Goal: Ask a question: Seek information or help from site administrators or community

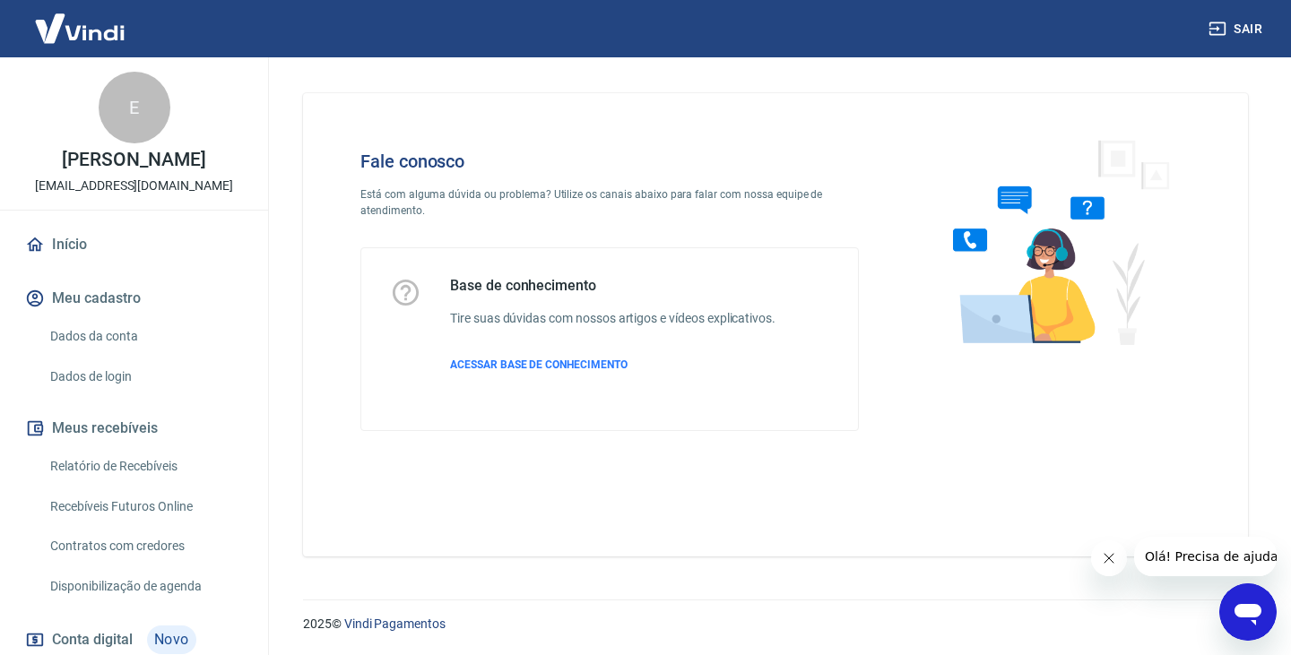
click at [1237, 609] on icon "Abrir janela de mensagens" at bounding box center [1247, 615] width 27 height 22
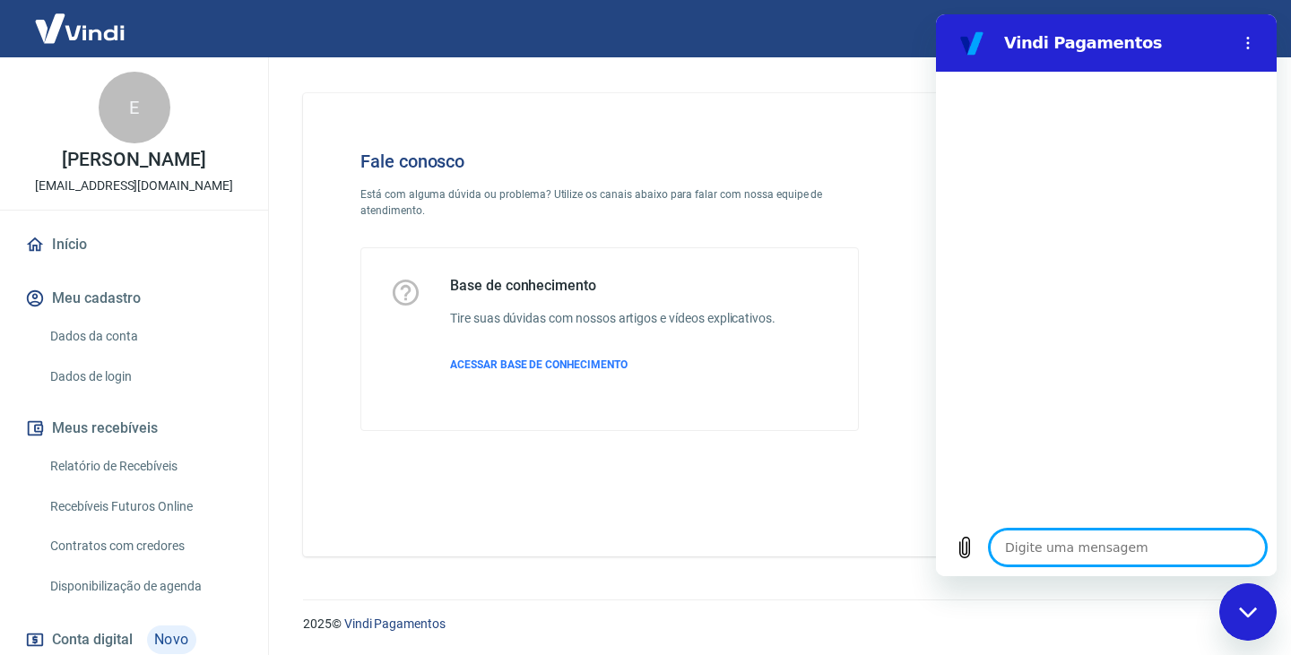
type textarea "x"
type textarea "o"
type textarea "x"
type textarea "oi"
type textarea "x"
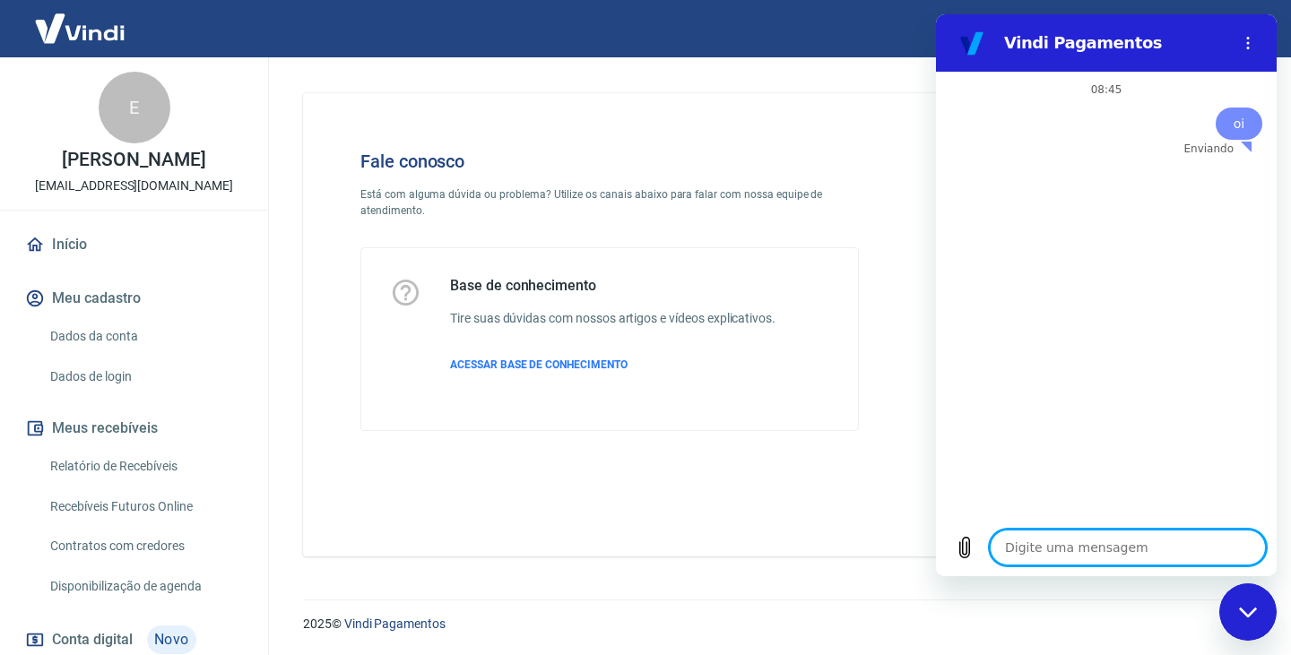
type textarea "x"
paste textarea "227329184"
type textarea "227329184"
type textarea "x"
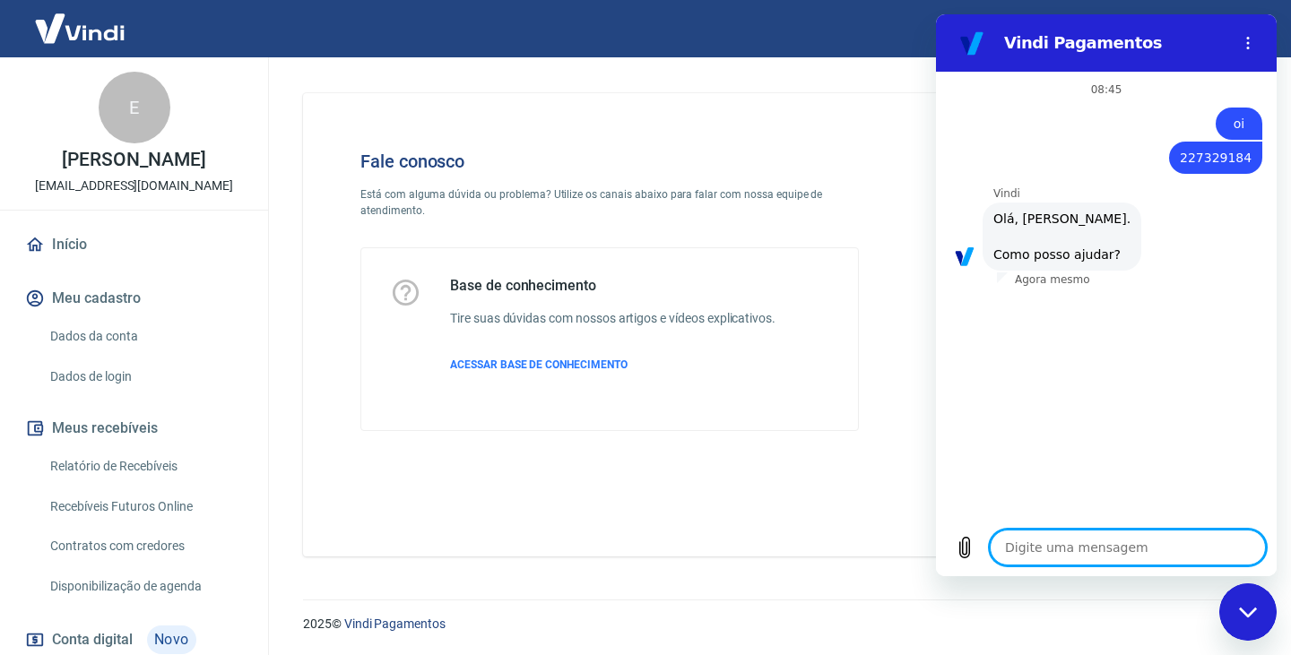
type textarea "x"
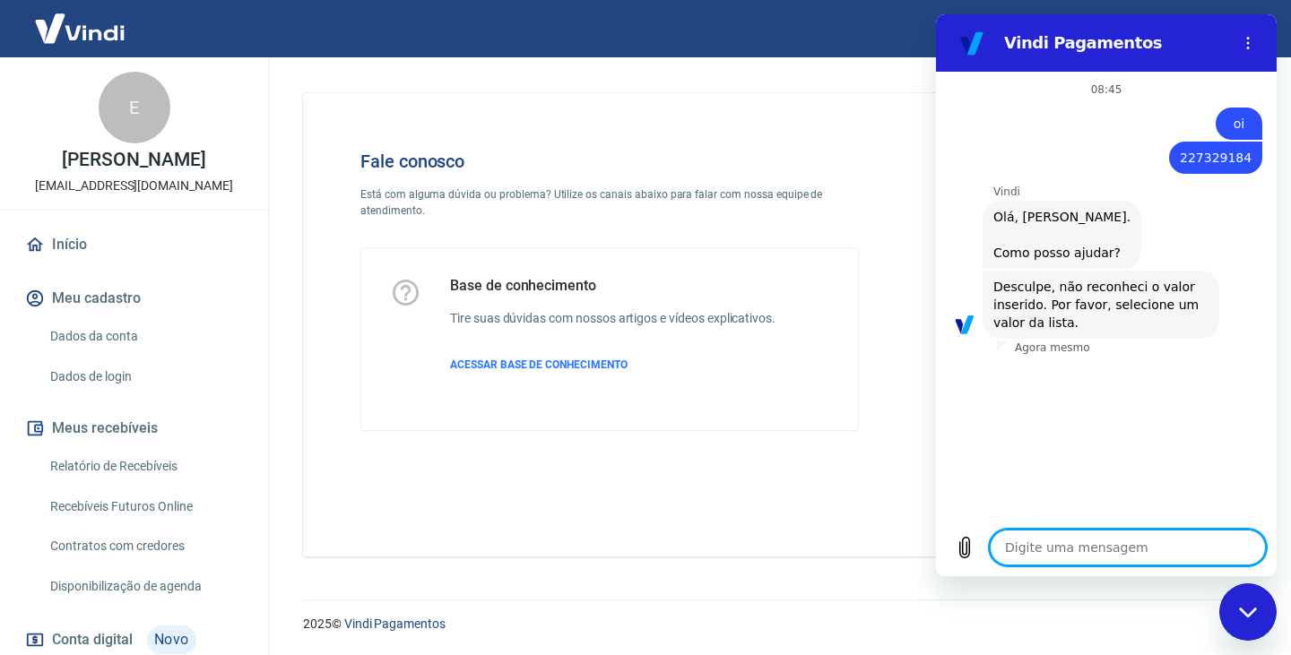
paste textarea "227329184"
type textarea "227329184"
type textarea "x"
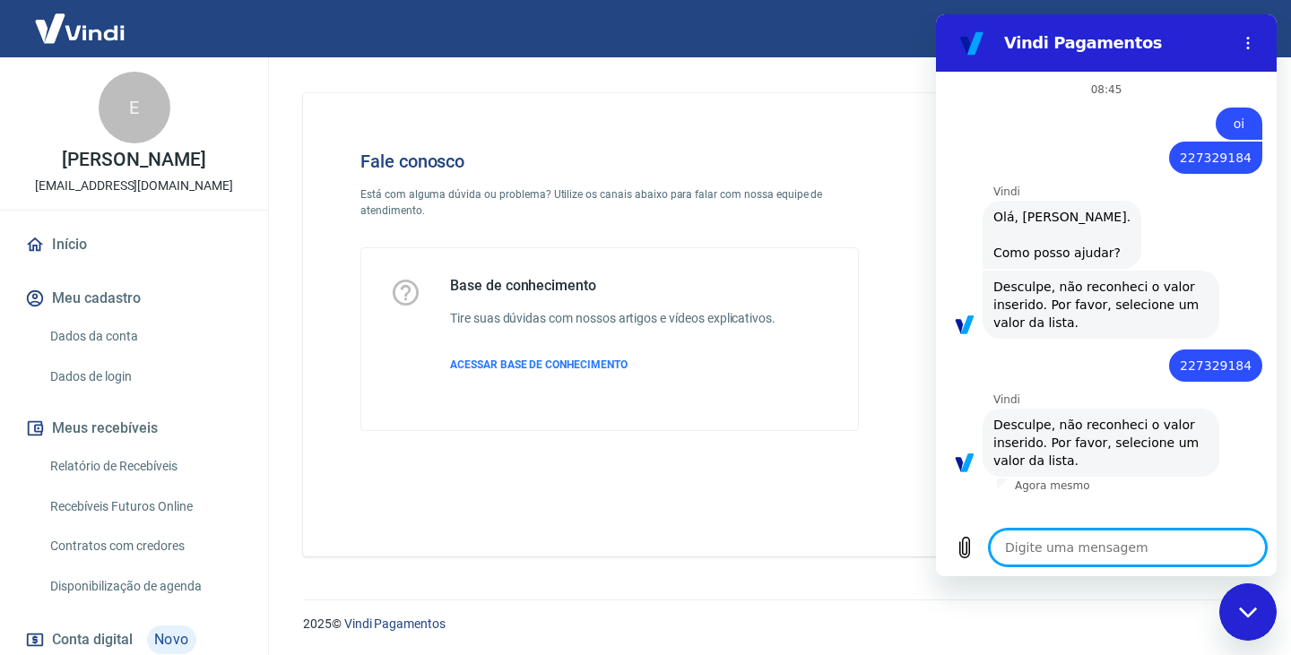
type textarea "4"
type textarea "x"
type textarea "40"
type textarea "x"
type textarea "409"
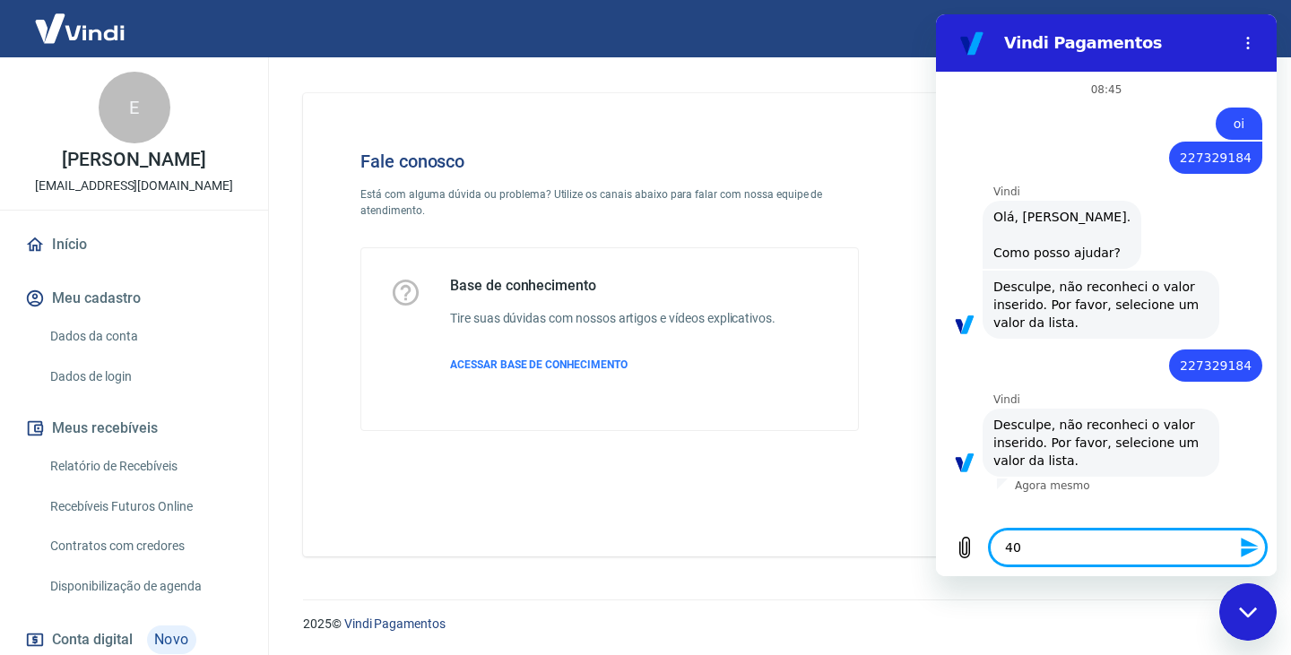
type textarea "x"
type textarea "4095"
type textarea "x"
type textarea "40950"
type textarea "x"
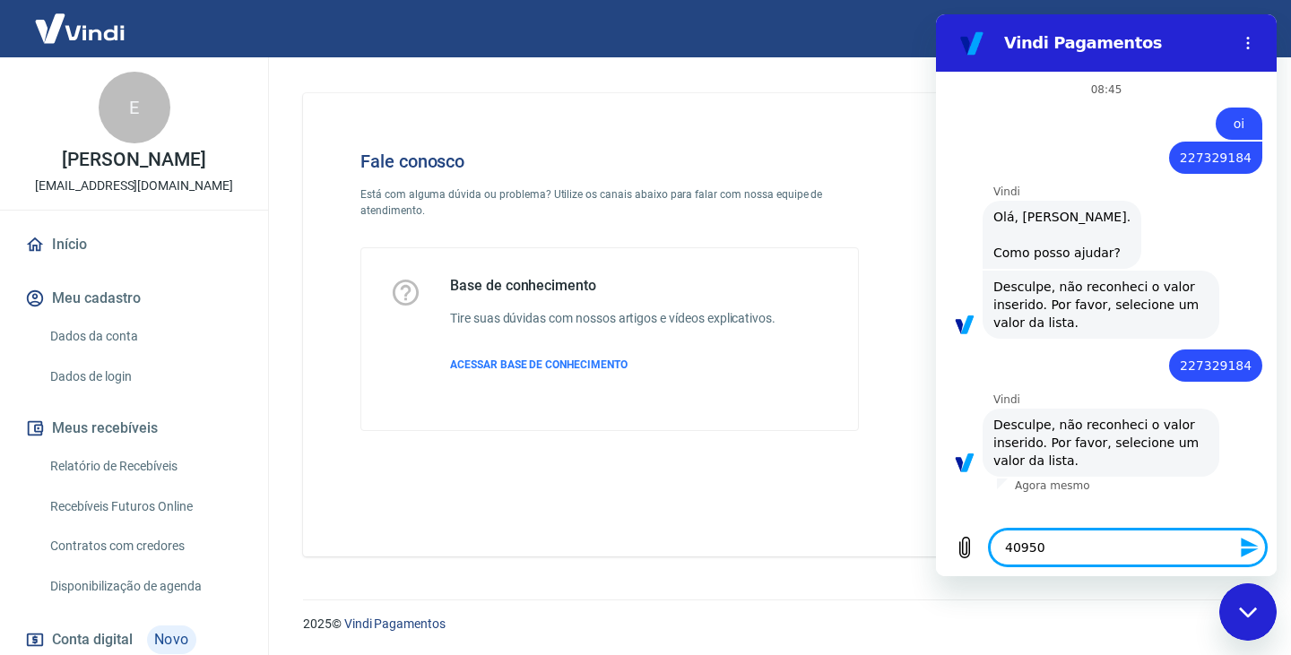
type textarea "409501"
type textarea "x"
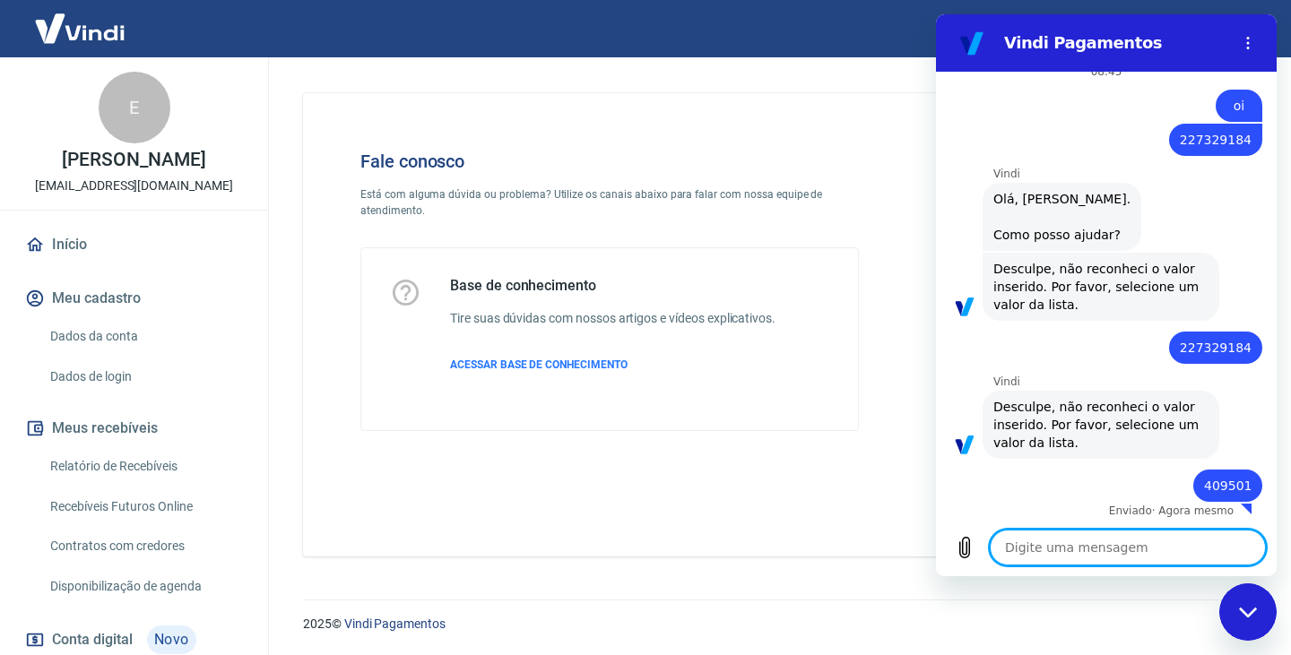
scroll to position [22, 0]
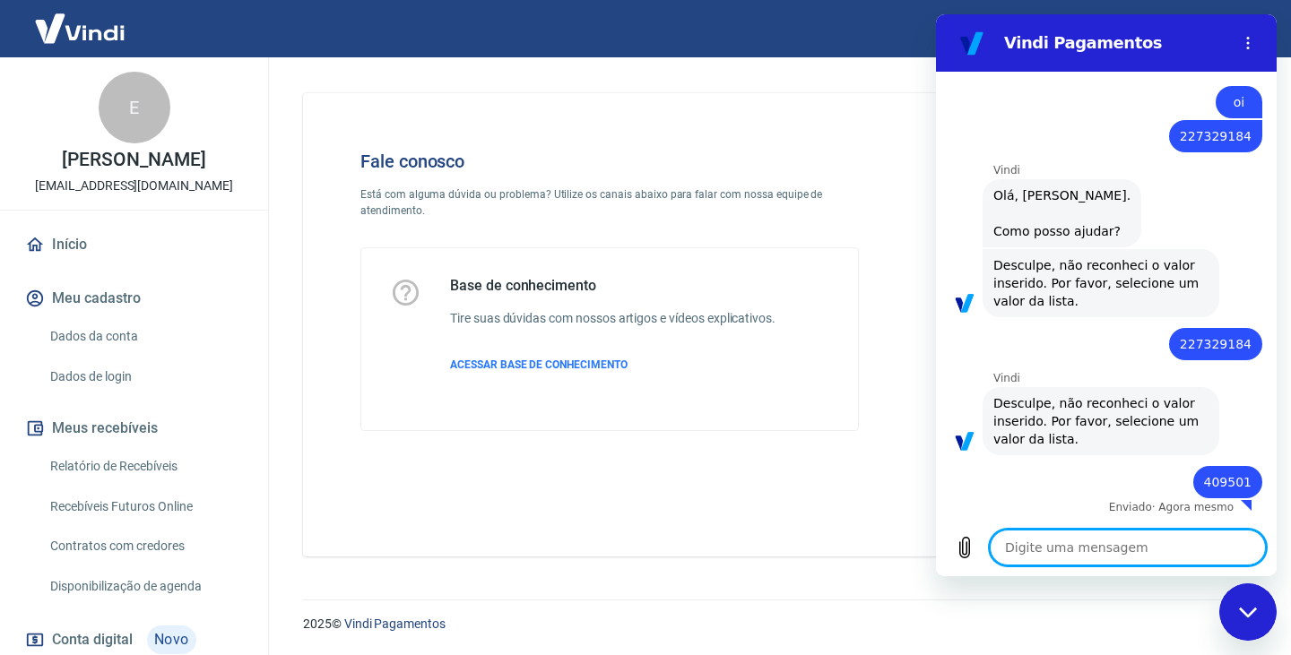
type textarea "x"
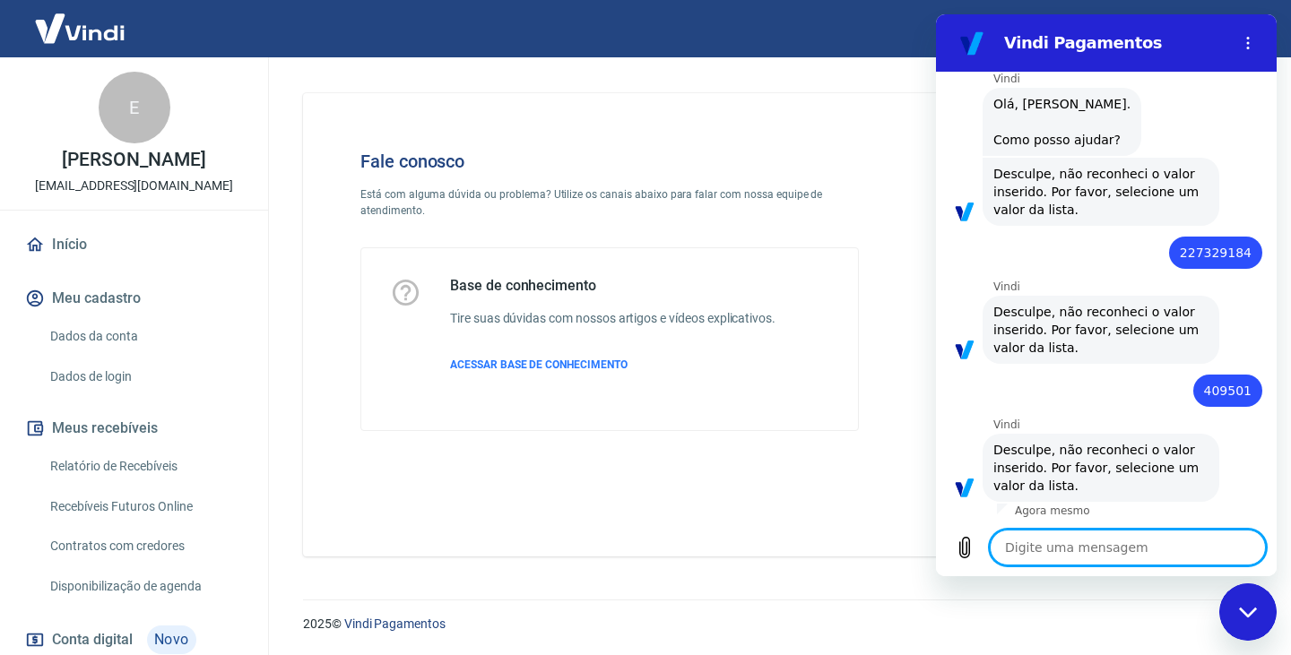
scroll to position [117, 0]
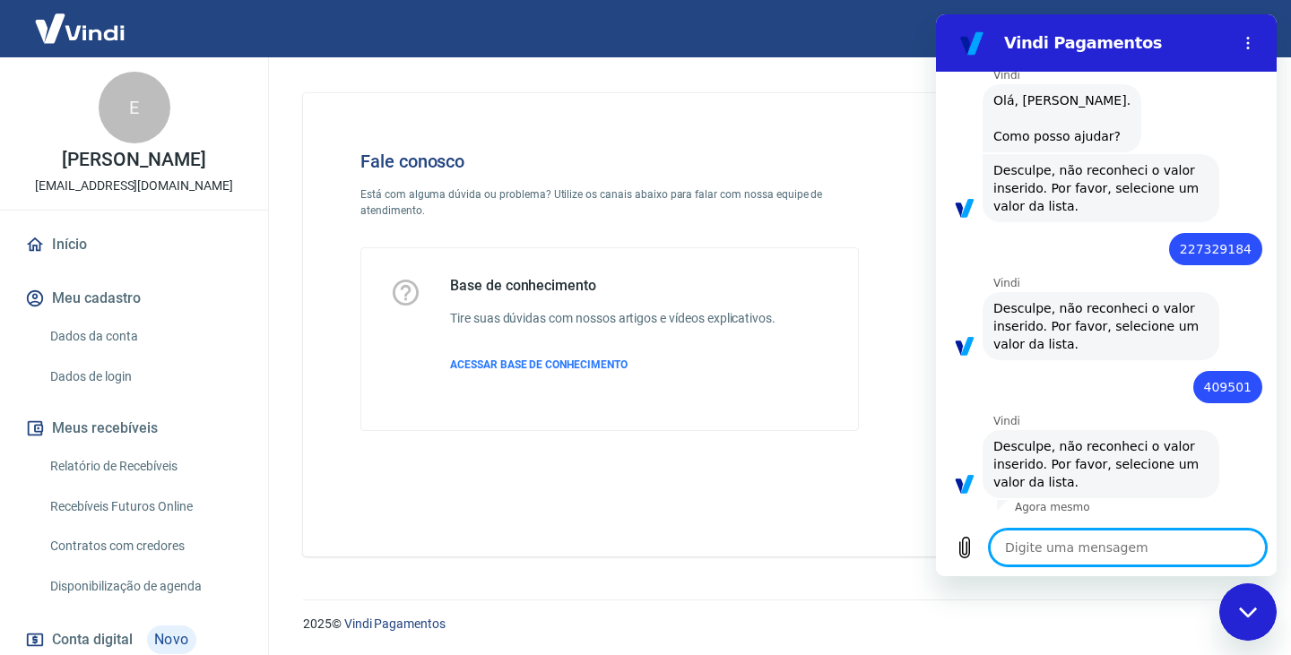
click at [1059, 546] on textarea at bounding box center [1128, 548] width 276 height 36
type textarea "2"
type textarea "x"
type textarea "2."
type textarea "x"
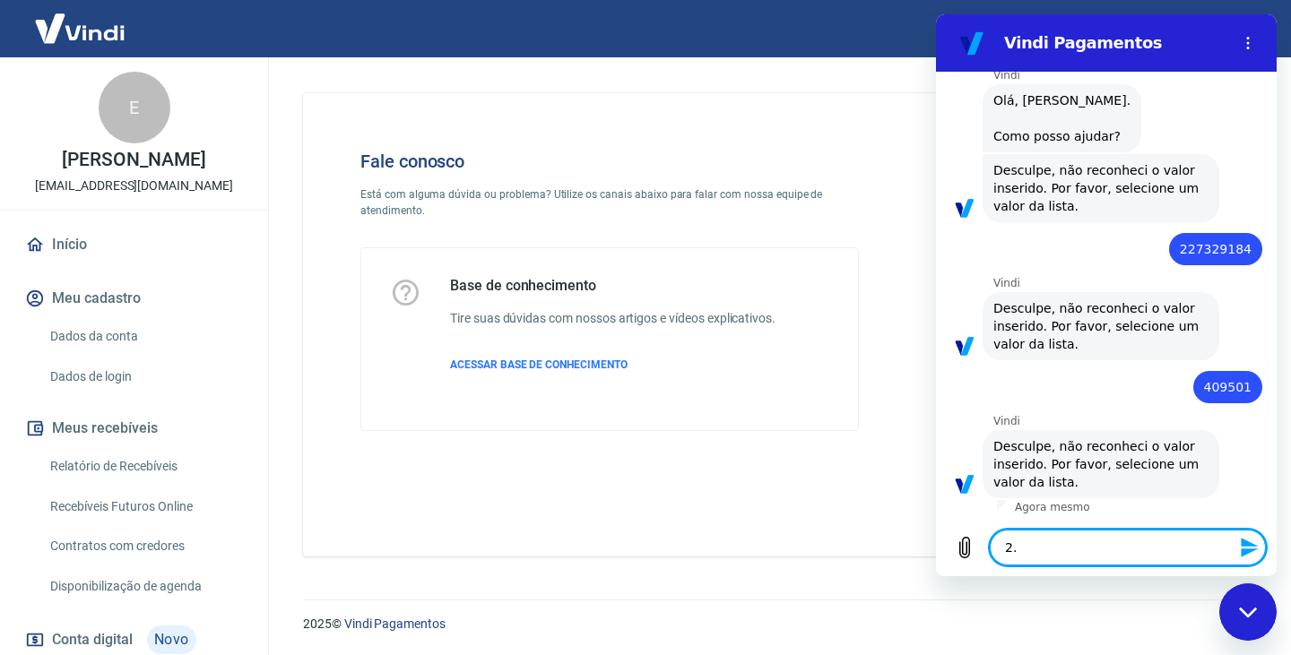
type textarea "2.4"
type textarea "x"
type textarea "2.46"
type textarea "x"
type textarea "2.465"
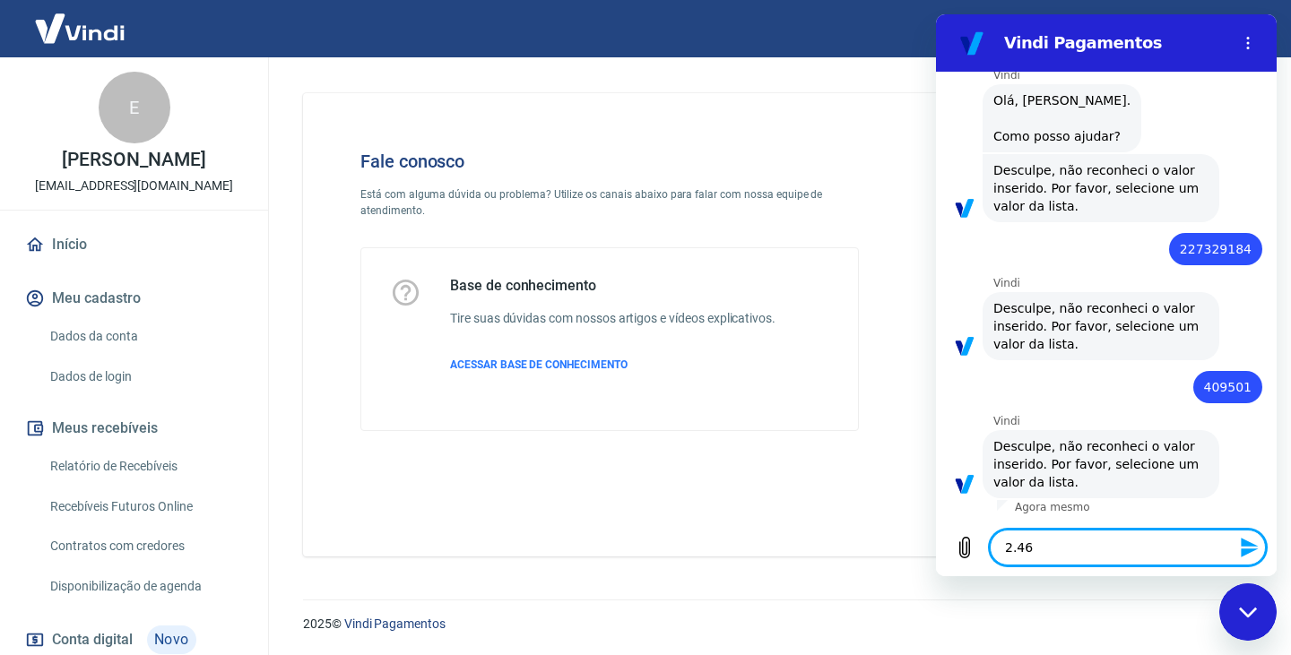
type textarea "x"
type textarea "2.465,"
type textarea "x"
type textarea "2.465,8"
type textarea "x"
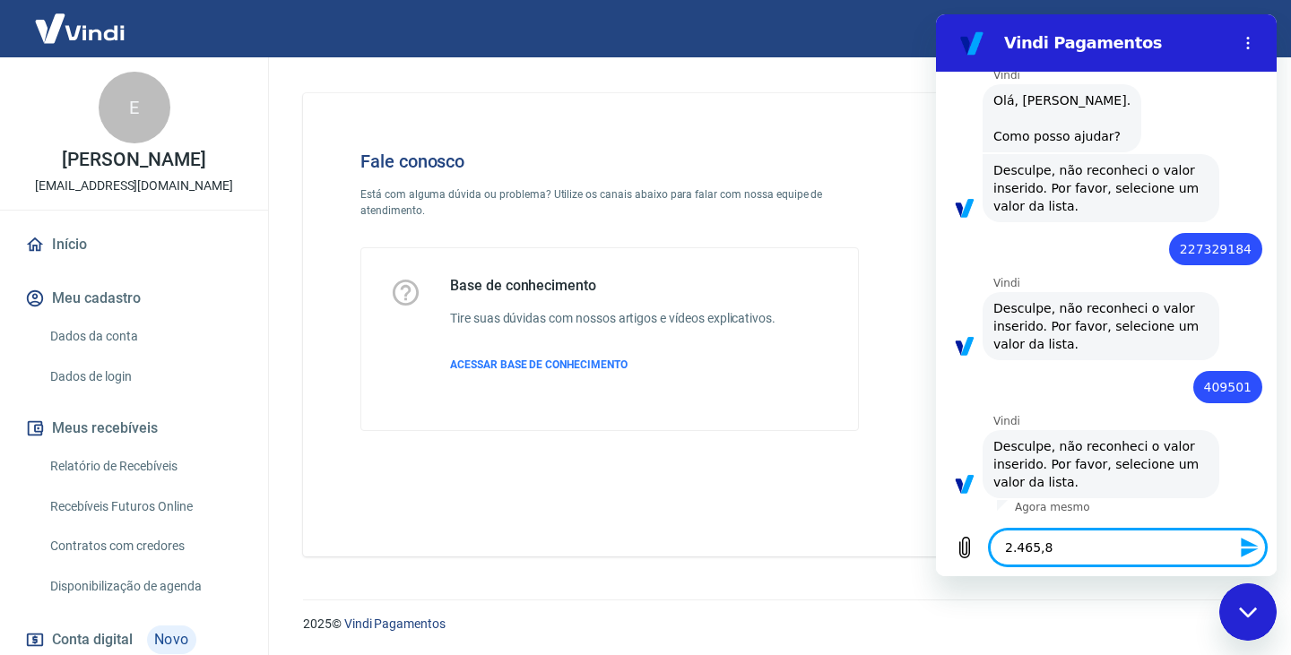
type textarea "2.465,82"
type textarea "x"
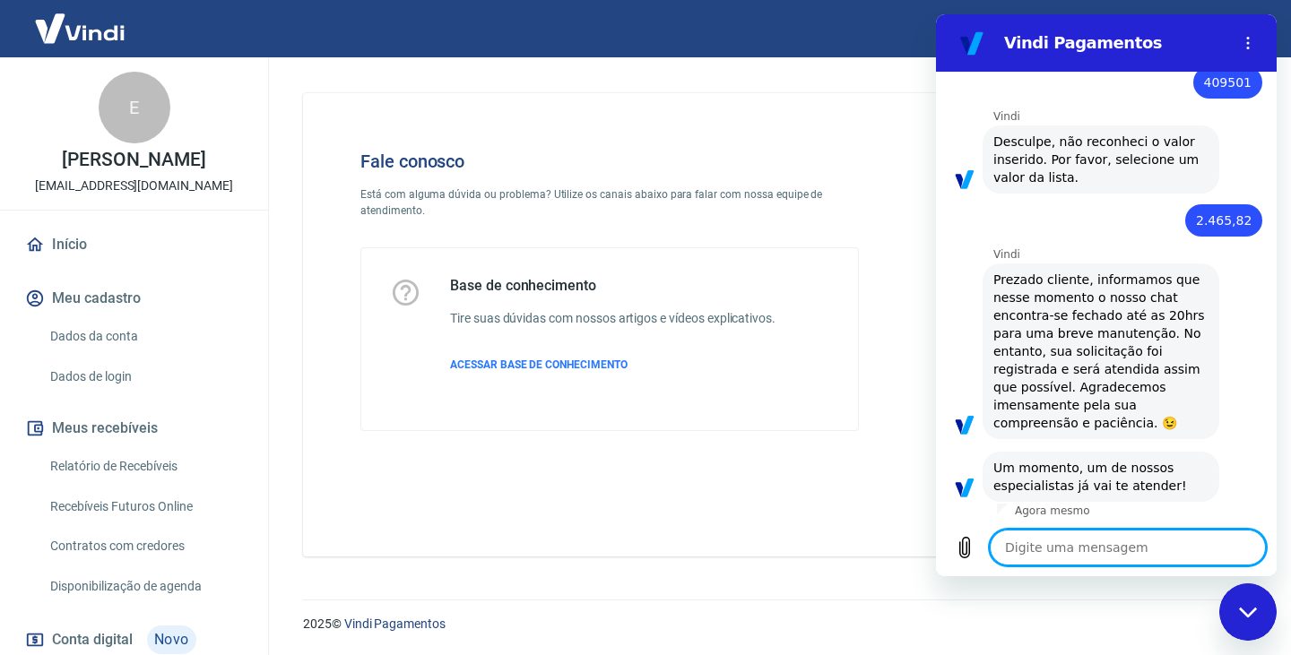
scroll to position [425, 0]
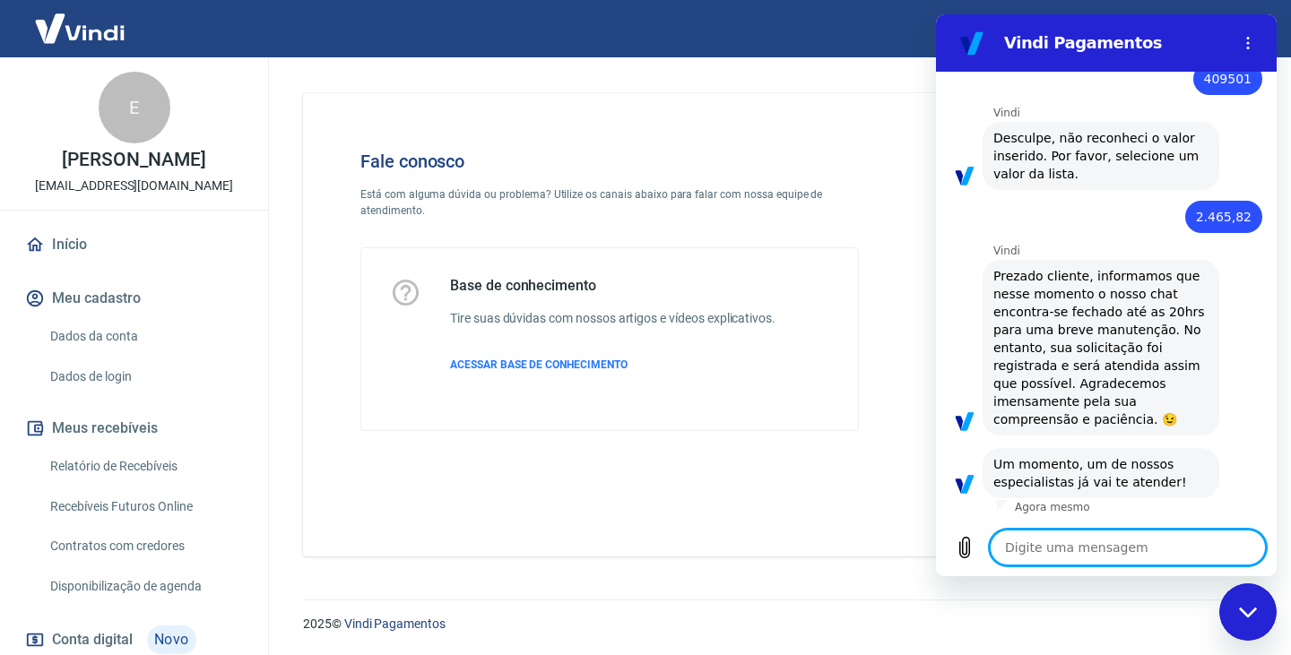
type textarea "x"
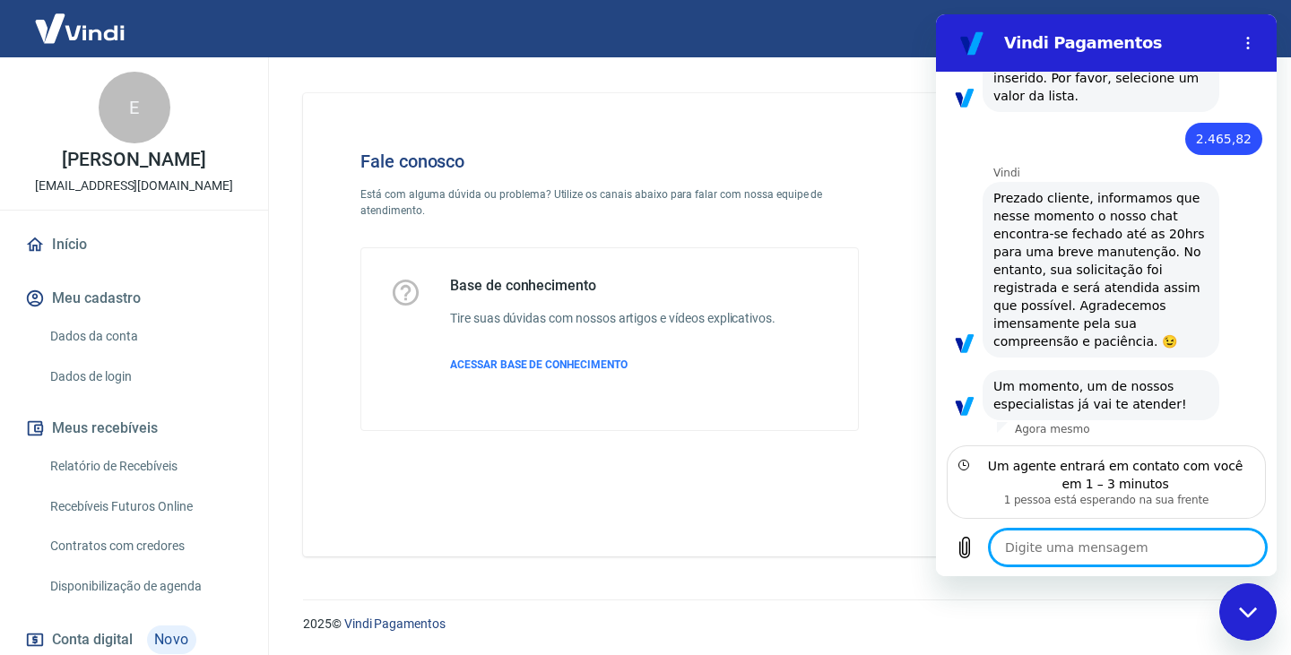
scroll to position [506, 0]
type textarea "B"
type textarea "x"
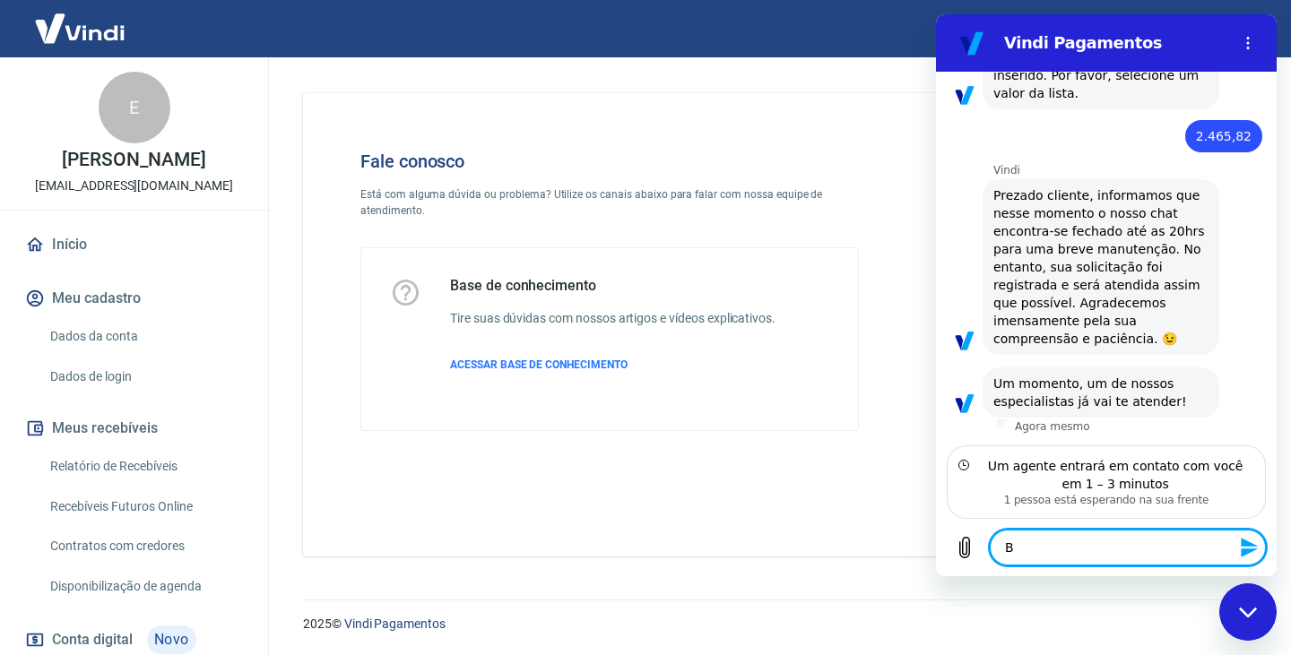
type textarea "Bo"
type textarea "x"
type textarea "Bom"
type textarea "x"
type textarea "Bom"
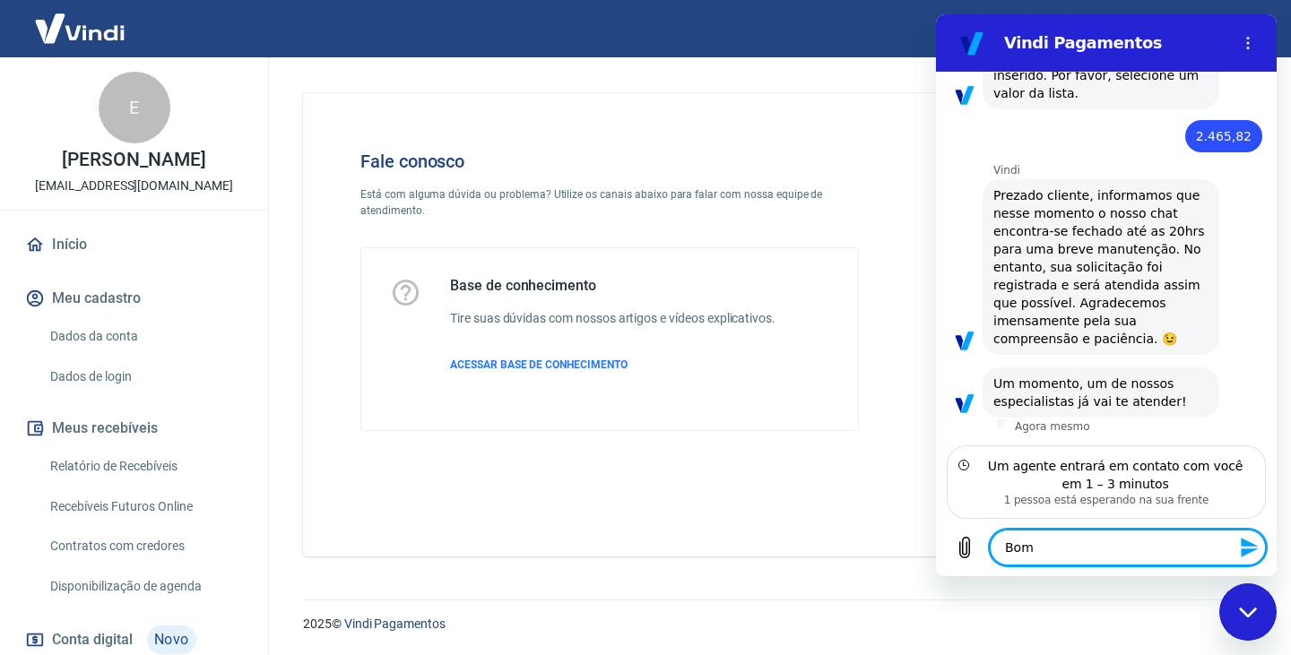
type textarea "x"
type textarea "Bom d"
type textarea "x"
type textarea "Bom di"
type textarea "x"
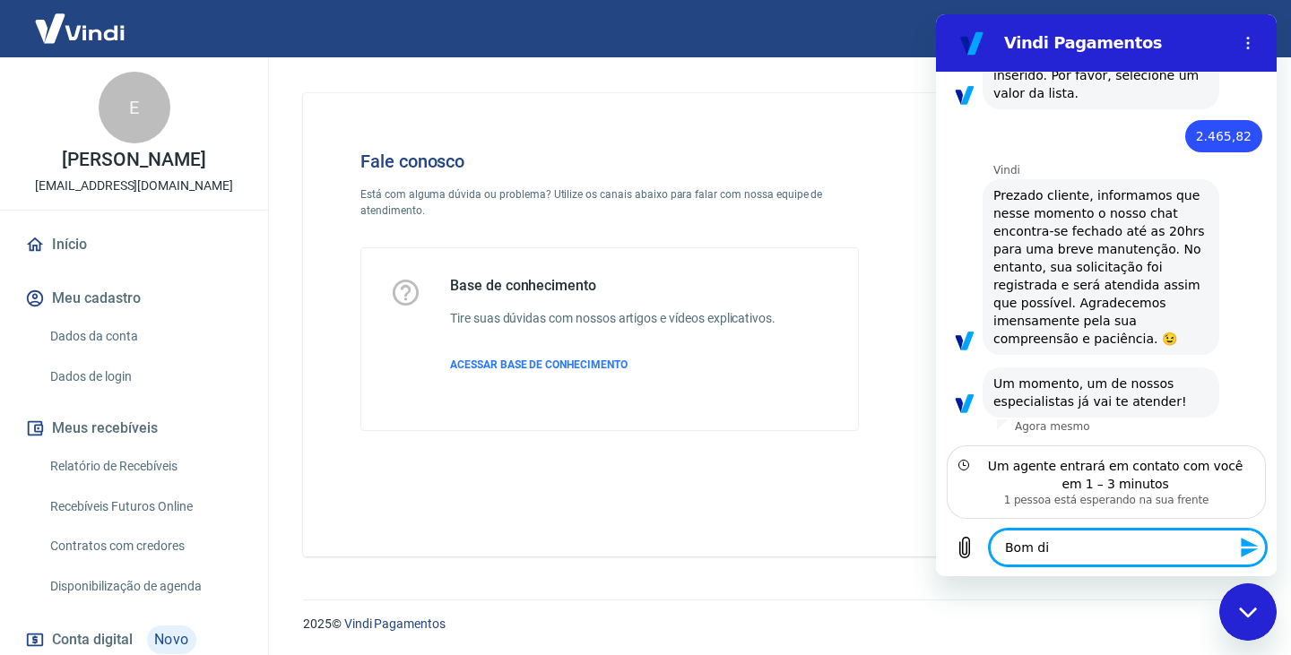
type textarea "Bom dia"
type textarea "x"
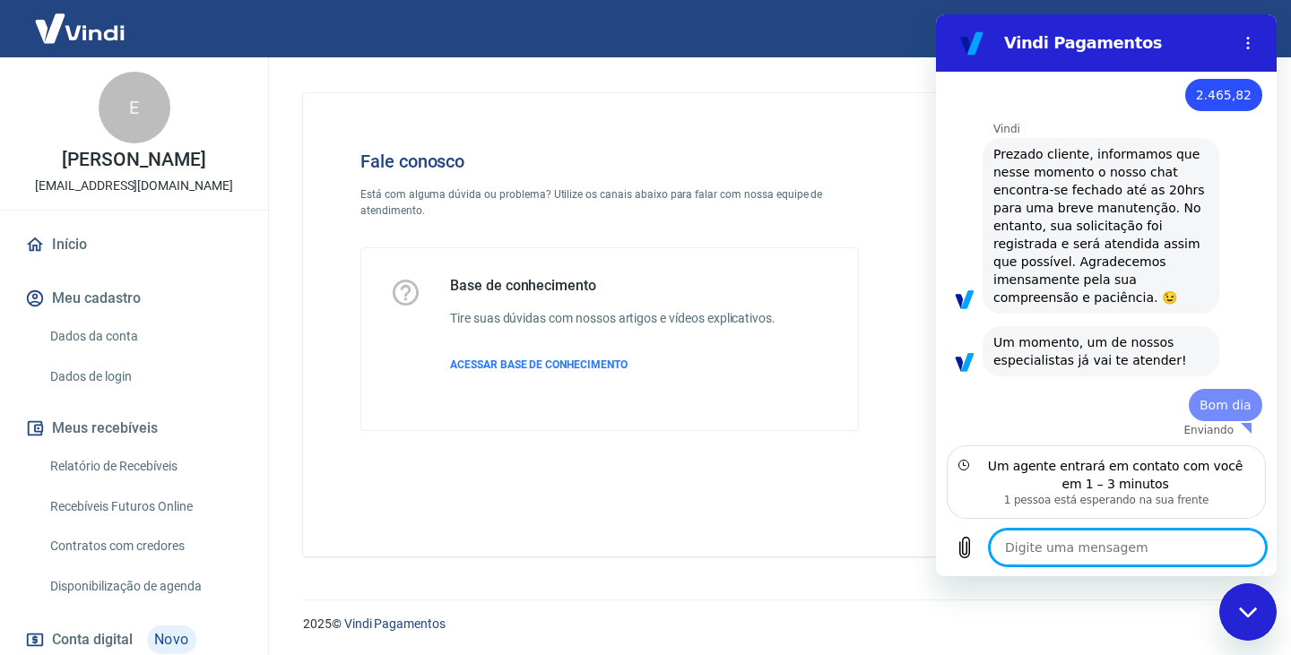
type textarea "x"
type textarea "e"
type textarea "x"
type textarea "es"
type textarea "x"
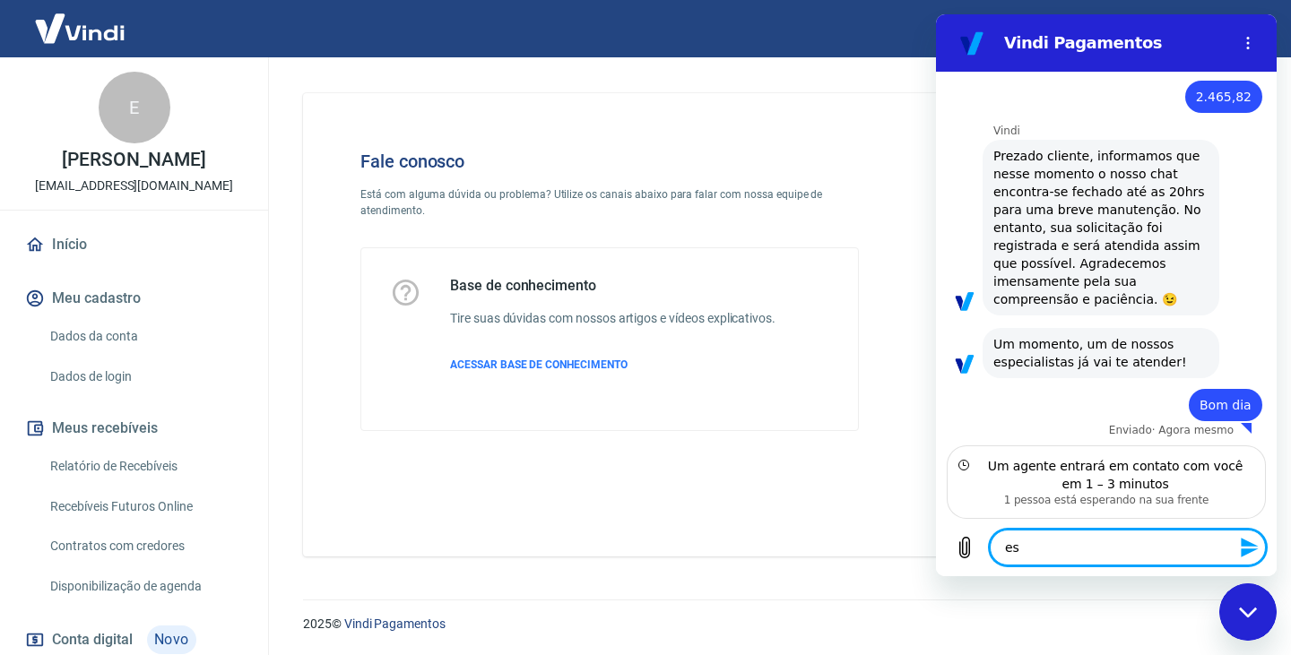
type textarea "est"
type textarea "x"
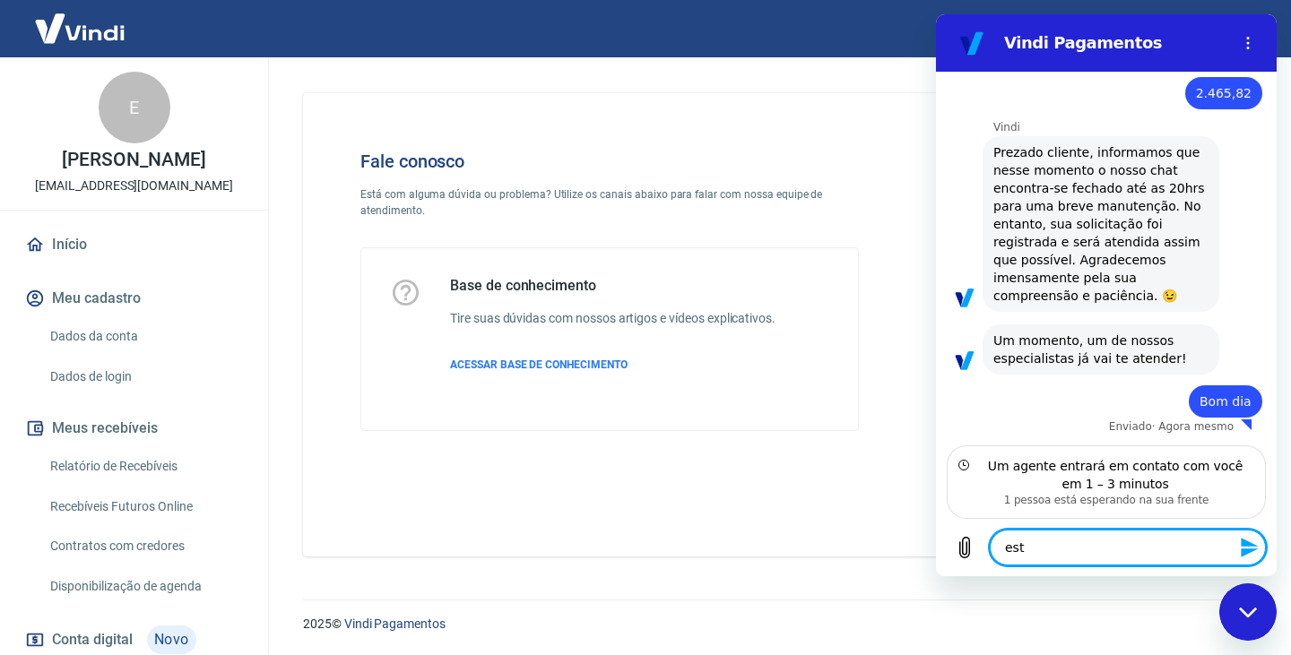
type textarea "esto"
type textarea "x"
type textarea "estou"
type textarea "x"
type textarea "estou"
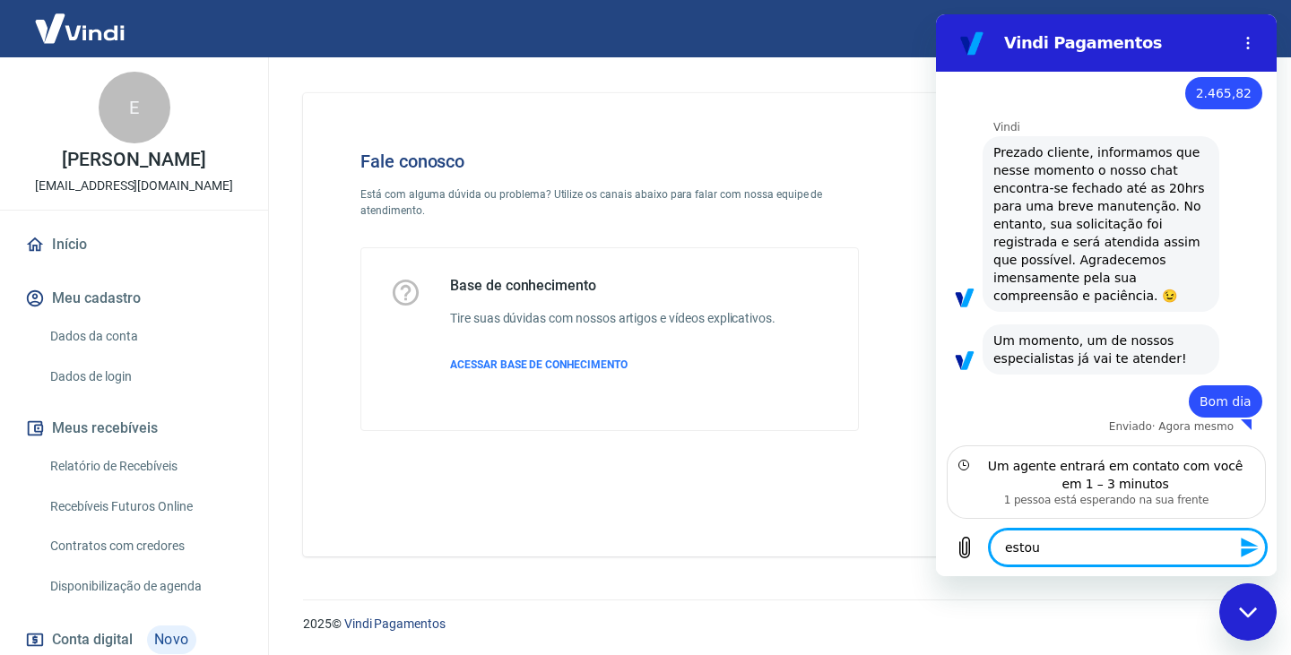
type textarea "x"
type textarea "estou t"
type textarea "x"
type textarea "estou te"
type textarea "x"
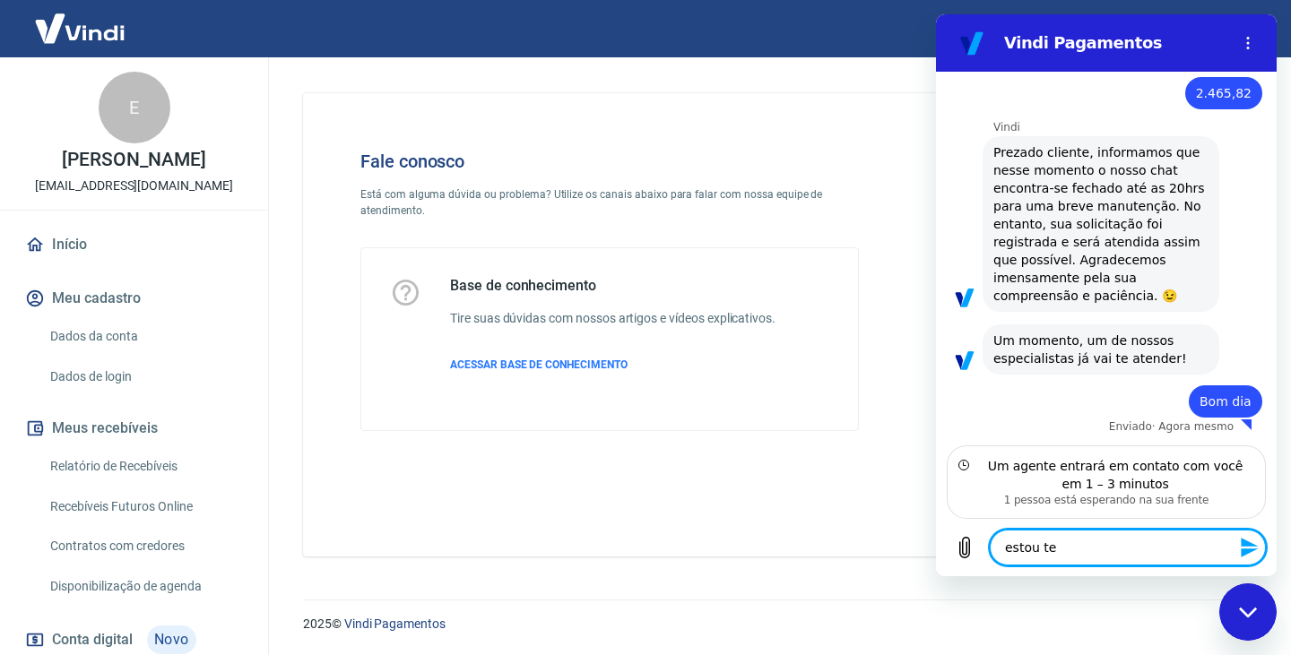
type textarea "estou ten"
type textarea "x"
type textarea "estou tent"
type textarea "x"
type textarea "estou tenta"
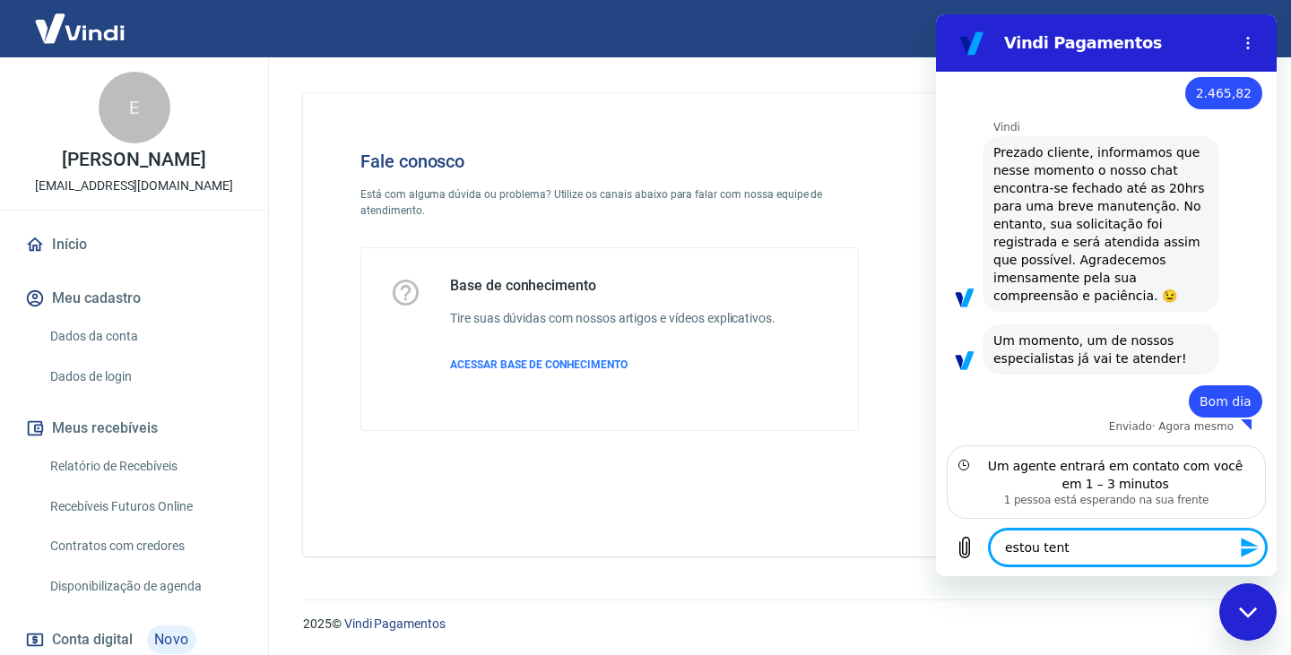
type textarea "x"
type textarea "estou tentan"
type textarea "x"
type textarea "estou tentand"
type textarea "x"
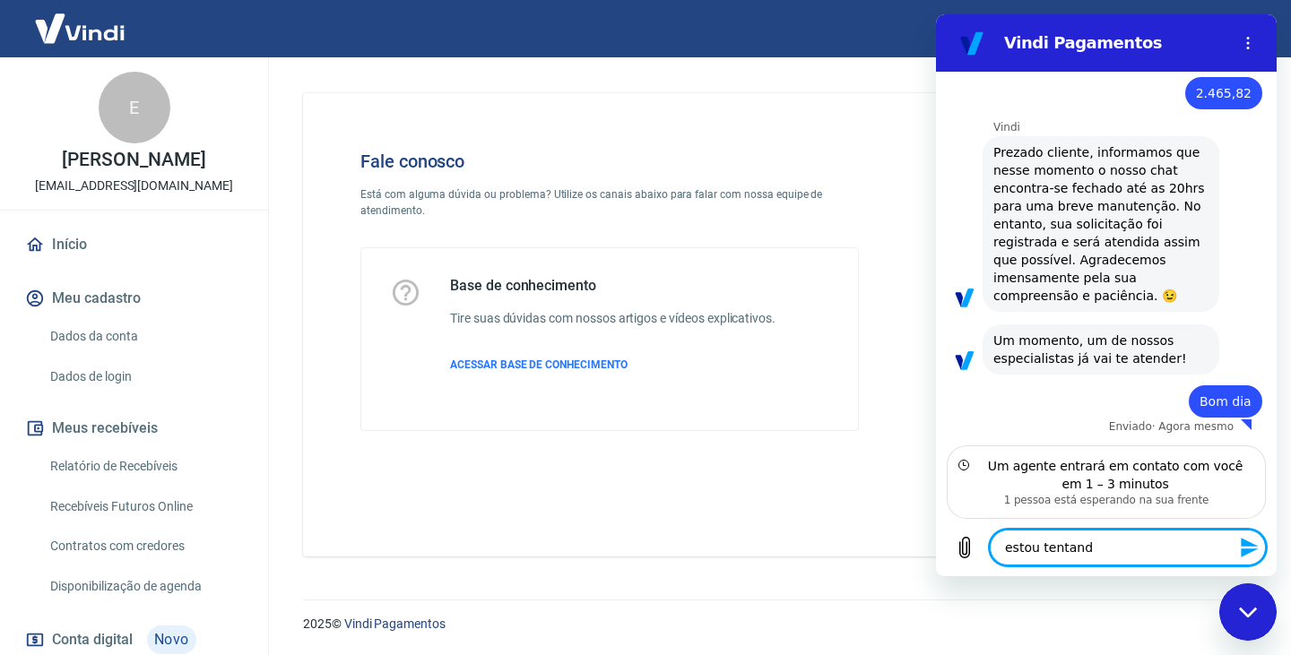
type textarea "estou tentando"
type textarea "x"
type textarea "estou tentando"
type textarea "x"
type textarea "estou tentando f"
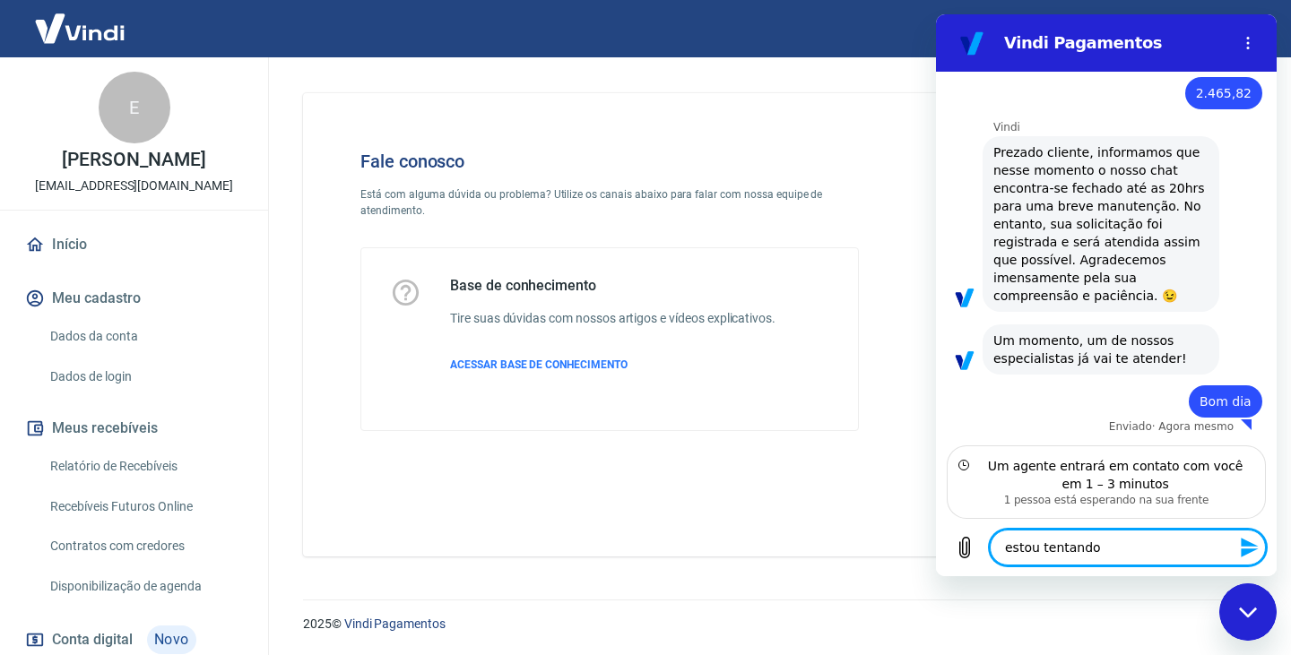
type textarea "x"
type textarea "estou tentando fa"
type textarea "x"
type textarea "estou tentando faz"
type textarea "x"
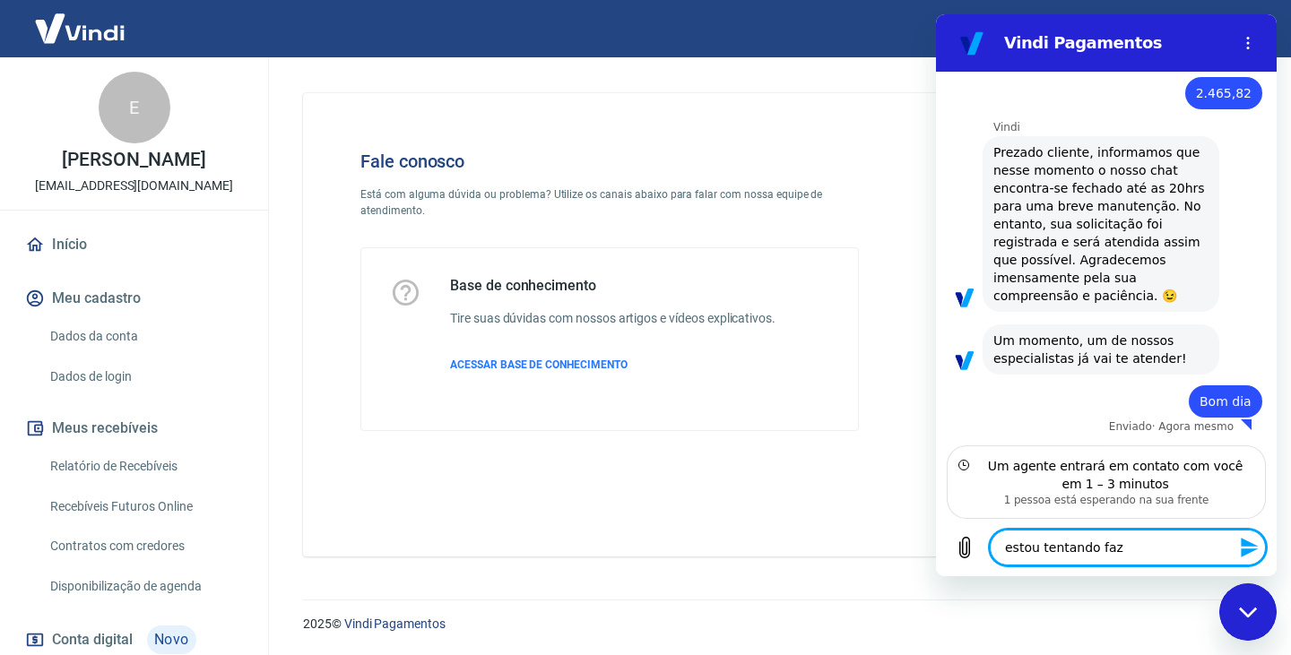
type textarea "estou tentando faze"
type textarea "x"
type textarea "estou tentando fazer"
type textarea "x"
type textarea "estou tentando fazer"
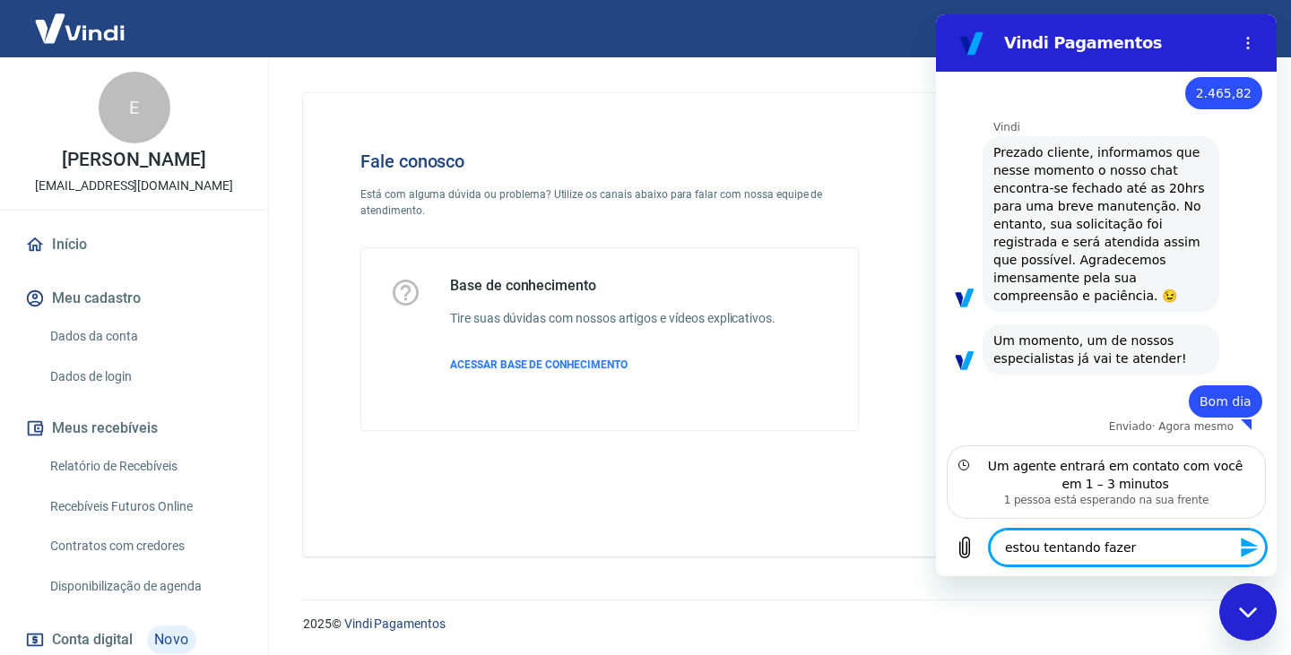
type textarea "x"
type textarea "estou tentando fazer o"
type textarea "x"
type textarea "estou tentando fazer o"
type textarea "x"
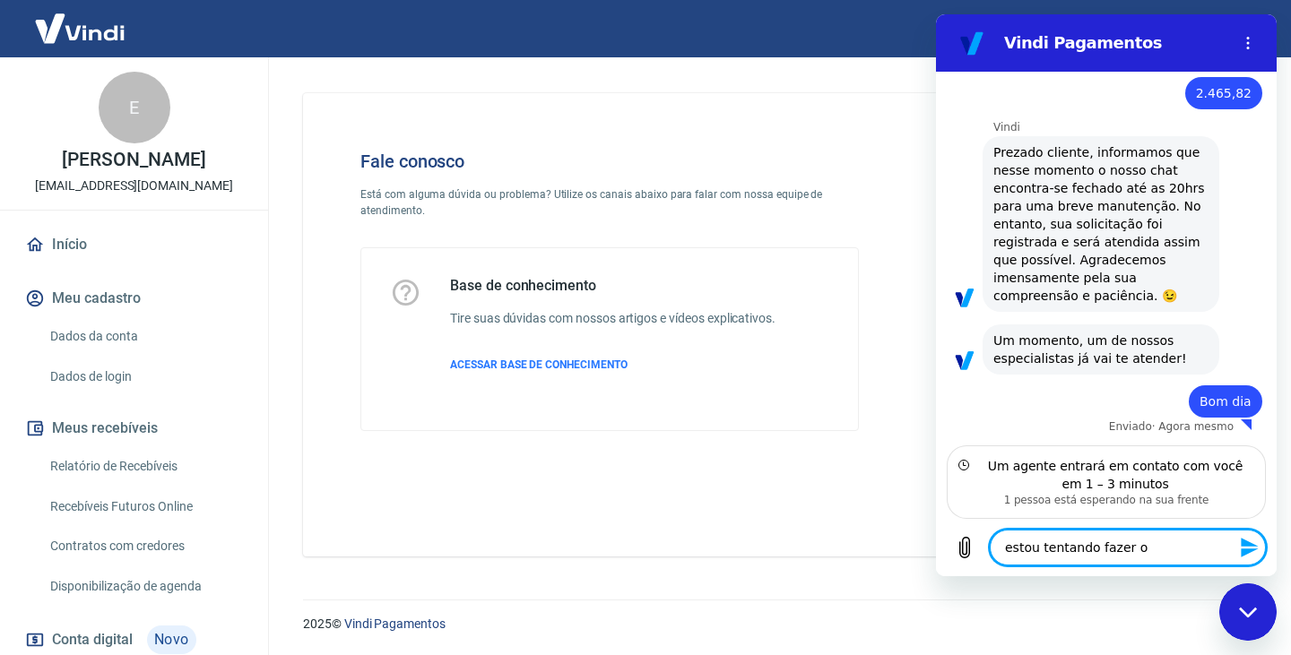
type textarea "estou tentando fazer o e"
type textarea "x"
type textarea "estou tentando fazer o es"
type textarea "x"
type textarea "estou tentando fazer o est"
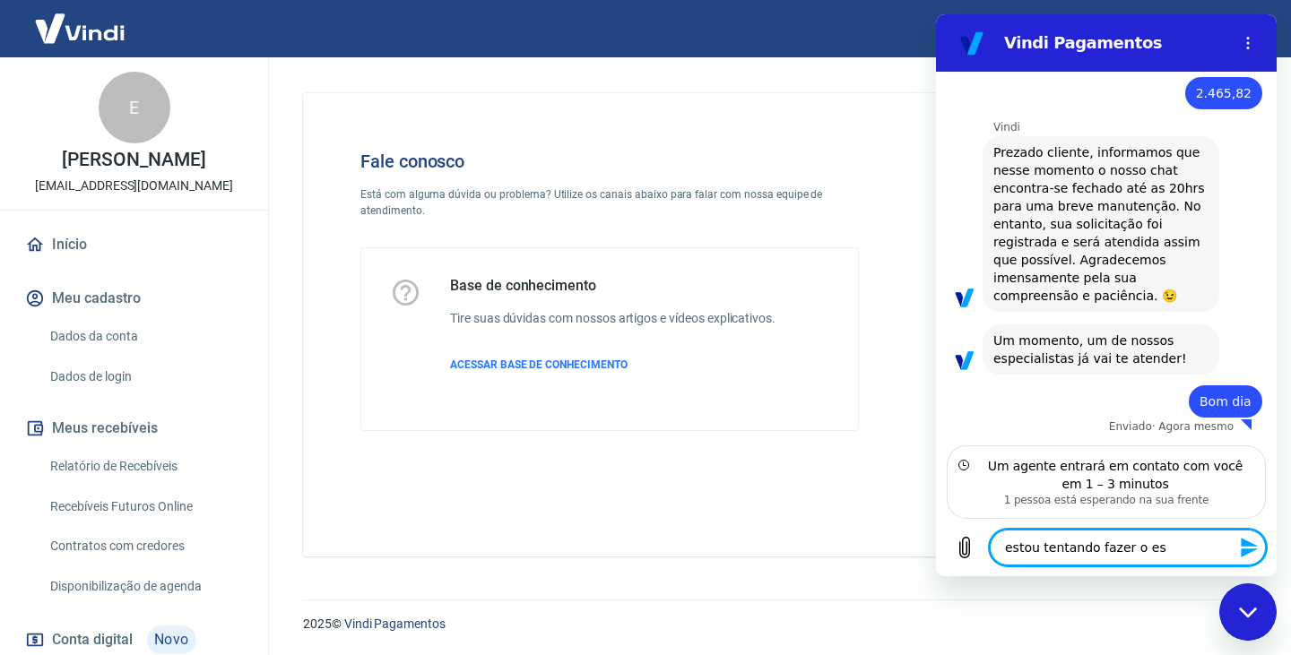
type textarea "x"
type textarea "estou tentando fazer o esto"
type textarea "x"
type textarea "estou tentando fazer o estor"
type textarea "x"
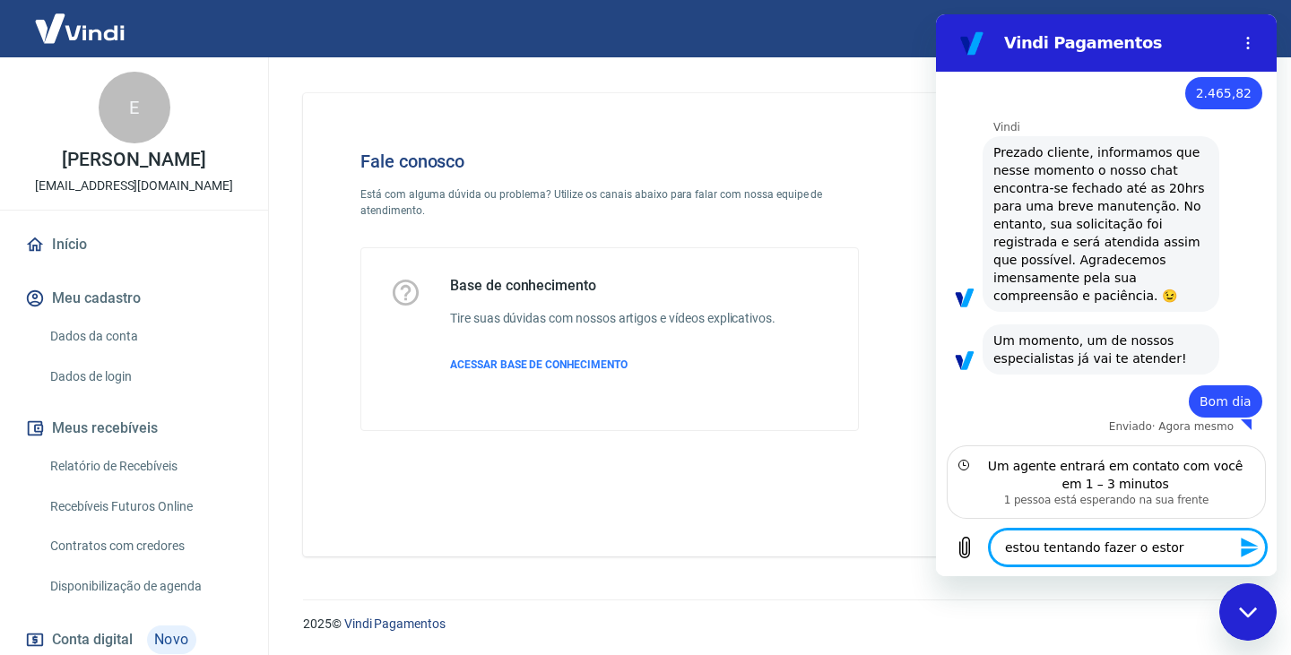
type textarea "estou tentando fazer o estorn"
type textarea "x"
type textarea "estou tentando fazer o estorno"
type textarea "x"
type textarea "estou tentando fazer o estorno"
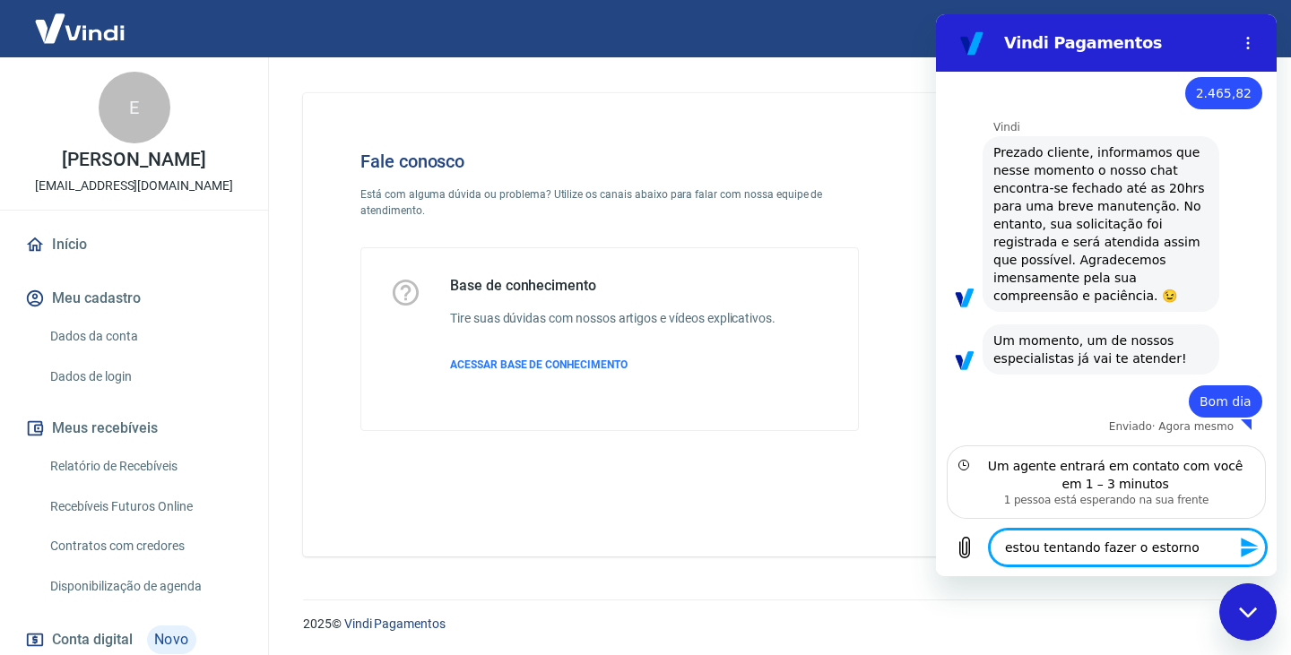
type textarea "x"
type textarea "estou tentando fazer o estorno d"
type textarea "x"
type textarea "estou tentando fazer o estorno do"
type textarea "x"
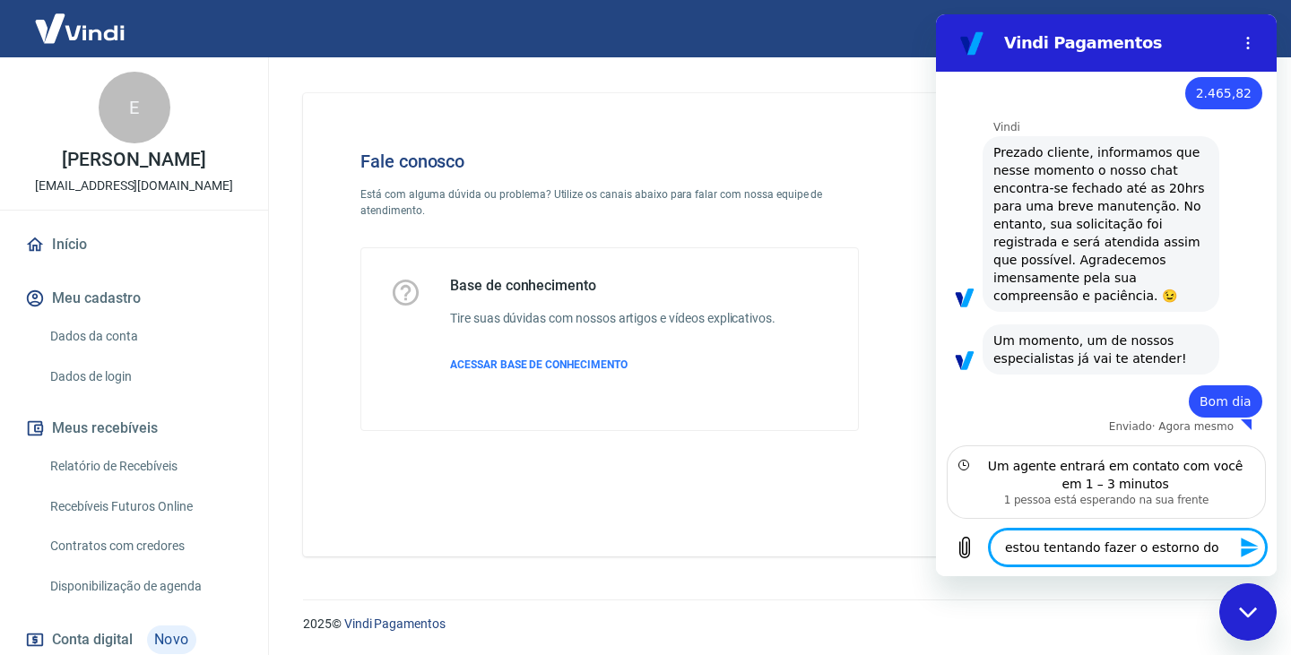
type textarea "estou tentando fazer o estorno do"
type textarea "x"
type textarea "estou tentando fazer o estorno do é"
type textarea "x"
type textarea "estou tentando fazer o estorno do"
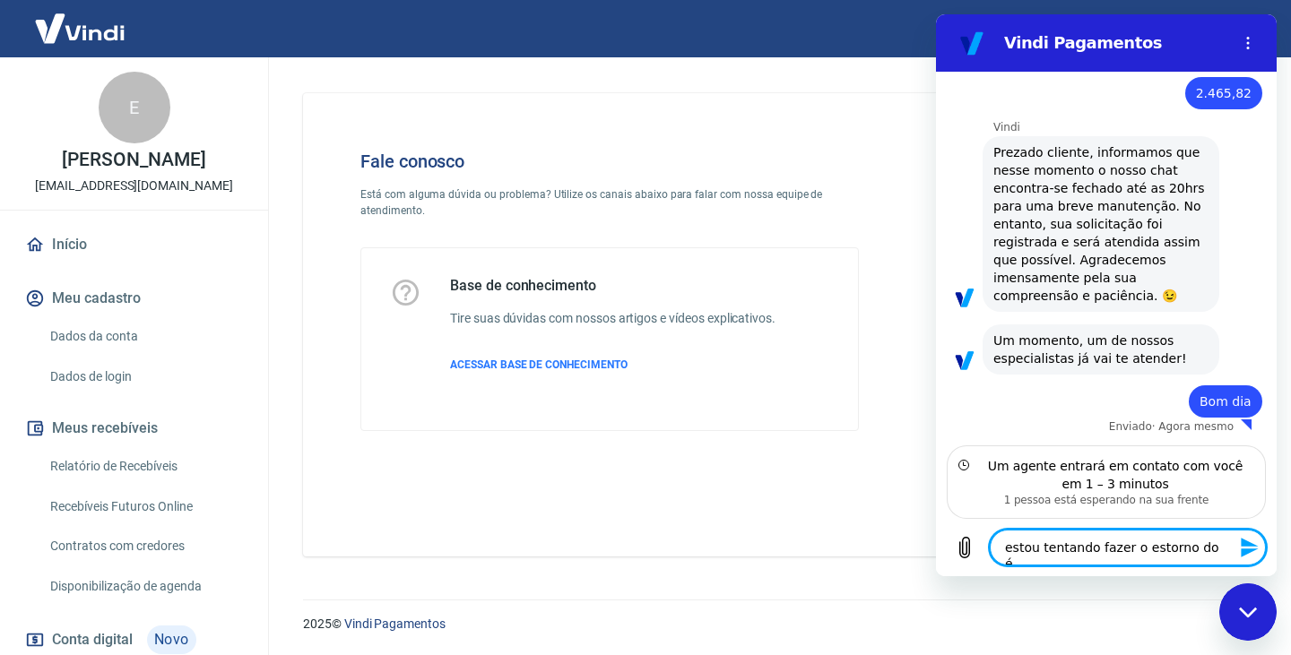
type textarea "x"
type textarea "estou tentando fazer o estorno do p"
type textarea "x"
type textarea "estou tentando fazer o estorno do pe"
type textarea "x"
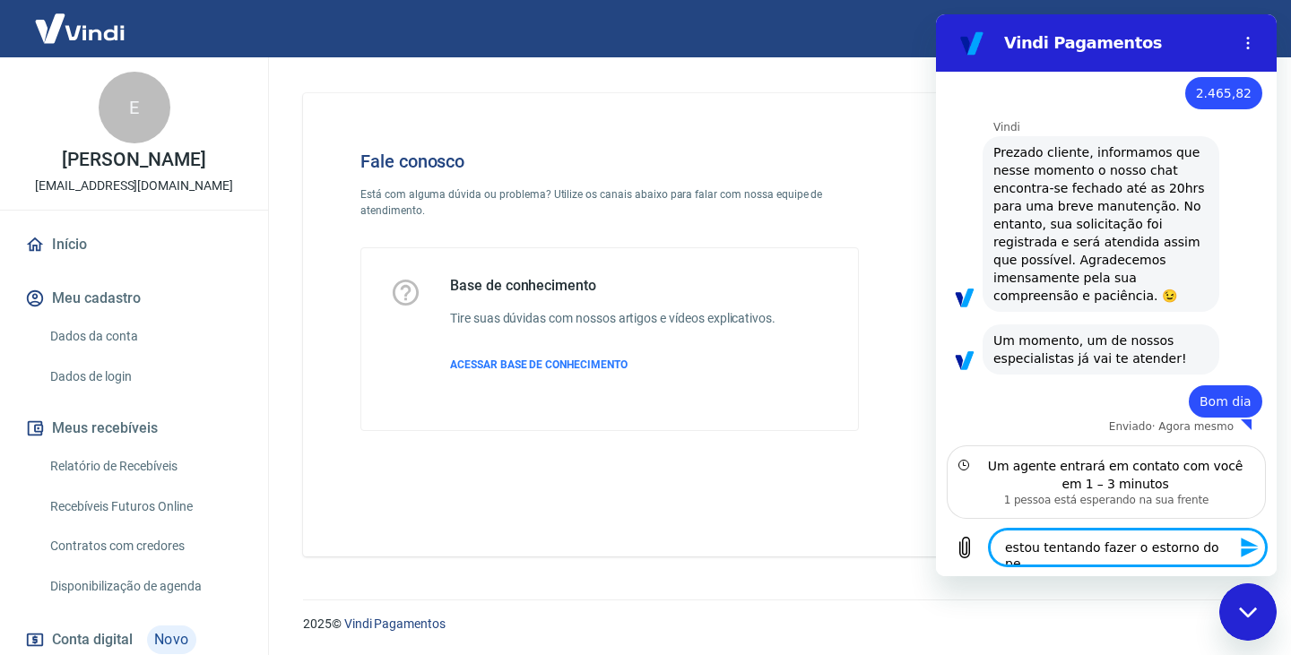
type textarea "estou tentando fazer o estorno do ped"
type textarea "x"
type textarea "estou tentando fazer o estorno do pedi"
type textarea "x"
type textarea "estou tentando fazer o estorno do pedid"
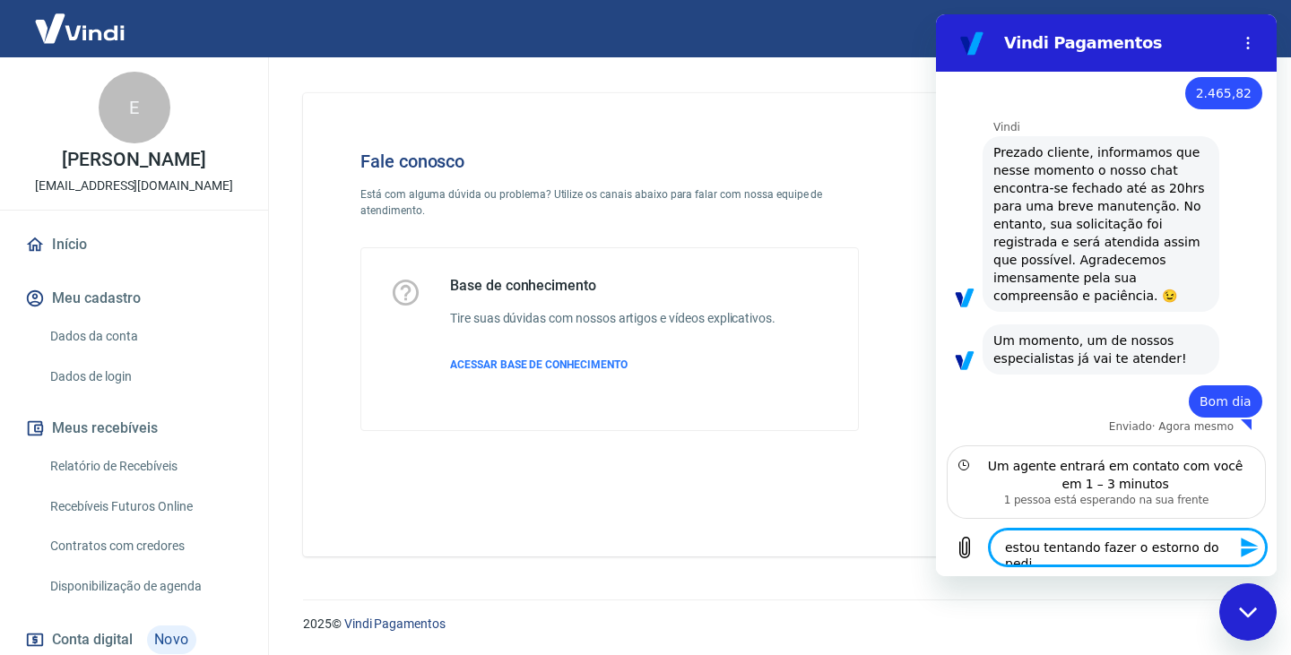
type textarea "x"
type textarea "estou tentando fazer o estorno do pedido"
type textarea "x"
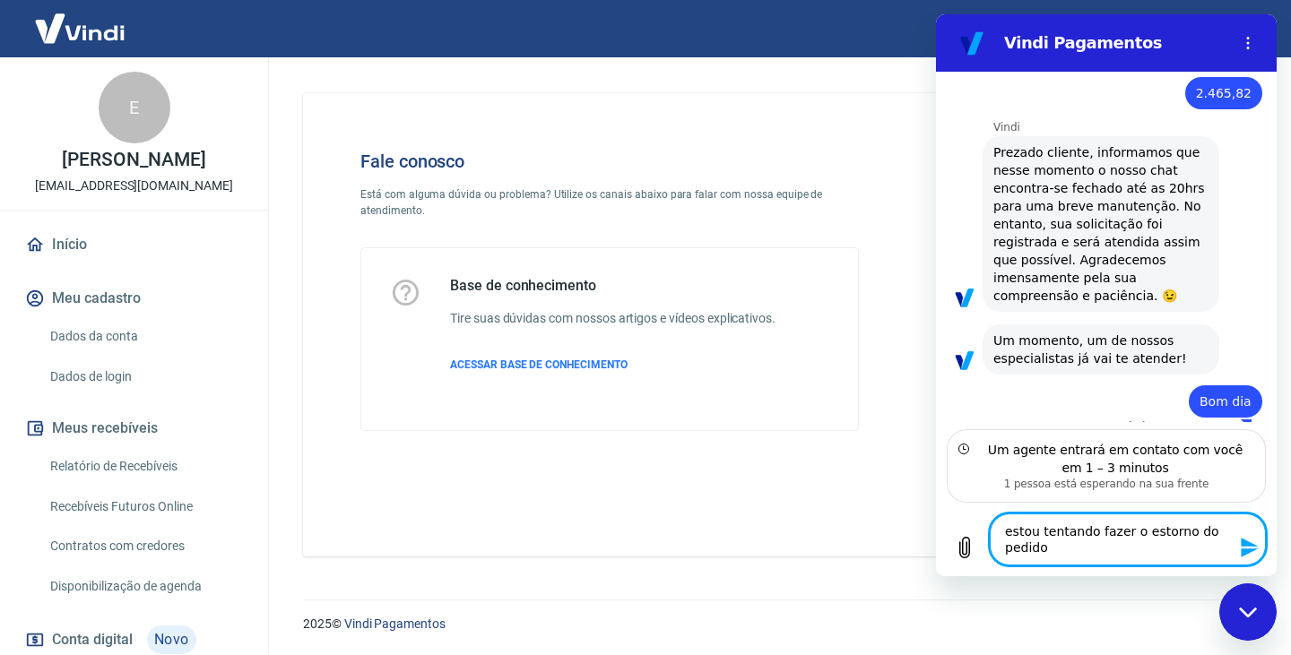
type textarea "estou tentando fazer o estorno do pedido"
type textarea "x"
type textarea "estou tentando fazer o estorno do pedido 4"
type textarea "x"
type textarea "estou tentando fazer o estorno do pedido 40"
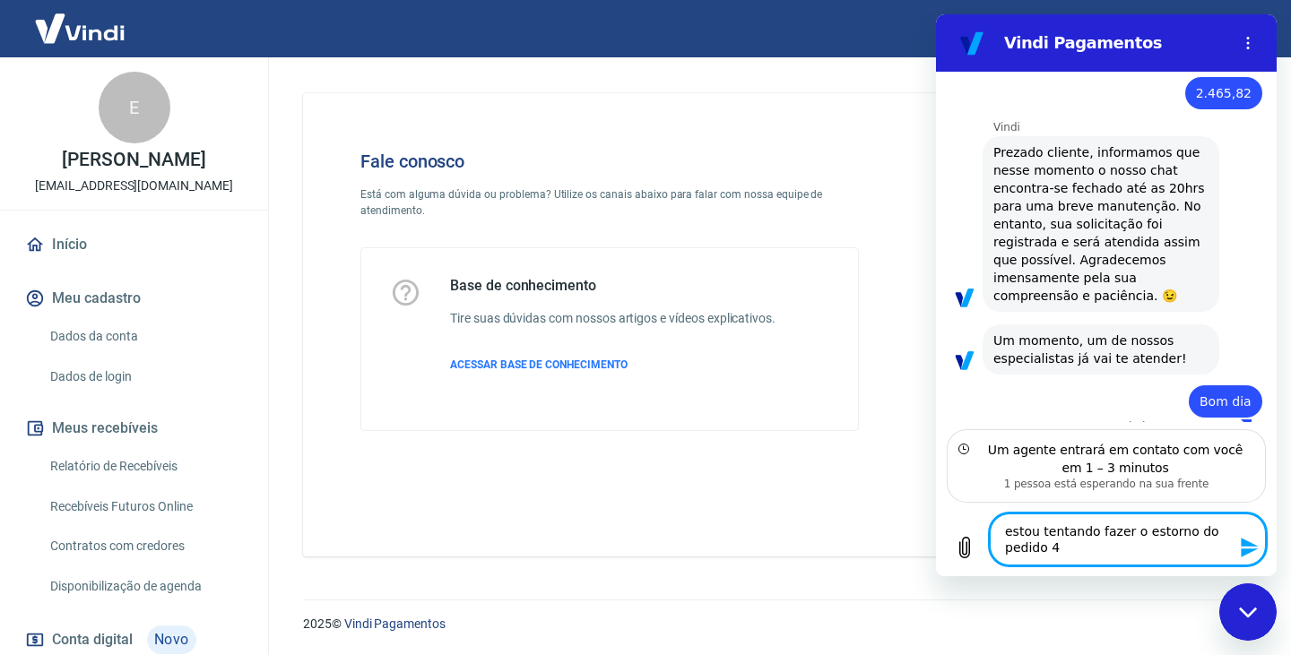
type textarea "x"
type textarea "estou tentando fazer o estorno do pedido 409"
type textarea "x"
type textarea "estou tentando fazer o estorno do pedido 4095"
type textarea "x"
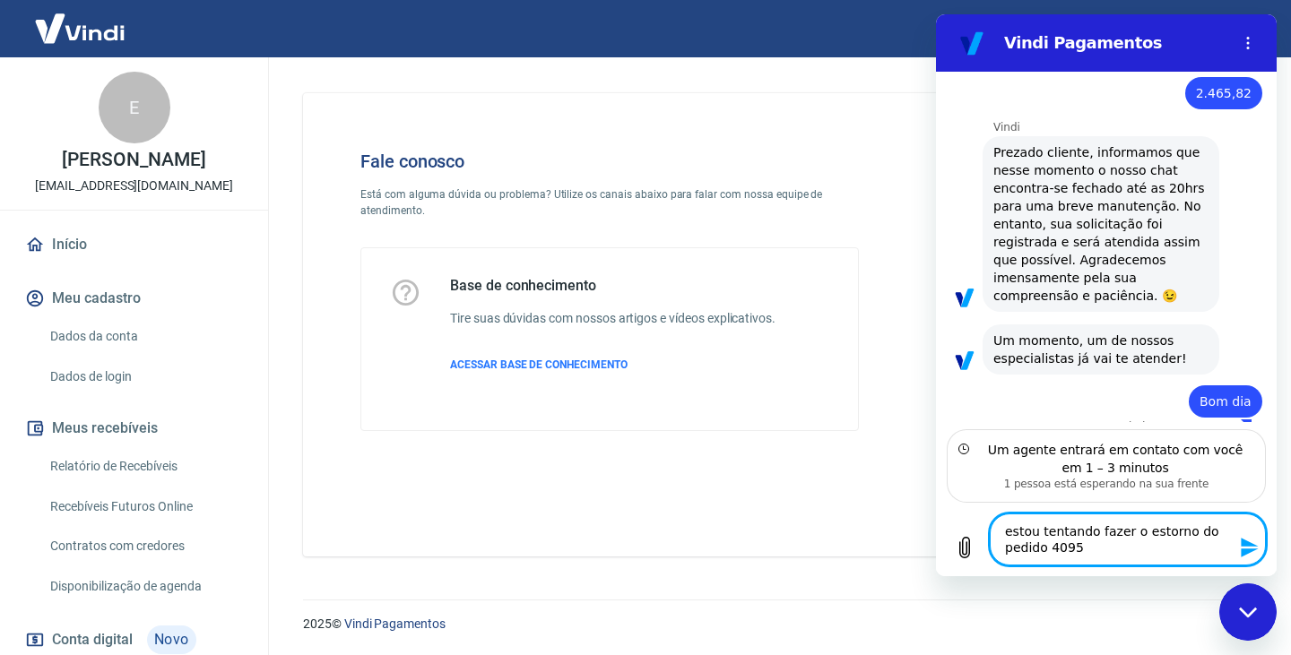
type textarea "estou tentando fazer o estorno do pedido 40950"
type textarea "x"
type textarea "estou tentando fazer o estorno do pedido 409501"
type textarea "x"
type textarea "estou tentando fazer o estorno do pedido 409501"
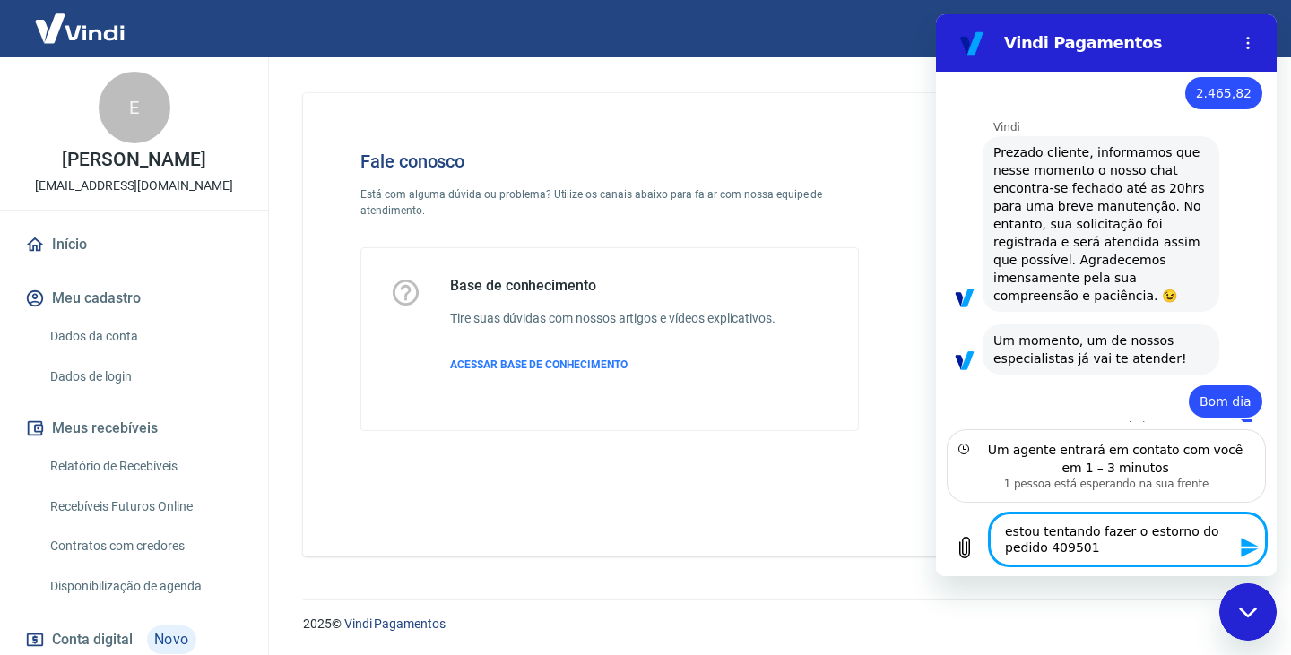
type textarea "x"
type textarea "estou tentando fazer o estorno do pedido 409501"
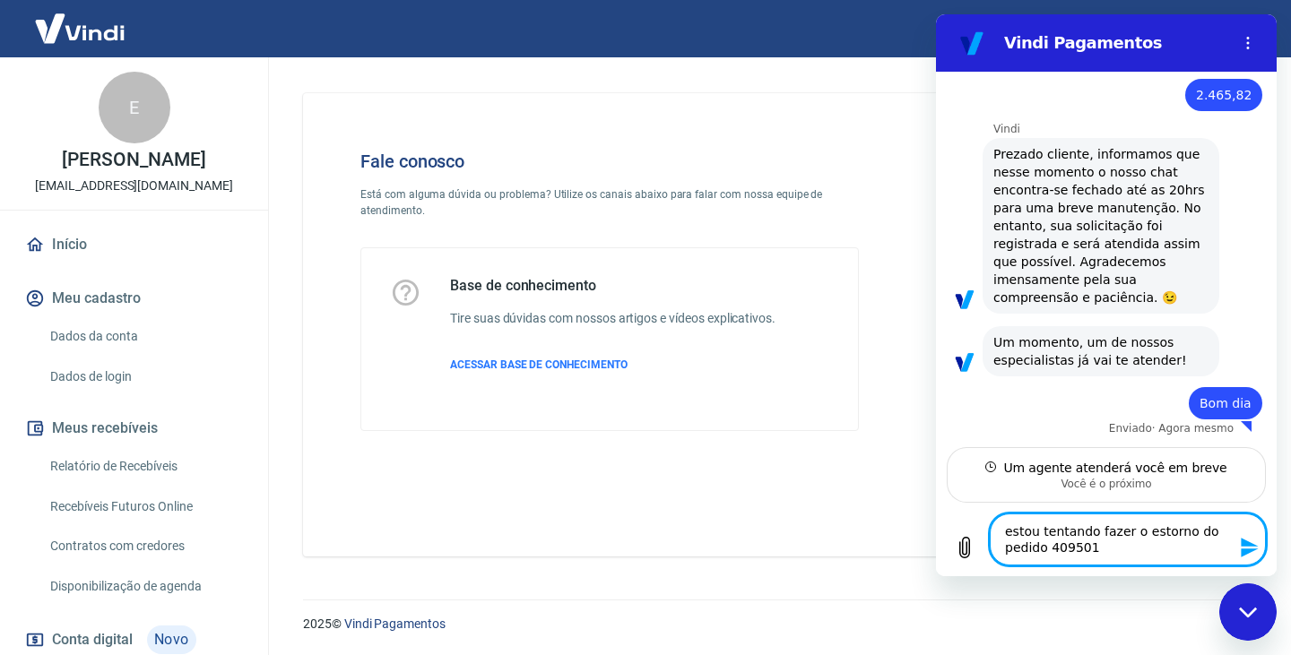
scroll to position [547, 0]
type textarea "x"
type textarea "estou tentando fazer o estorno do pedido 409501 /"
type textarea "x"
type textarea "estou tentando fazer o estorno do pedido 409501 /"
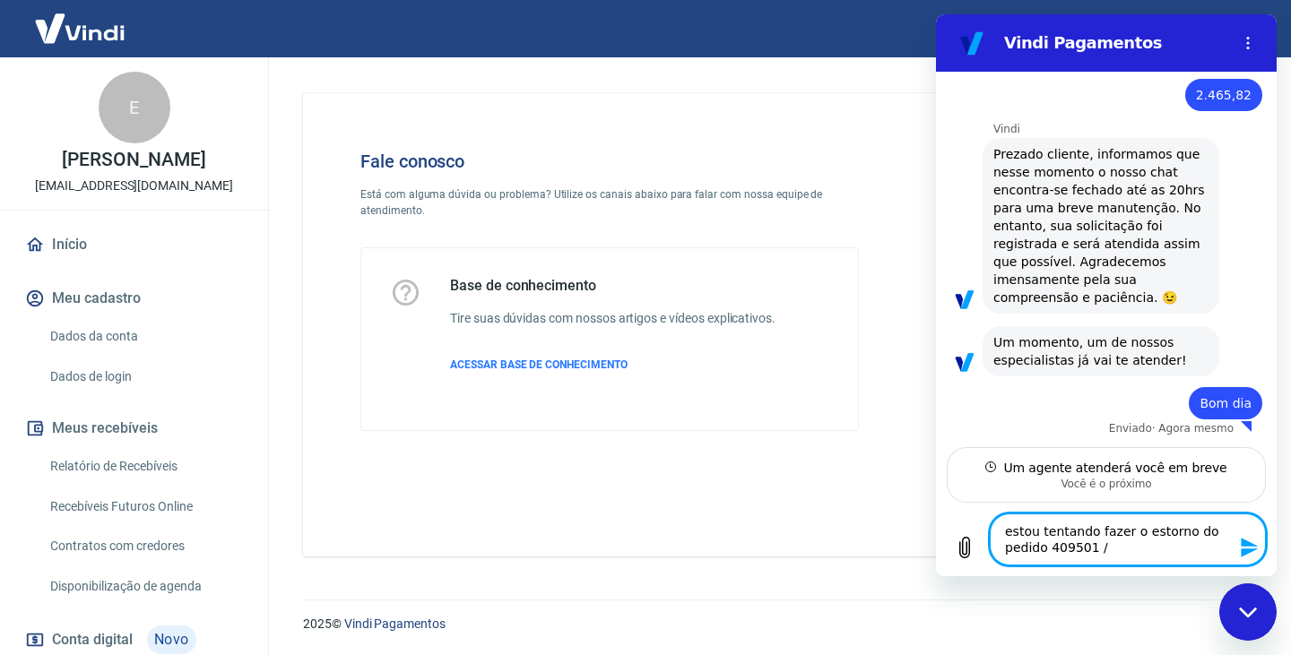
type textarea "x"
paste textarea "227329184"
type textarea "estou tentando fazer o estorno do pedido 409501 / 227329184"
type textarea "x"
type textarea "estou tentando fazer o estorno do pedido 409501 / 227329184"
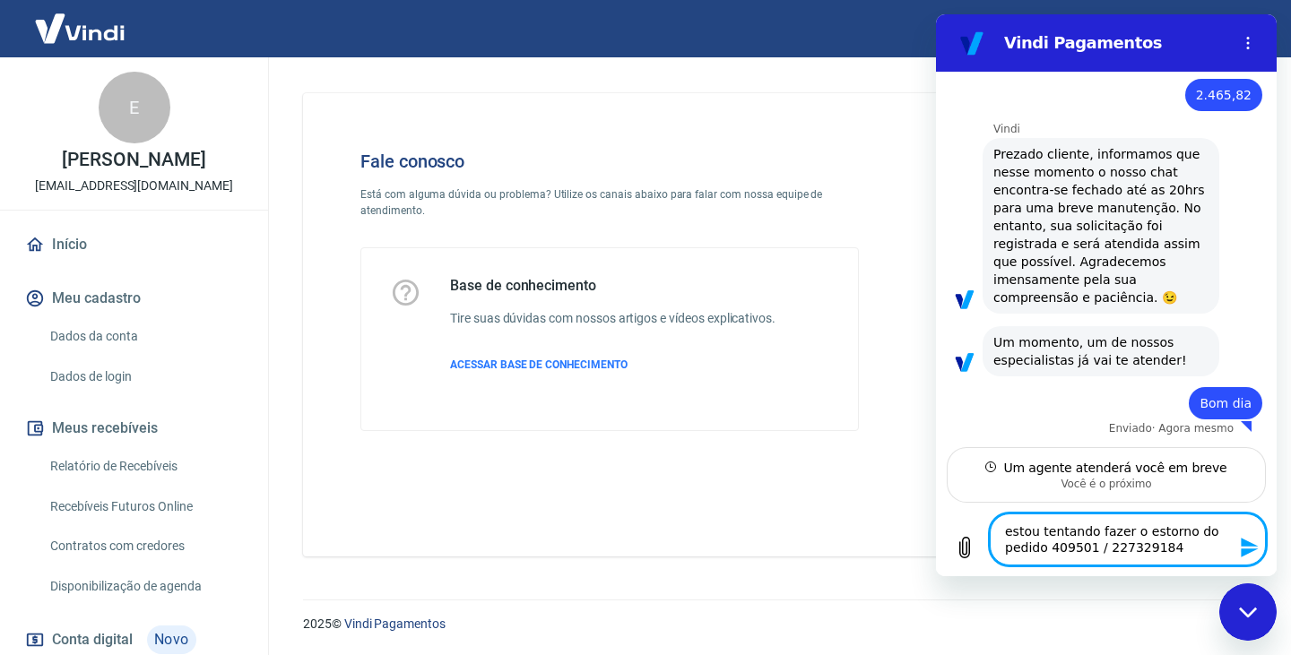
type textarea "x"
type textarea "estou tentando fazer o estorno do pedido 409501 / 227329184 t"
type textarea "x"
type textarea "estou tentando fazer o estorno do pedido 409501 / 227329184 tr"
type textarea "x"
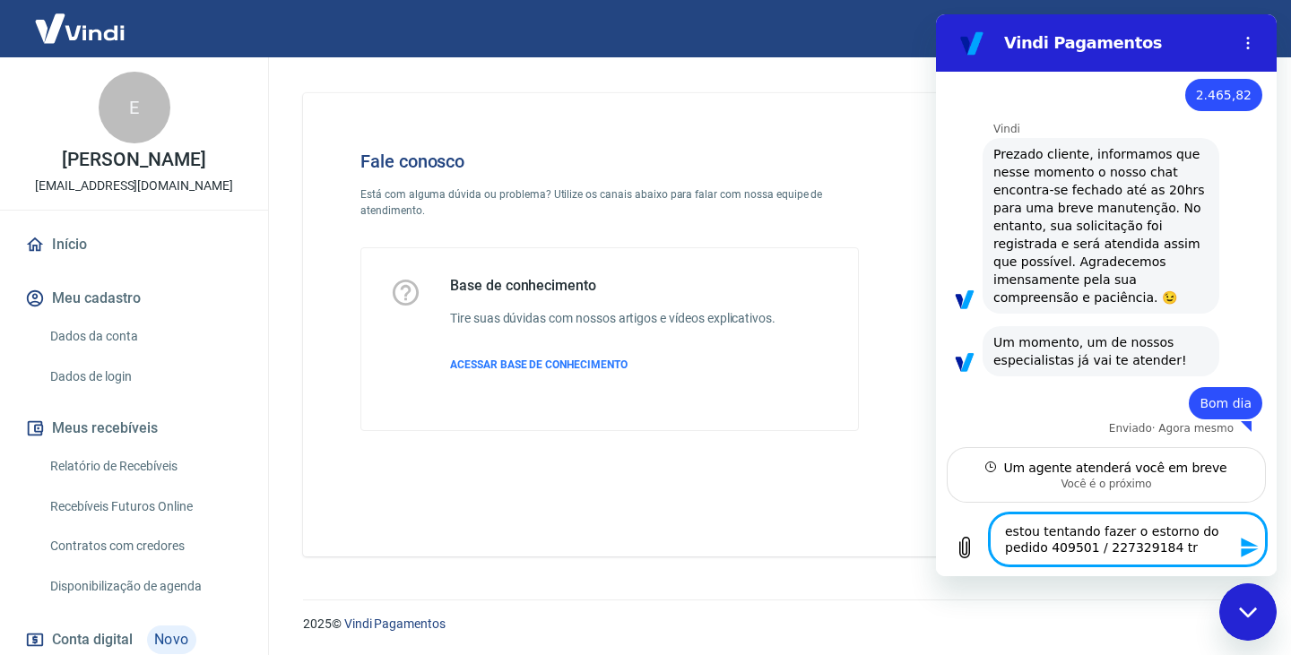
type textarea "estou tentando fazer o estorno do pedido 409501 / 227329184 tra"
type textarea "x"
type textarea "estou tentando fazer o estorno do pedido 409501 / 227329184 tran"
type textarea "x"
type textarea "estou tentando fazer o estorno do pedido 409501 / 227329184 trans"
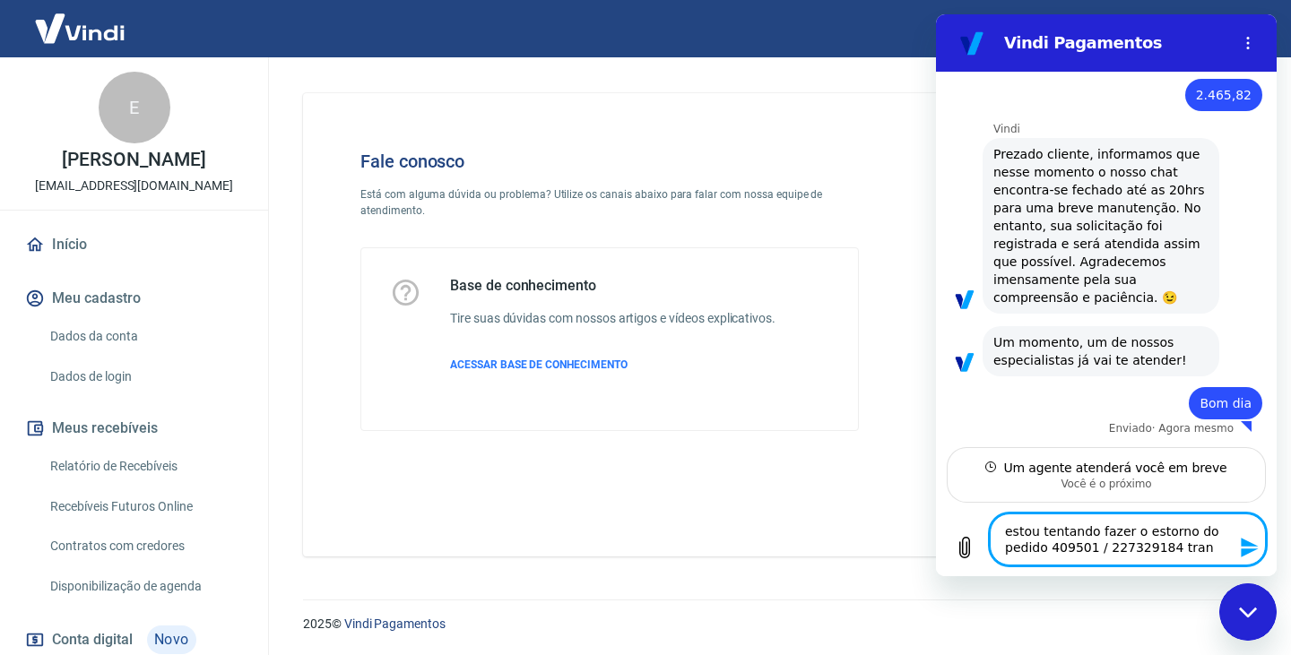
type textarea "x"
type textarea "estou tentando fazer o estorno do pedido 409501 / 227329184 transa"
type textarea "x"
type textarea "estou tentando fazer o estorno do pedido 409501 / 227329184 transaç"
type textarea "x"
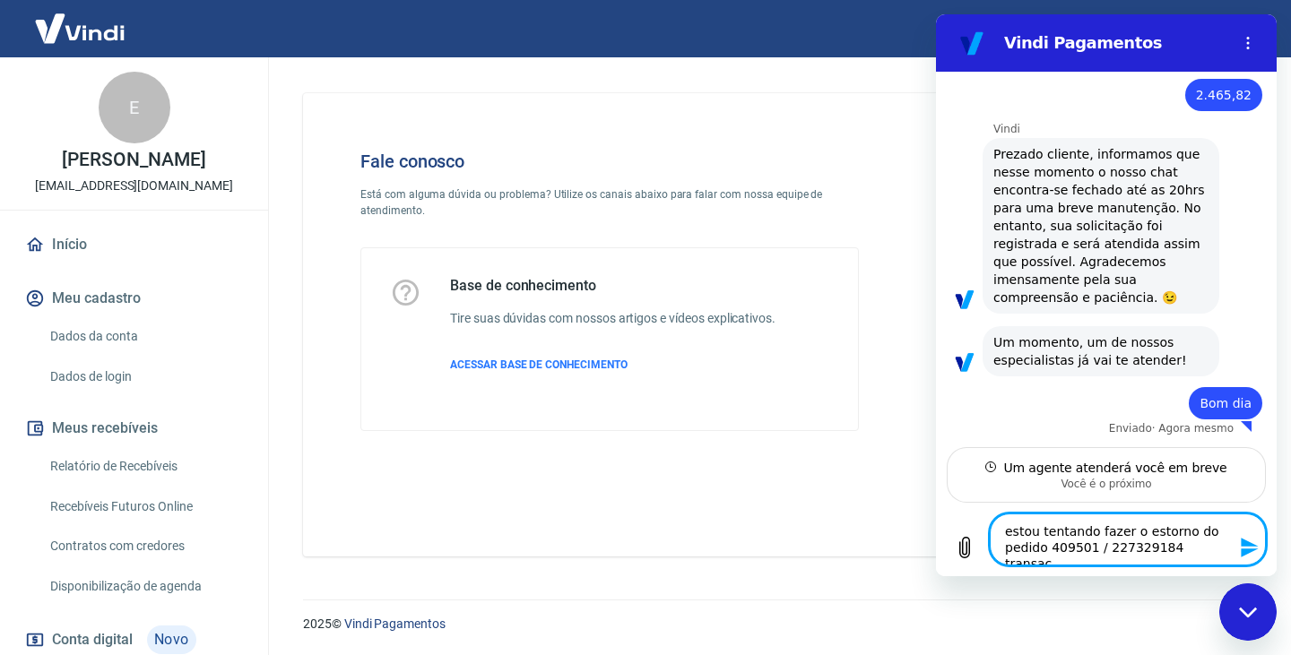
type textarea "estou tentando fazer o estorno do pedido 409501 / 227329184 transaçã"
type textarea "x"
type textarea "estou tentando fazer o estorno do pedido 409501 / 227329184 transação"
type textarea "x"
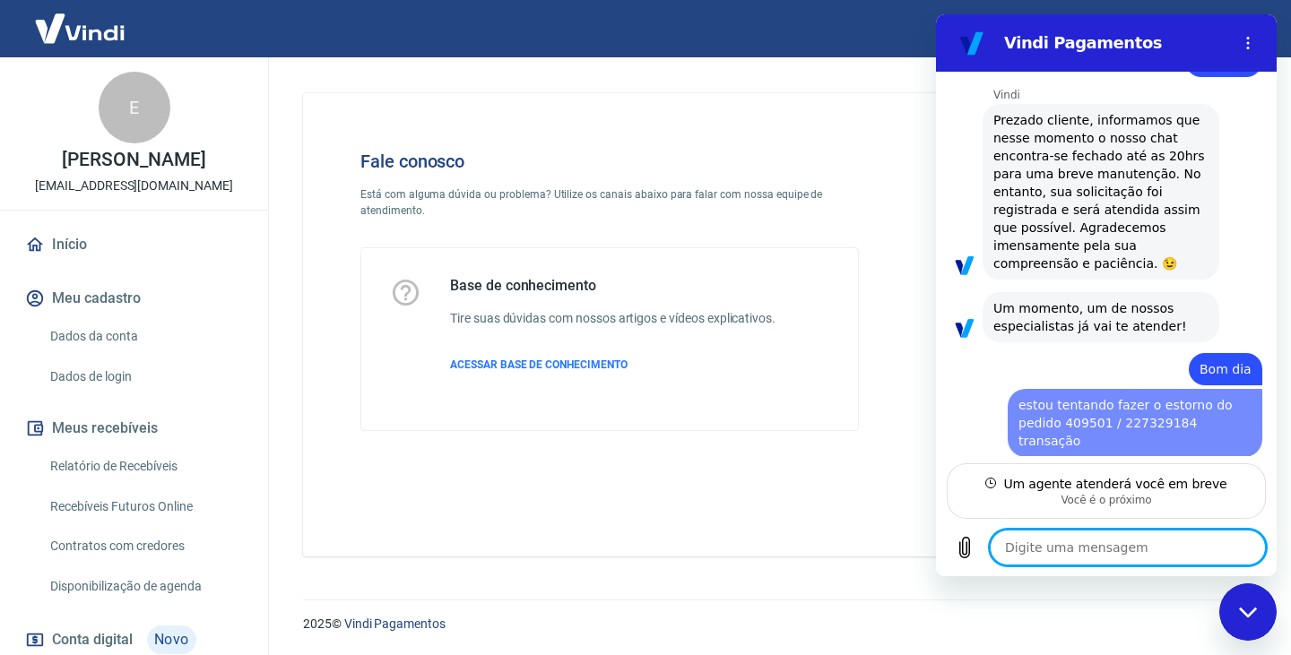
type textarea "x"
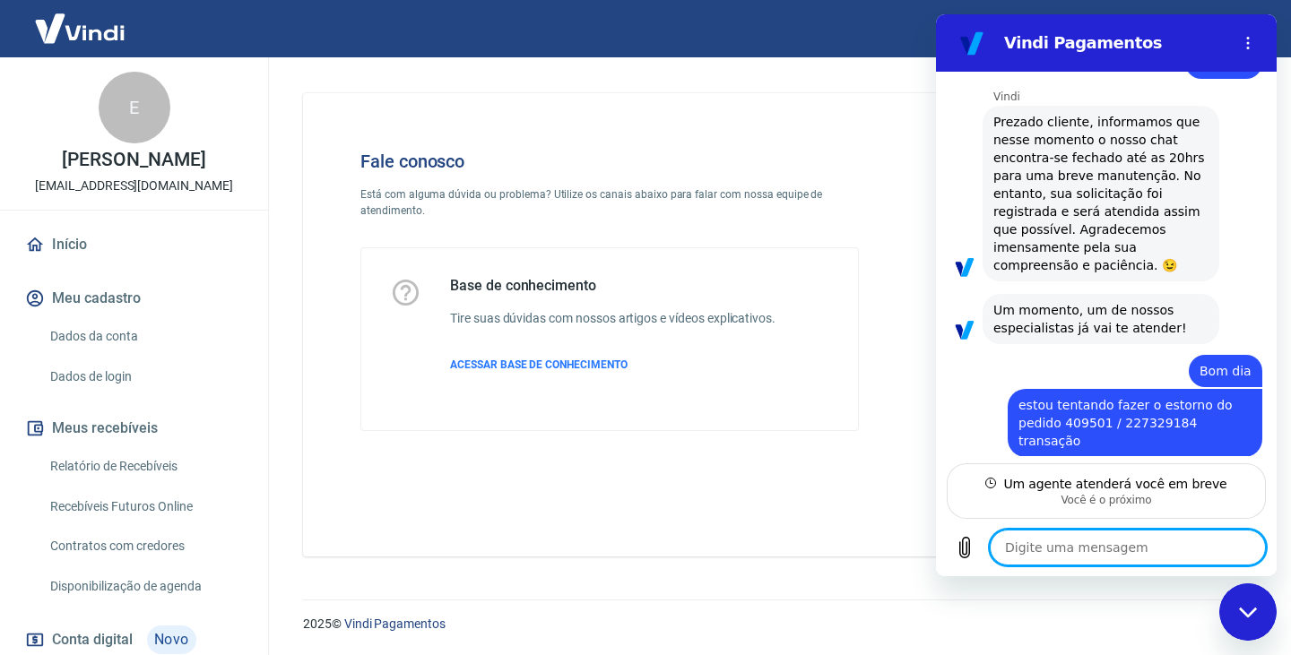
scroll to position [583, 0]
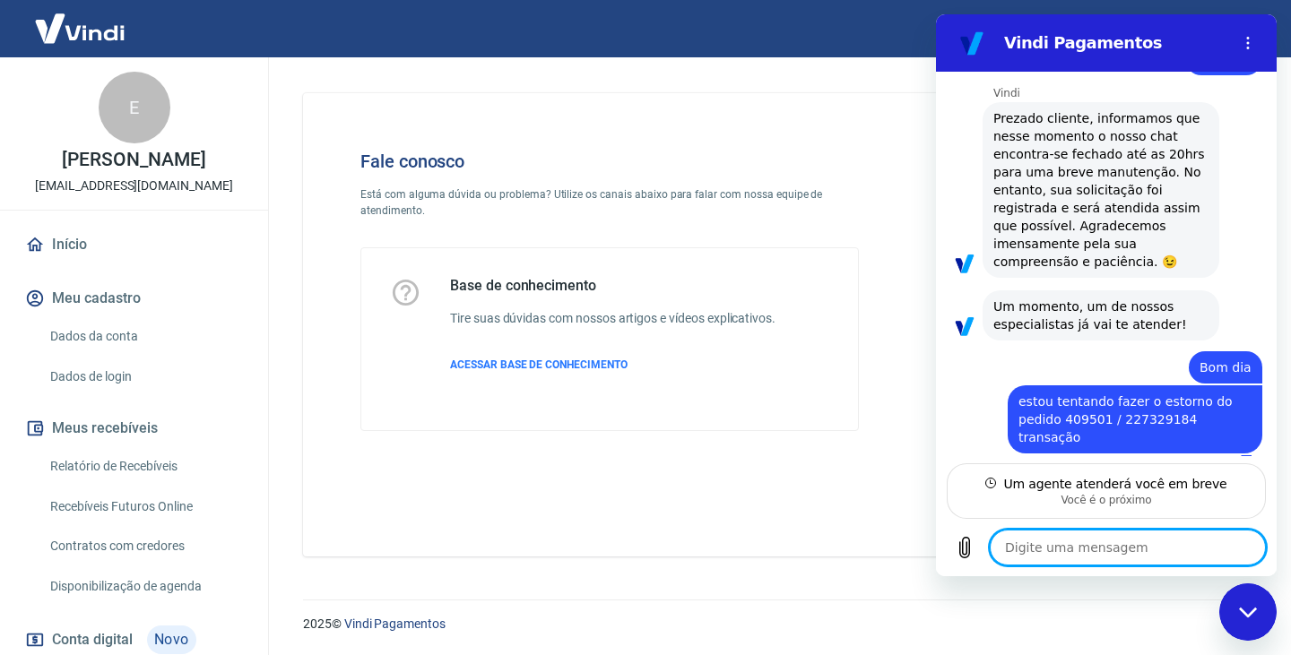
type textarea "x"
paste textarea "Reembolso / Cancelamento Data Valor Status Observação [DATE] R$ 2.465,82 Erro n…"
type textarea "Reembolso / Cancelamento Data Valor Status Observação [DATE] R$ 2.465,82 Erro n…"
type textarea "x"
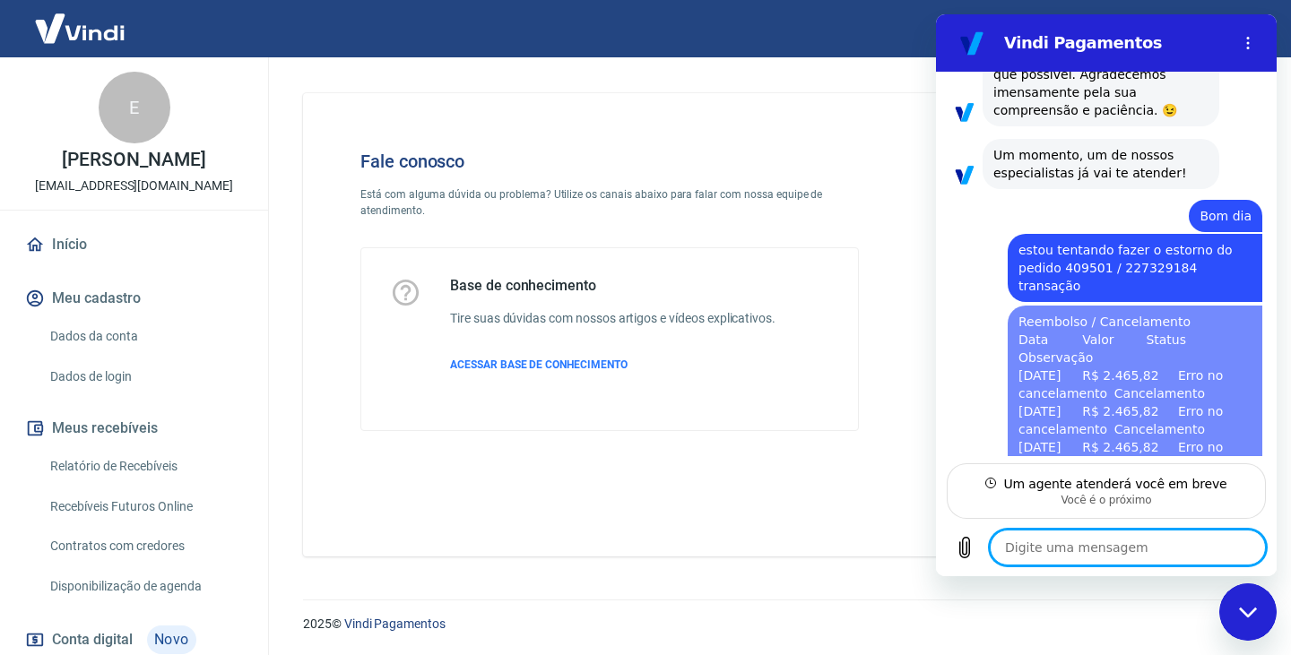
type textarea "x"
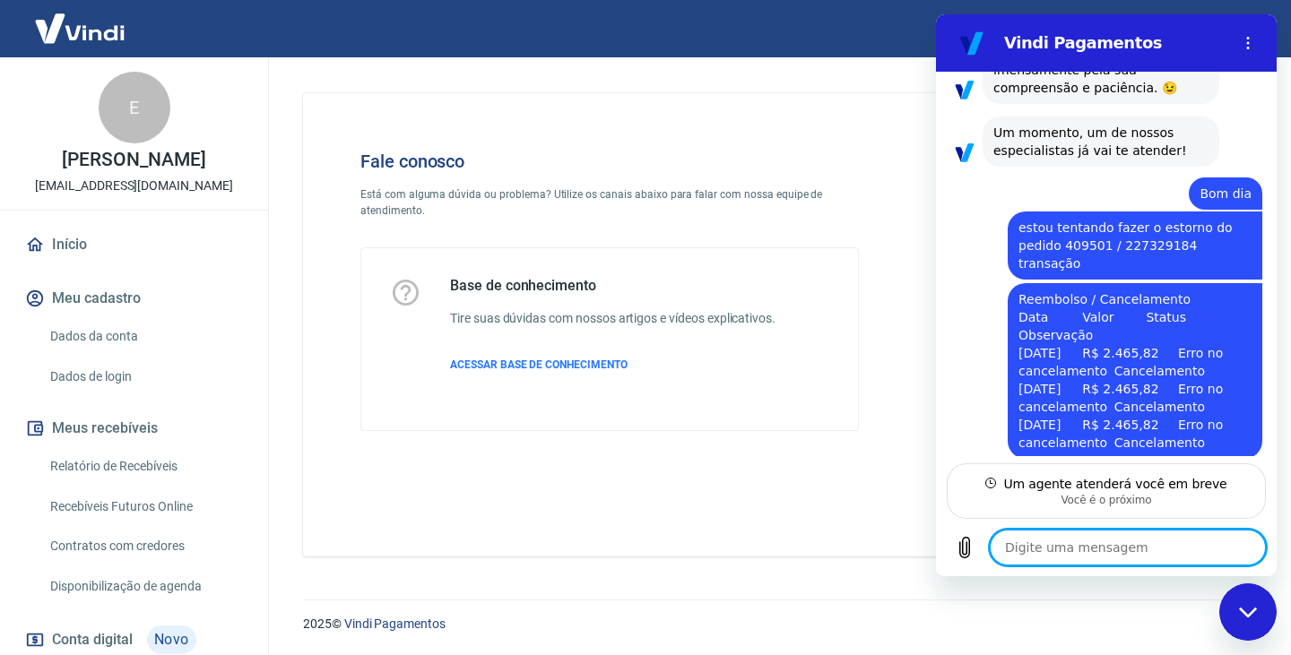
type textarea "p"
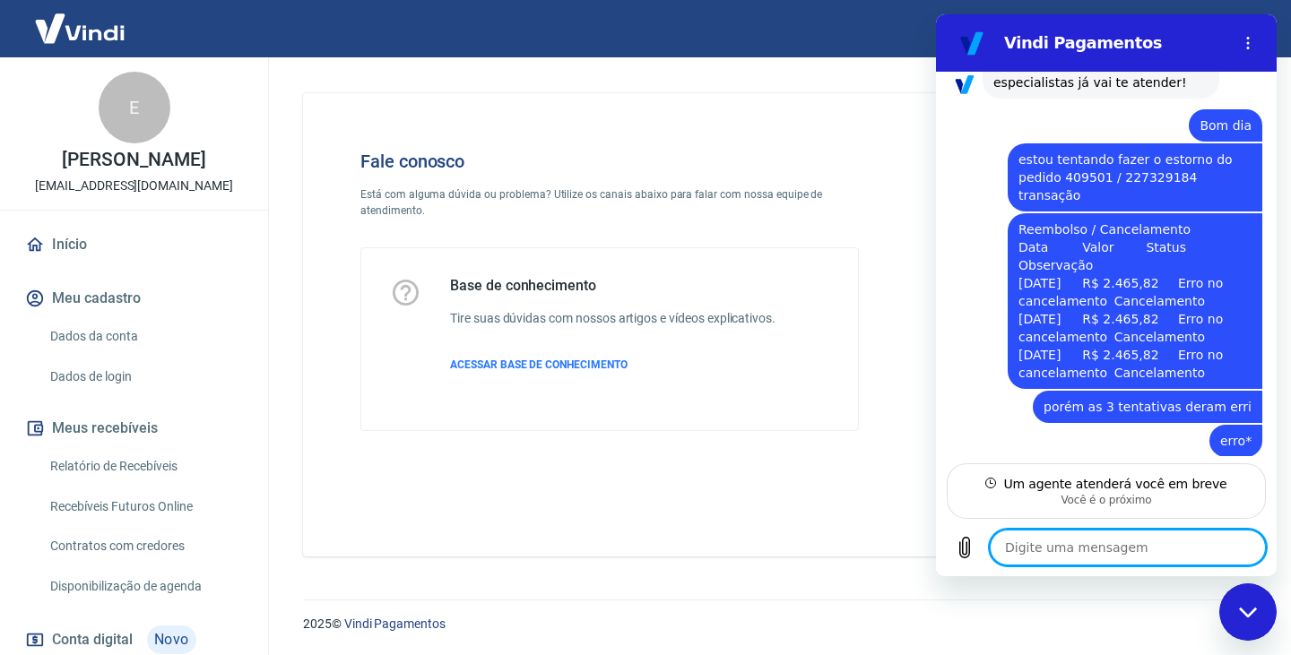
scroll to position [828, 0]
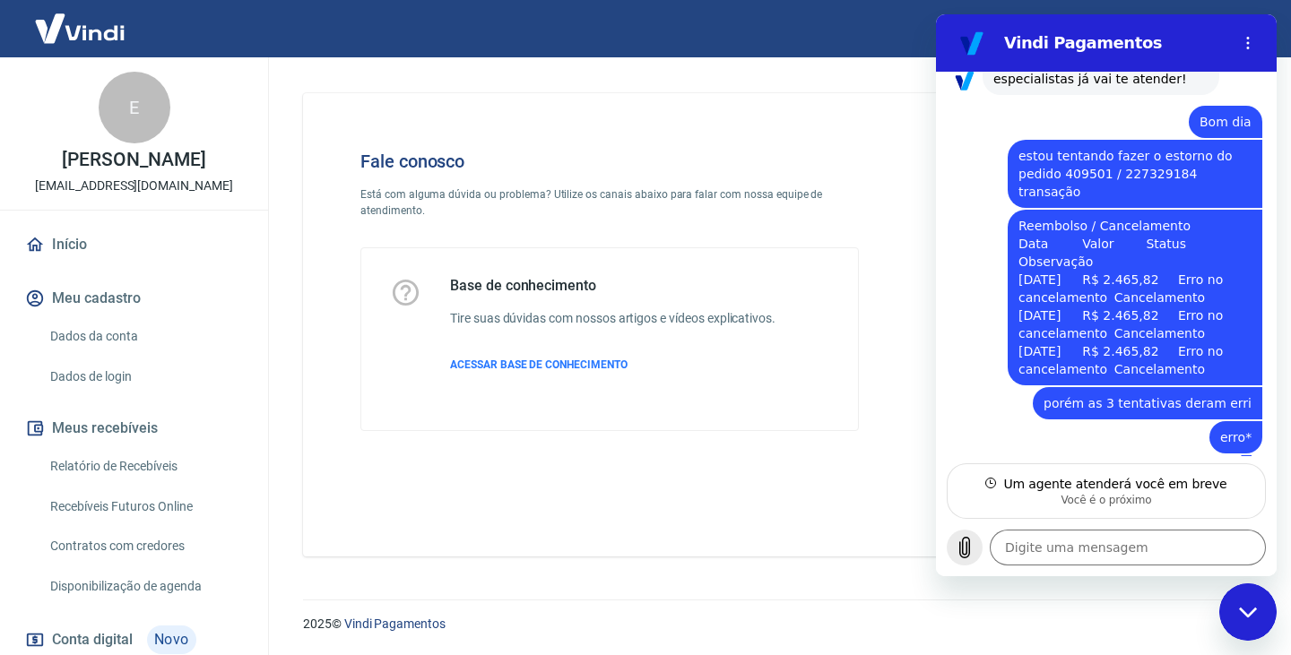
click at [962, 551] on icon "Carregar arquivo" at bounding box center [965, 548] width 10 height 21
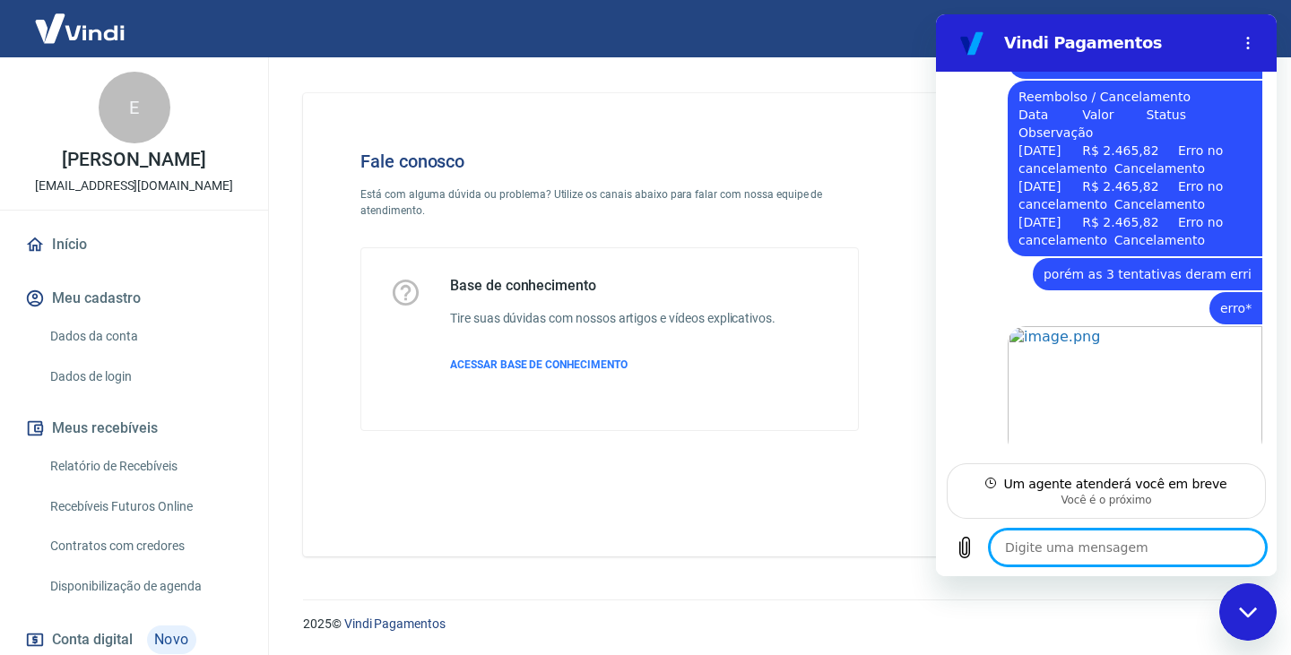
scroll to position [961, 0]
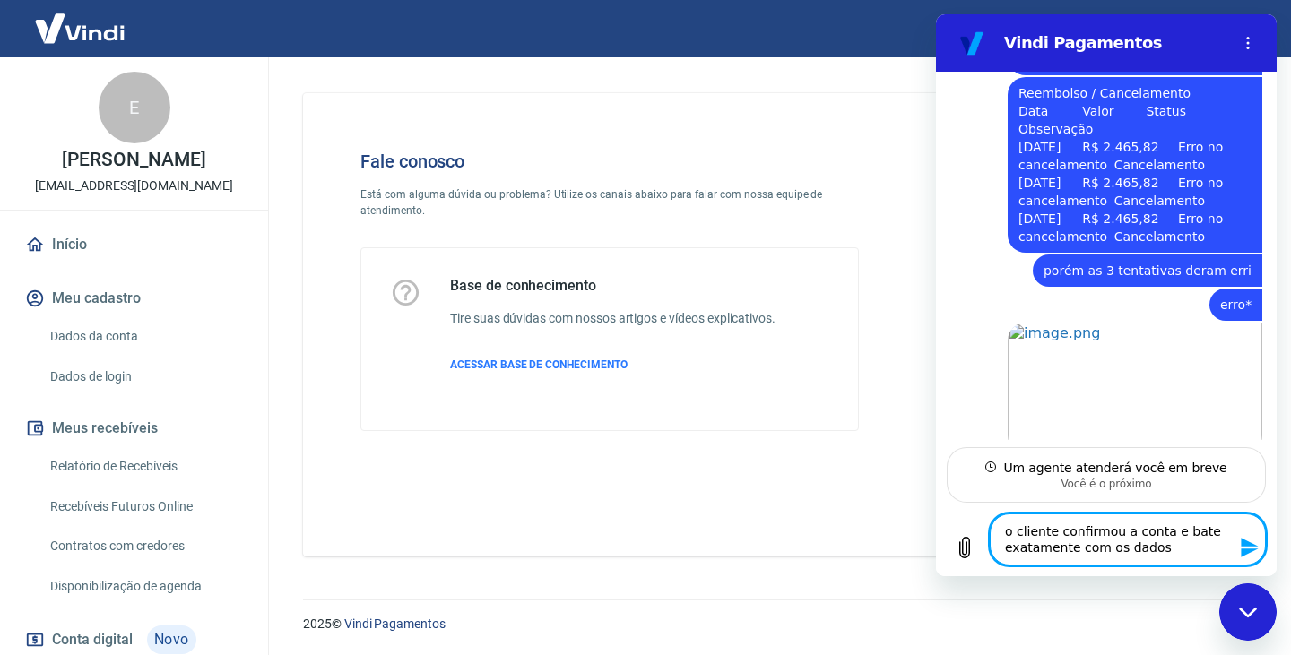
click at [1173, 548] on textarea "o cliente confirmou a conta e bate exatamente com os dados" at bounding box center [1128, 540] width 276 height 52
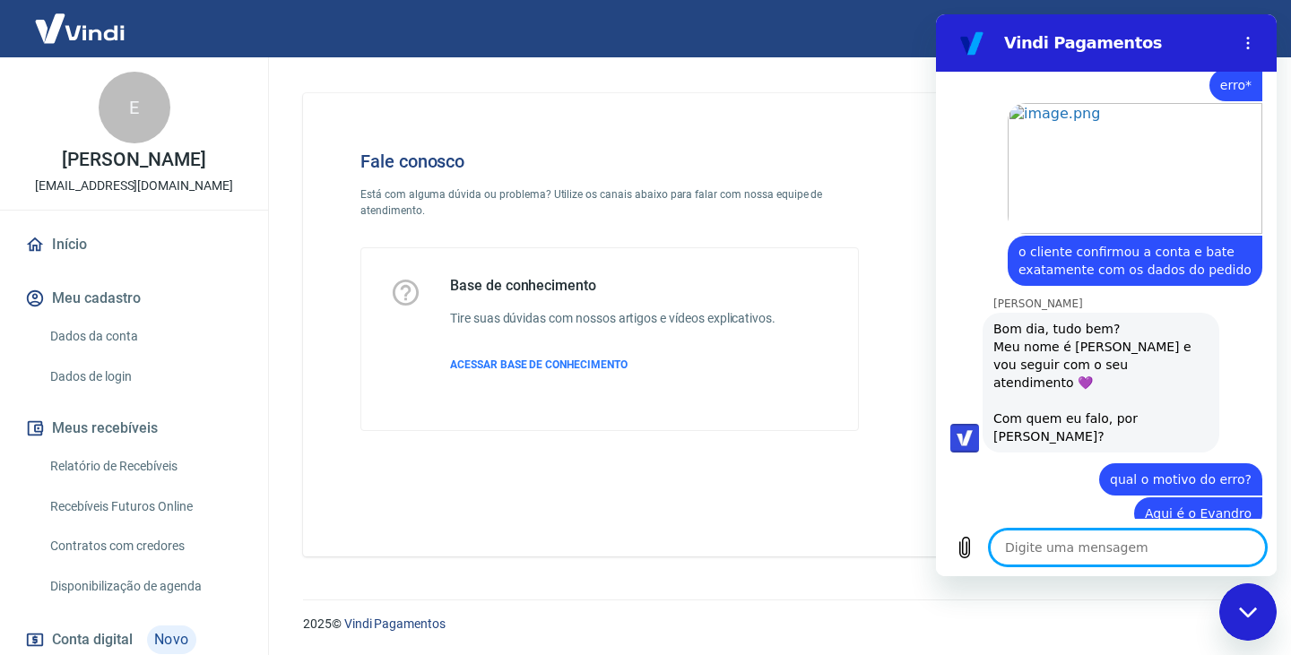
scroll to position [1192, 0]
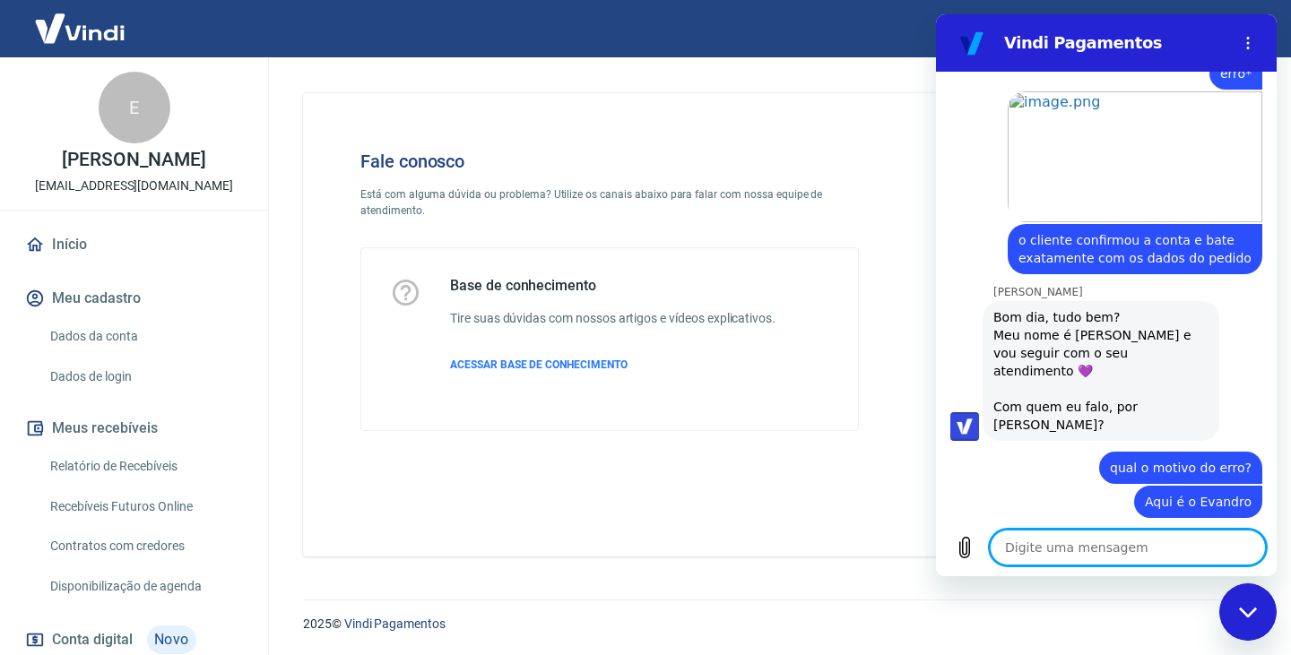
click at [1132, 547] on textarea at bounding box center [1128, 548] width 276 height 36
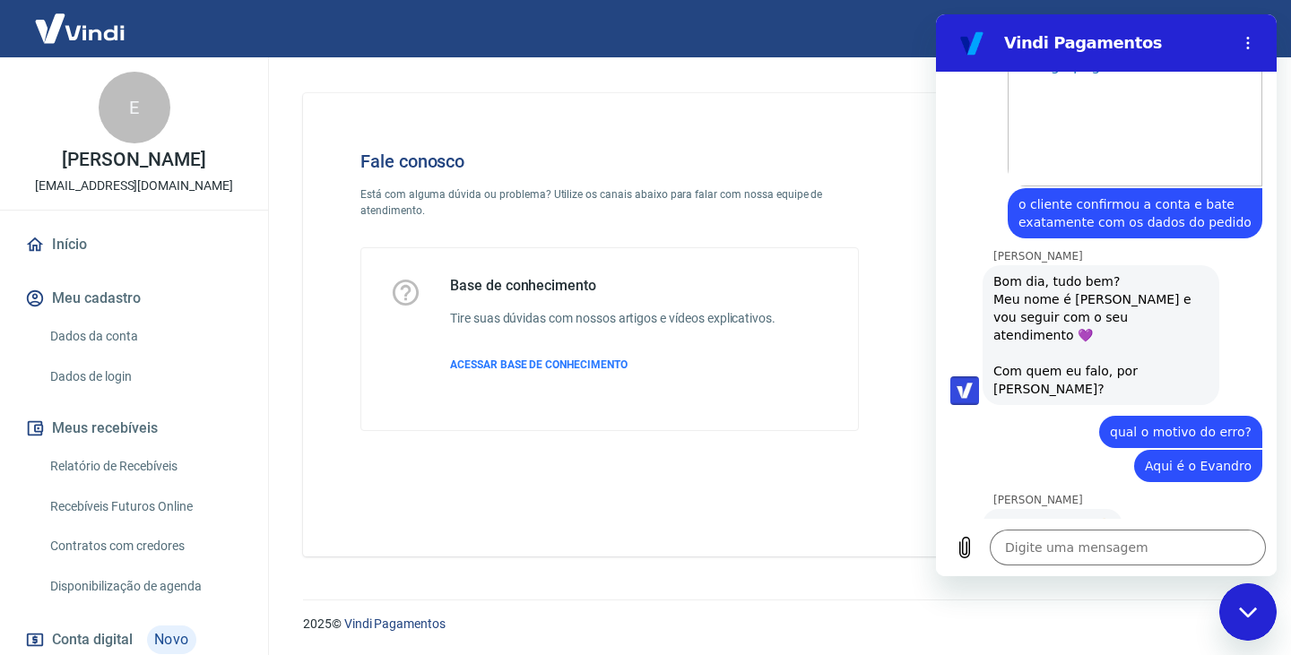
scroll to position [1226, 0]
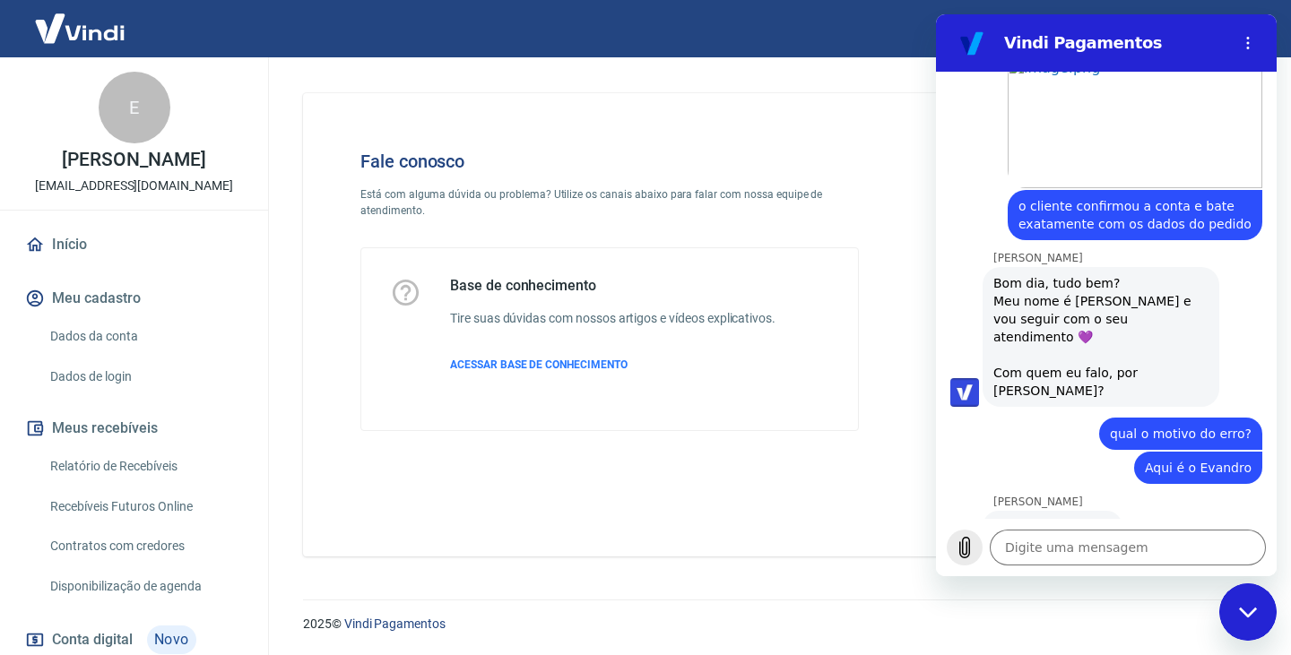
click at [965, 546] on icon "Carregar arquivo" at bounding box center [965, 548] width 22 height 22
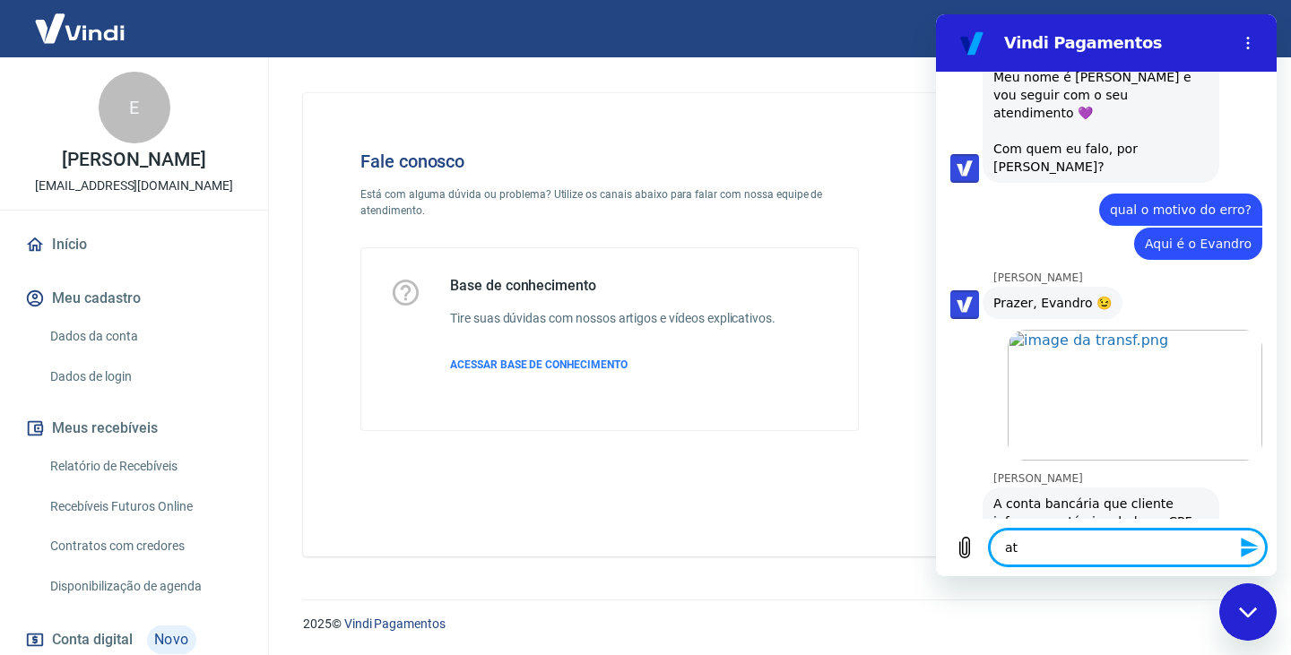
scroll to position [1454, 0]
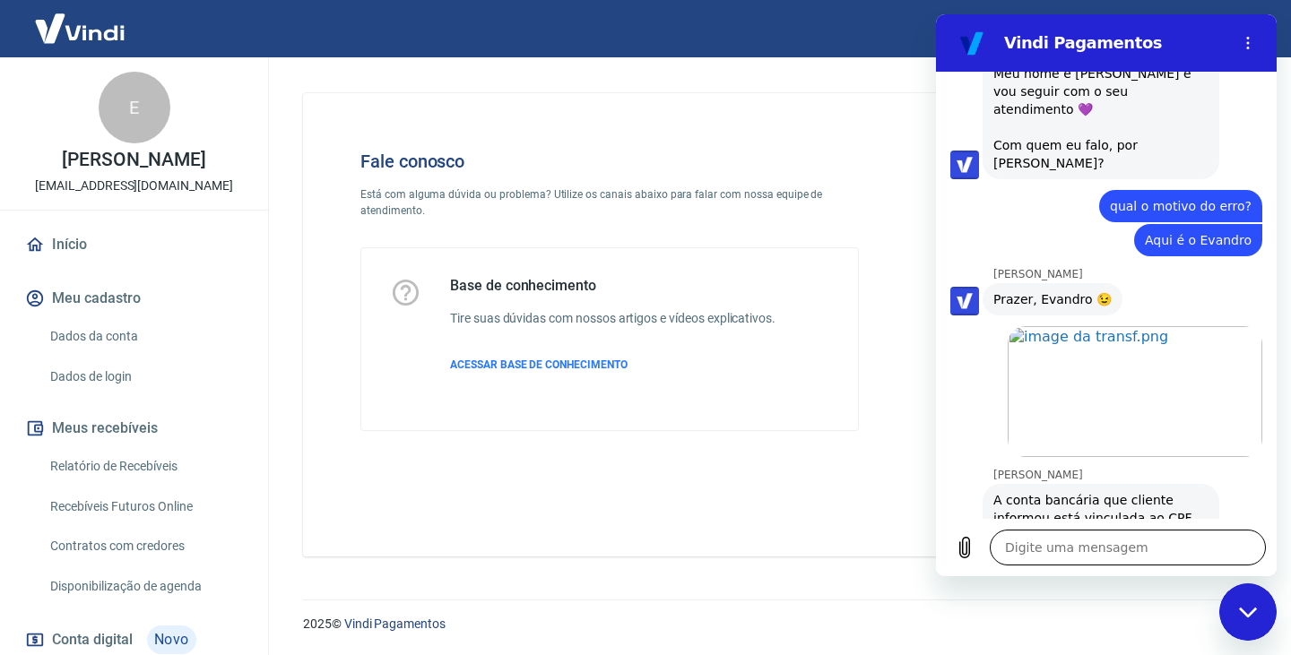
click at [1077, 555] on textarea at bounding box center [1128, 548] width 276 height 36
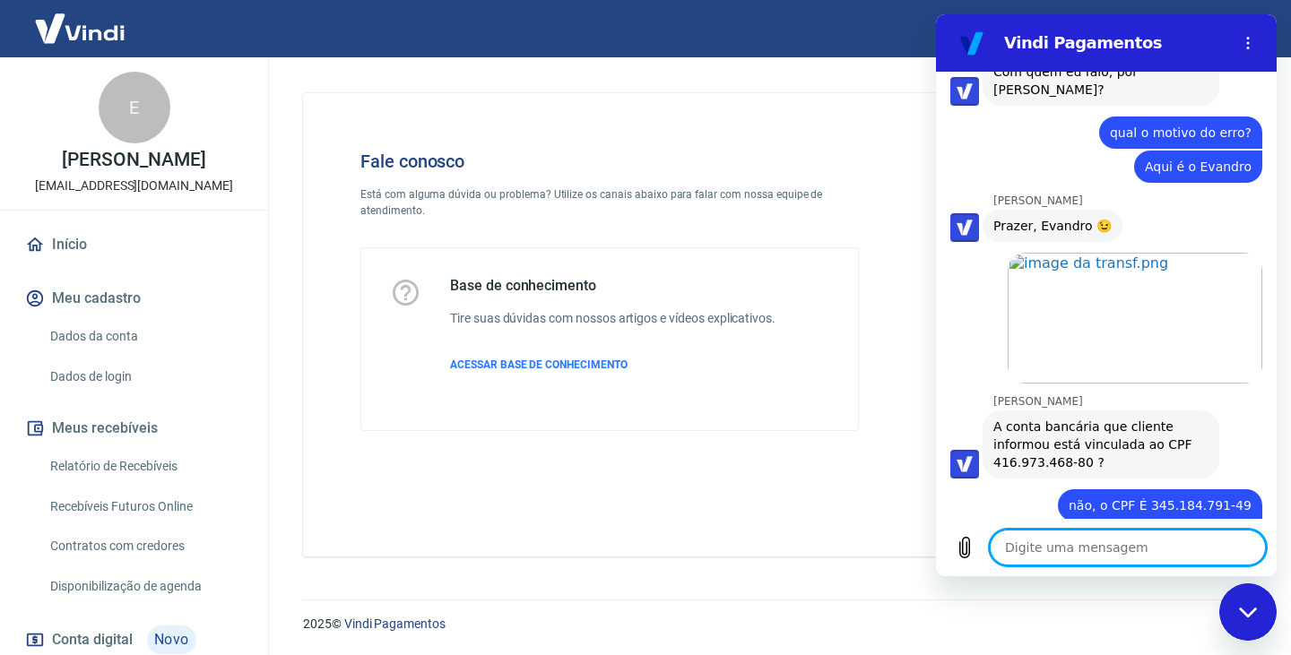
scroll to position [1531, 0]
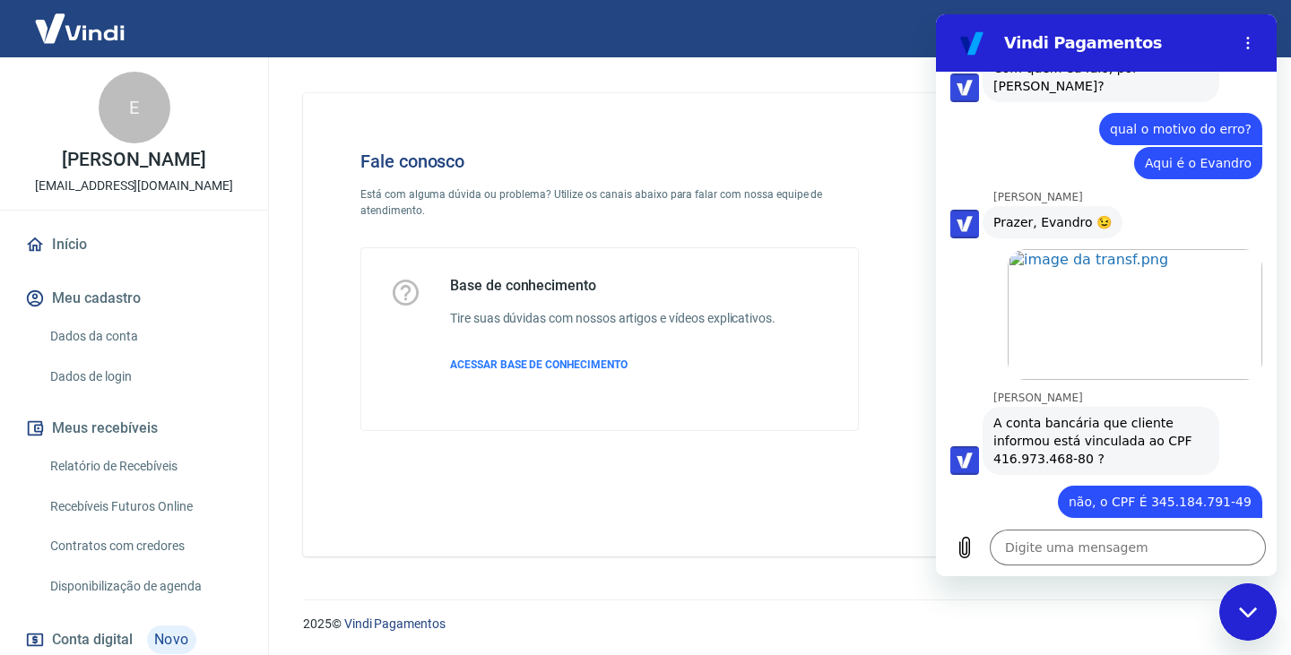
click at [980, 536] on div "Digite uma mensagem x" at bounding box center [1106, 547] width 341 height 57
click at [972, 541] on icon "Carregar arquivo" at bounding box center [965, 548] width 22 height 22
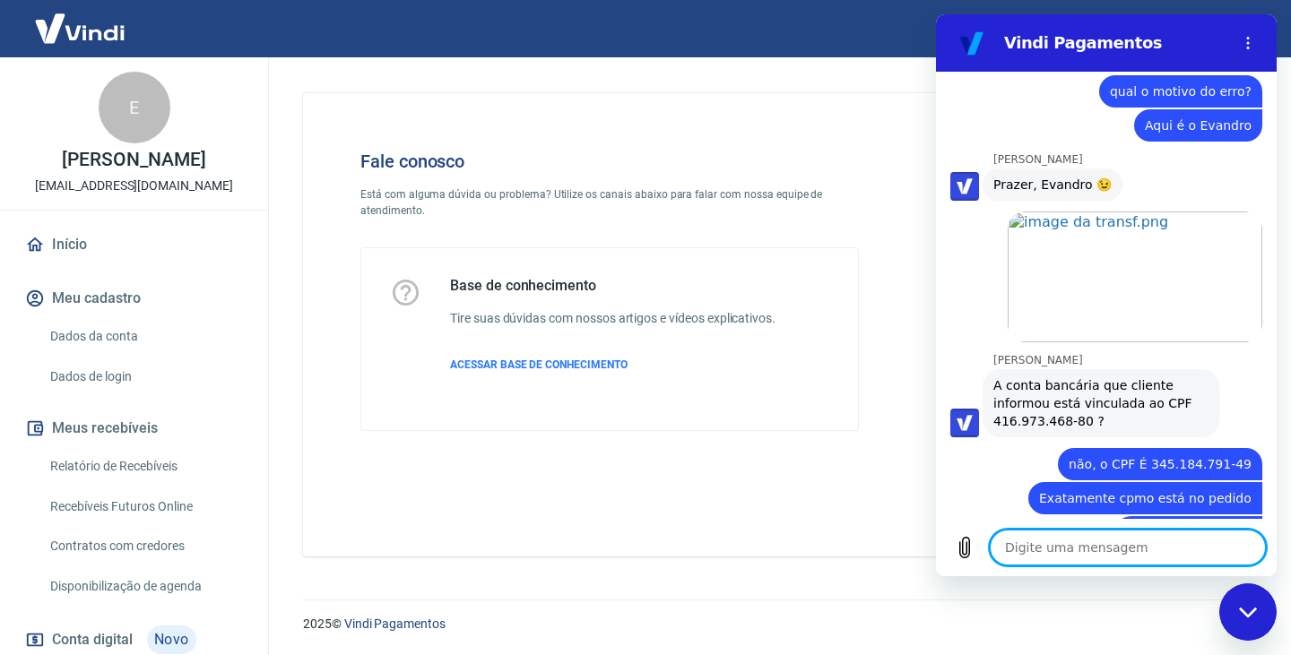
scroll to position [1572, 0]
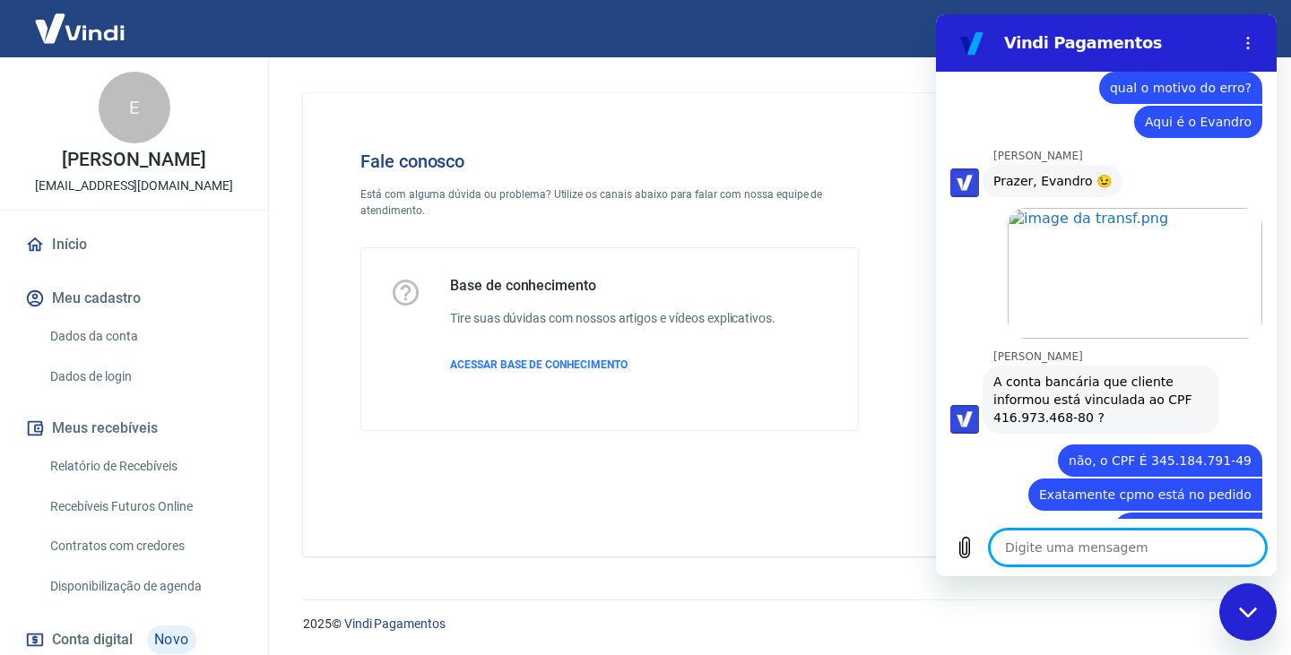
click at [1026, 566] on div "Digite uma mensagem x" at bounding box center [1106, 547] width 341 height 57
click at [1059, 539] on textarea at bounding box center [1128, 548] width 276 height 36
click at [1092, 547] on textarea at bounding box center [1128, 548] width 276 height 36
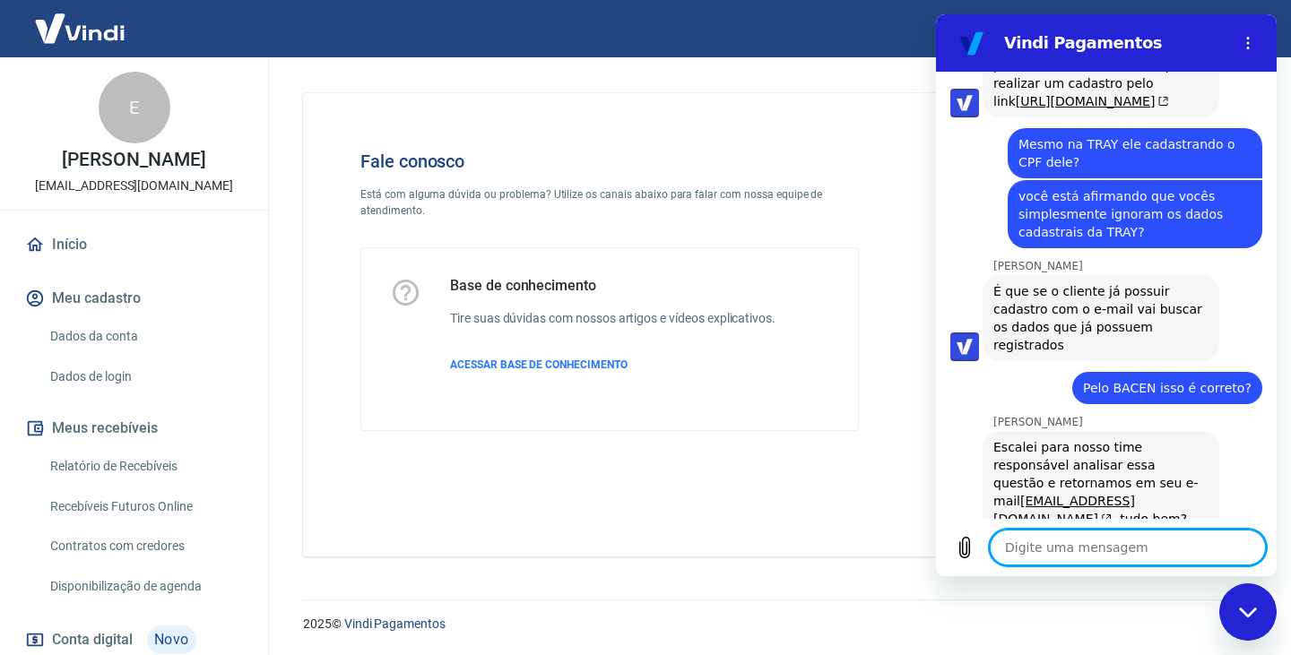
scroll to position [3284, 0]
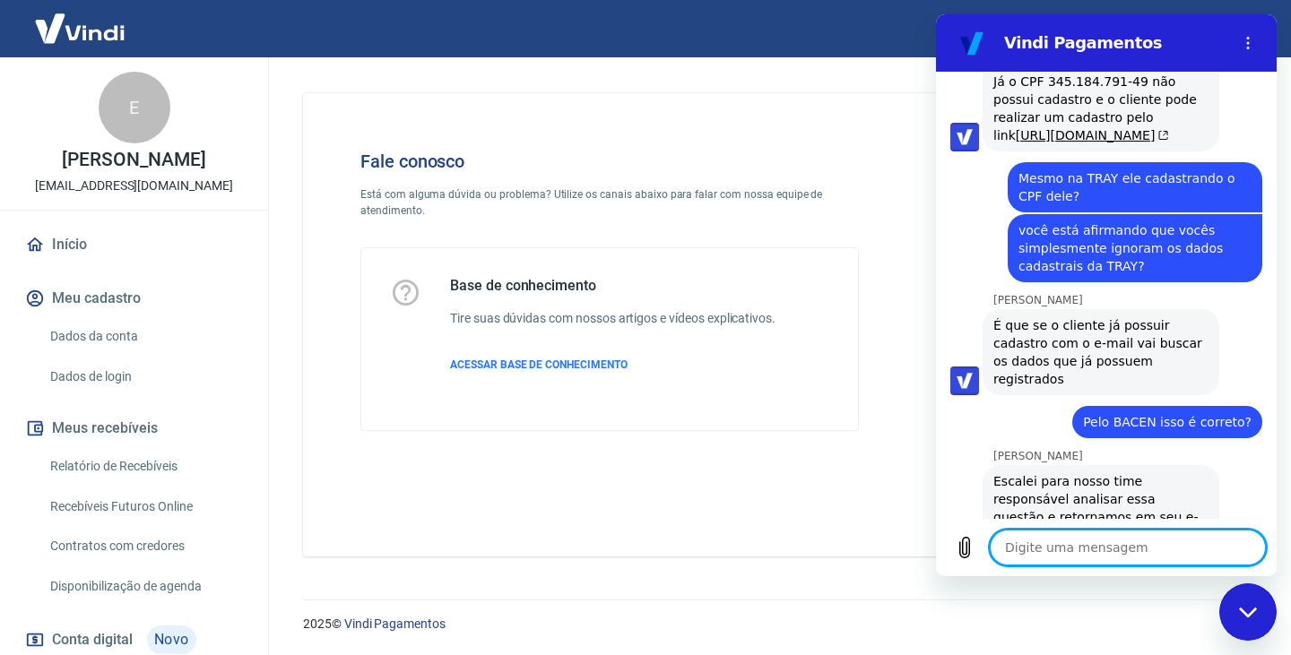
click at [992, 465] on div "[PERSON_NAME] diz: [PERSON_NAME] para nosso time responsável analisar essa ques…" at bounding box center [1100, 553] width 237 height 176
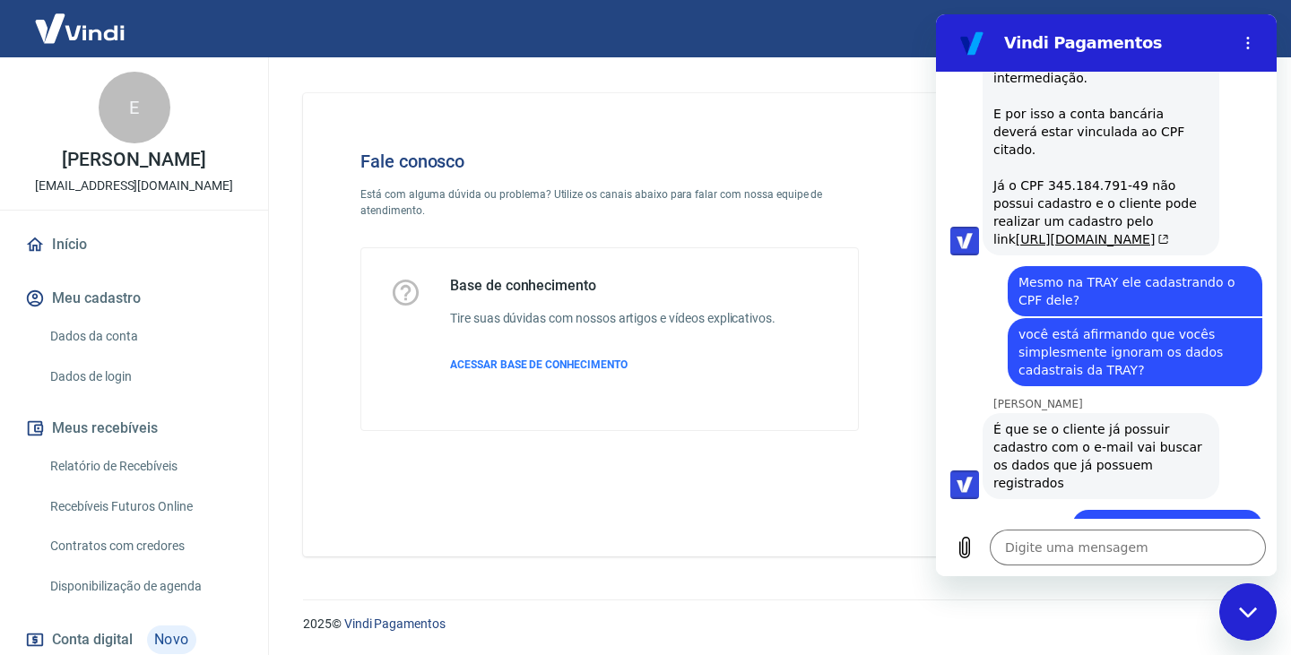
scroll to position [3250, 0]
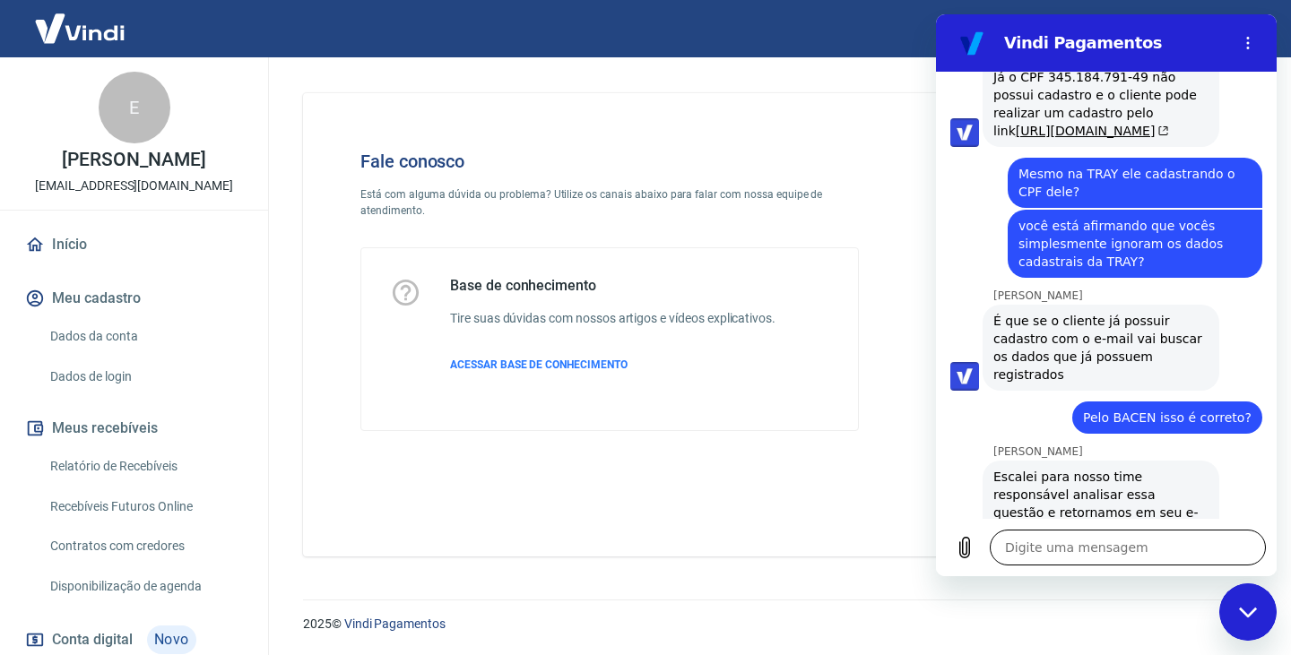
click at [1149, 561] on textarea at bounding box center [1128, 548] width 276 height 36
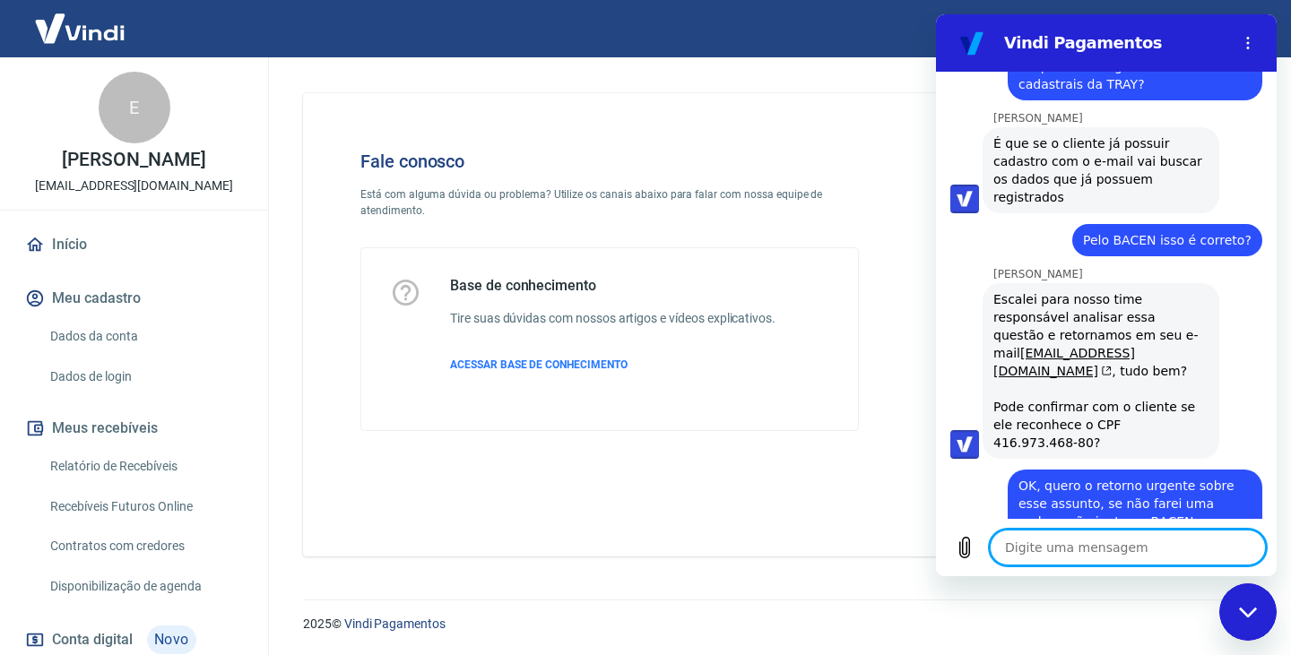
scroll to position [3431, 0]
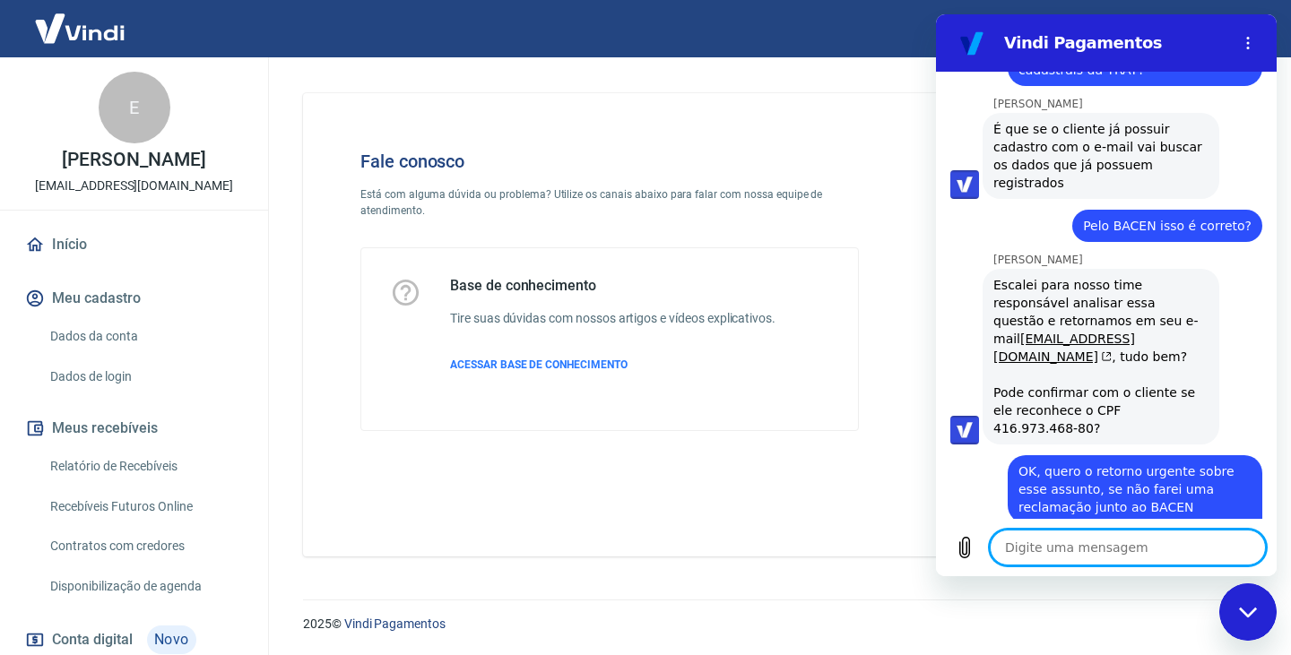
click at [1107, 535] on textarea at bounding box center [1128, 548] width 276 height 36
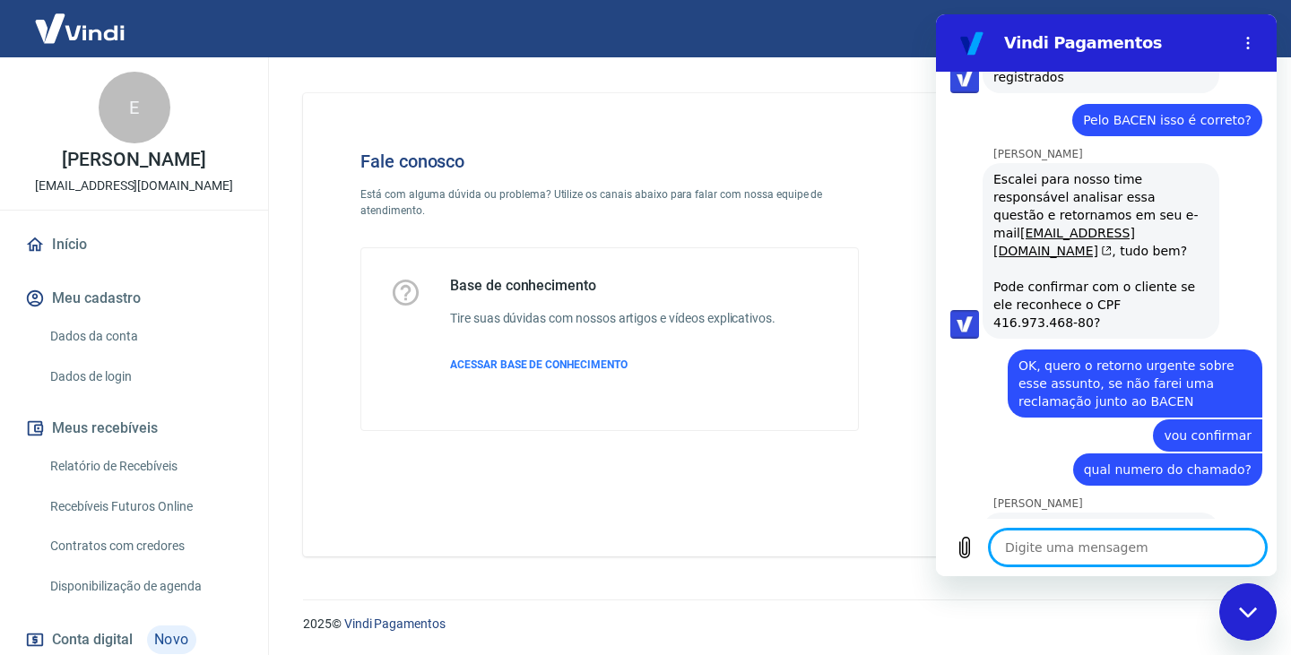
scroll to position [3551, 0]
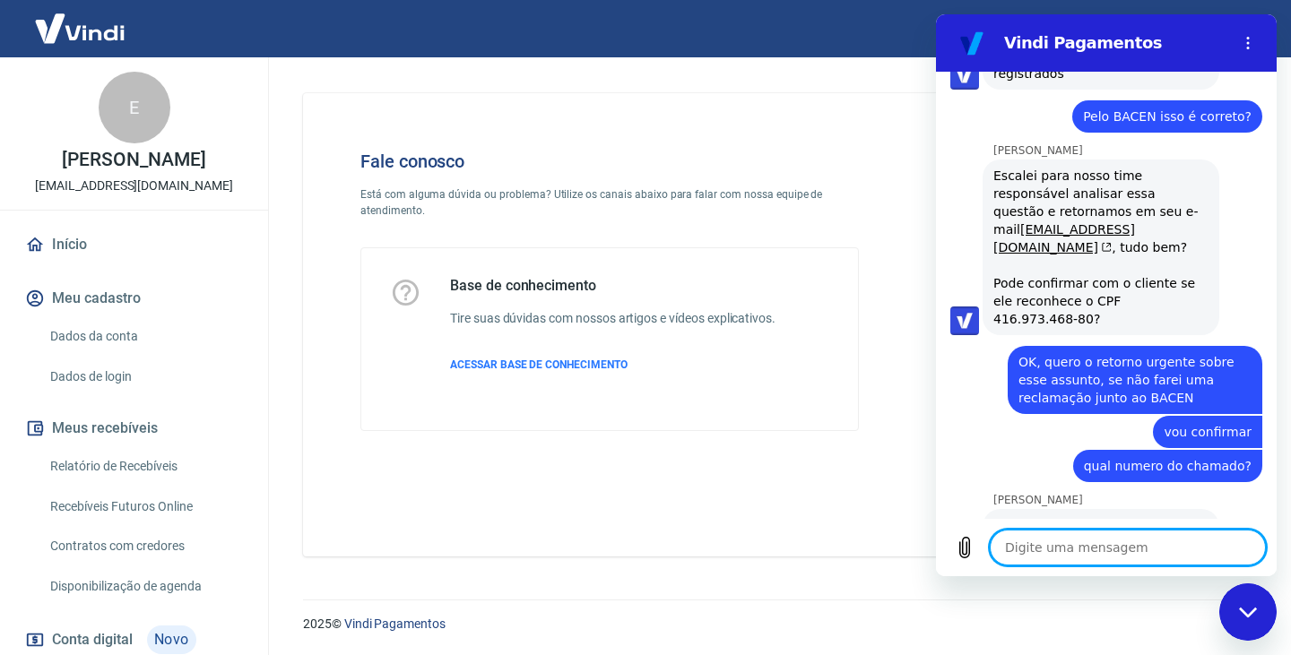
click at [1069, 537] on textarea at bounding box center [1128, 548] width 276 height 36
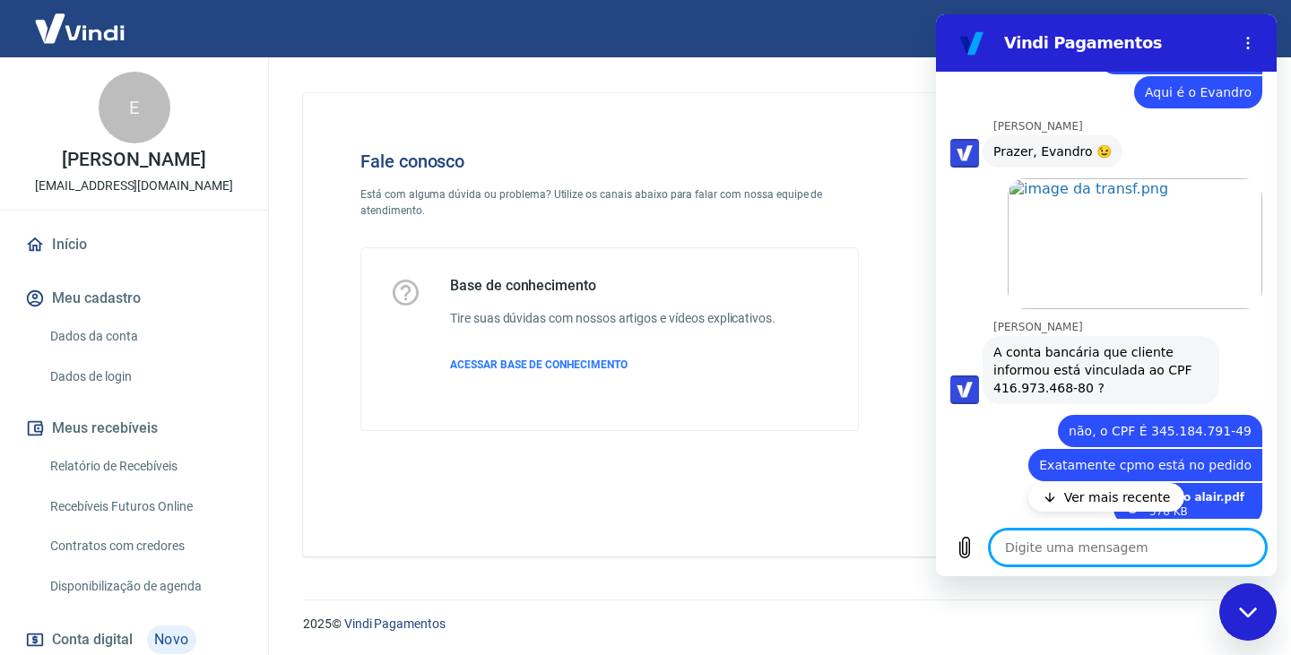
scroll to position [1273, 0]
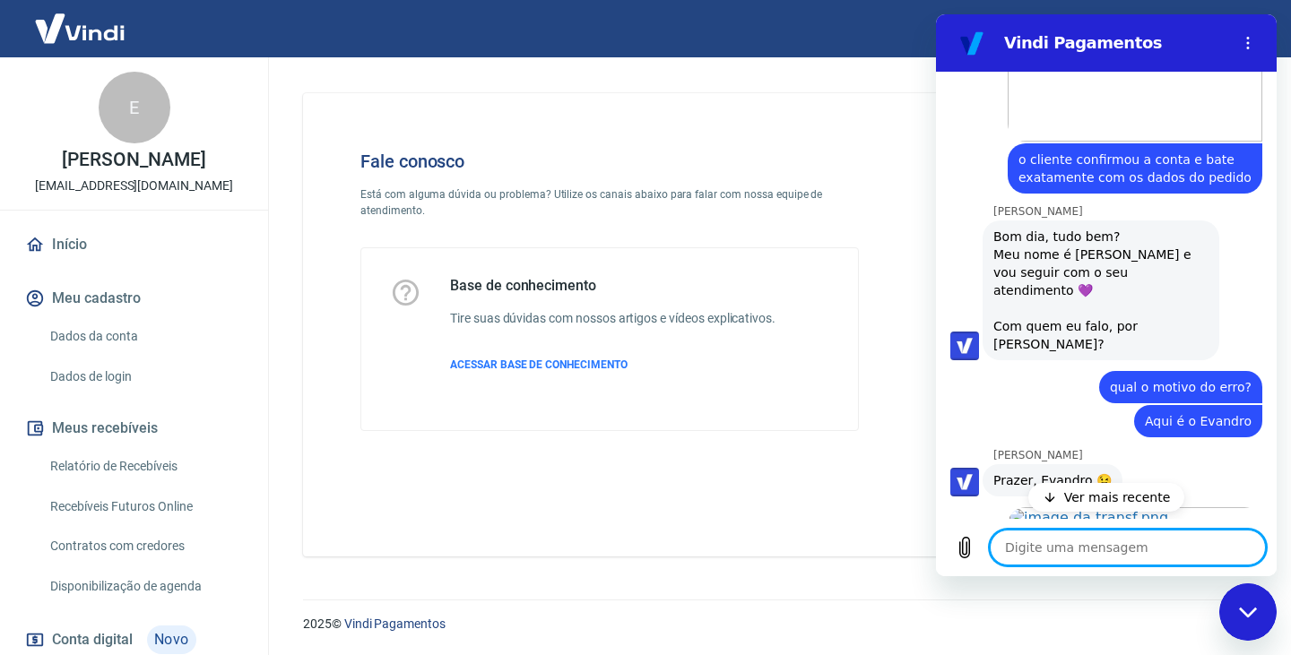
drag, startPoint x: 1057, startPoint y: 480, endPoint x: 1059, endPoint y: 264, distance: 216.9
click at [1064, 272] on div "08:45 diz: oi Enviado · 08:45 diz: 227329184 Enviado · 08:45 [PERSON_NAME] diz:…" at bounding box center [1106, 295] width 341 height 447
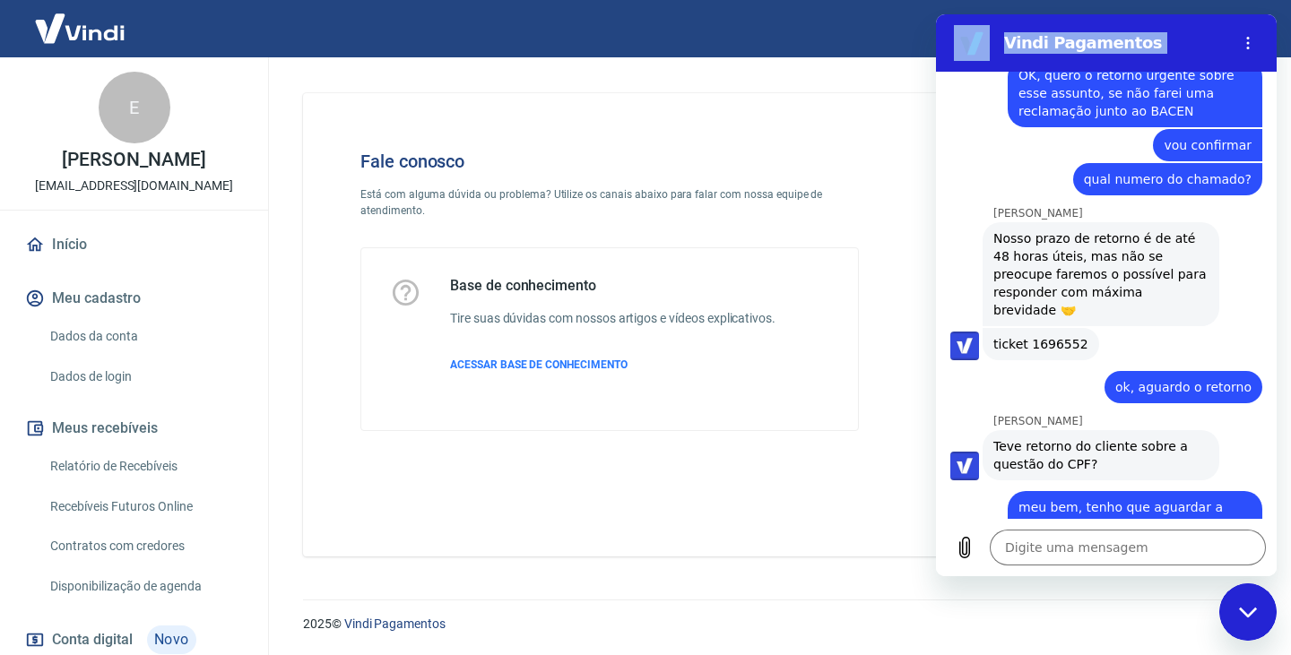
scroll to position [3879, 0]
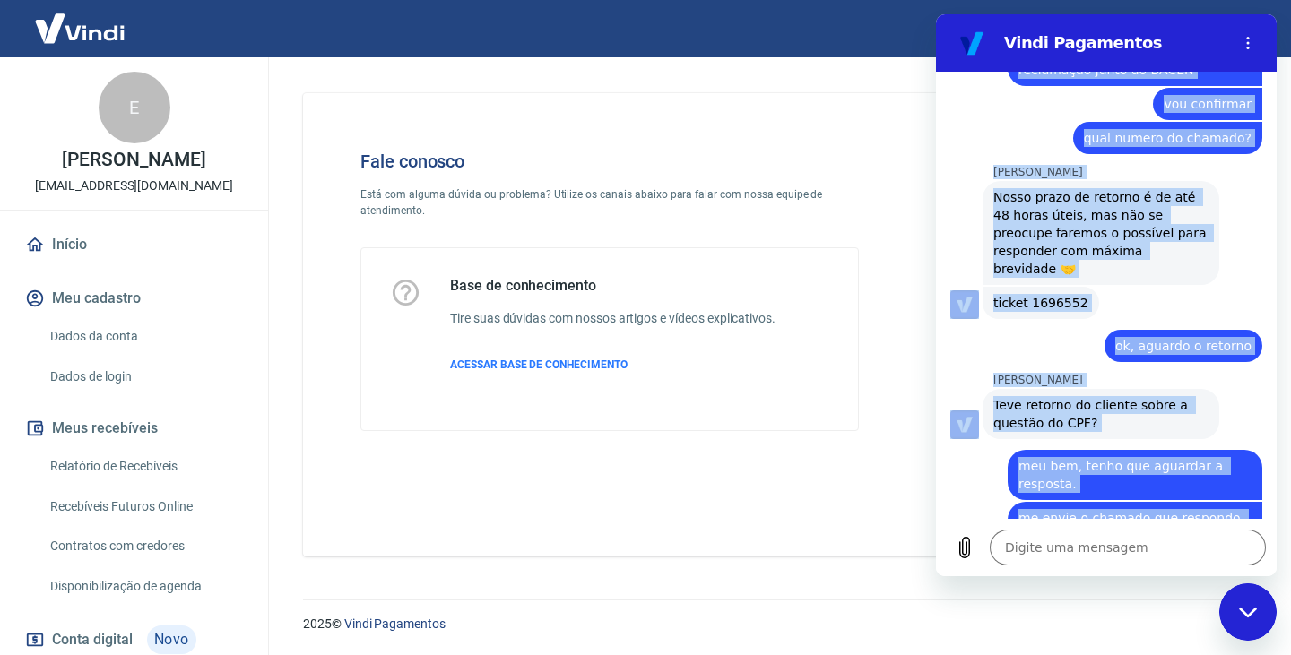
drag, startPoint x: 1220, startPoint y: 125, endPoint x: 1171, endPoint y: 492, distance: 370.8
click at [1171, 492] on div "08:45 diz: oi Enviado · 08:45 diz: 227329184 Enviado · 08:45 [PERSON_NAME] diz:…" at bounding box center [1106, 295] width 341 height 447
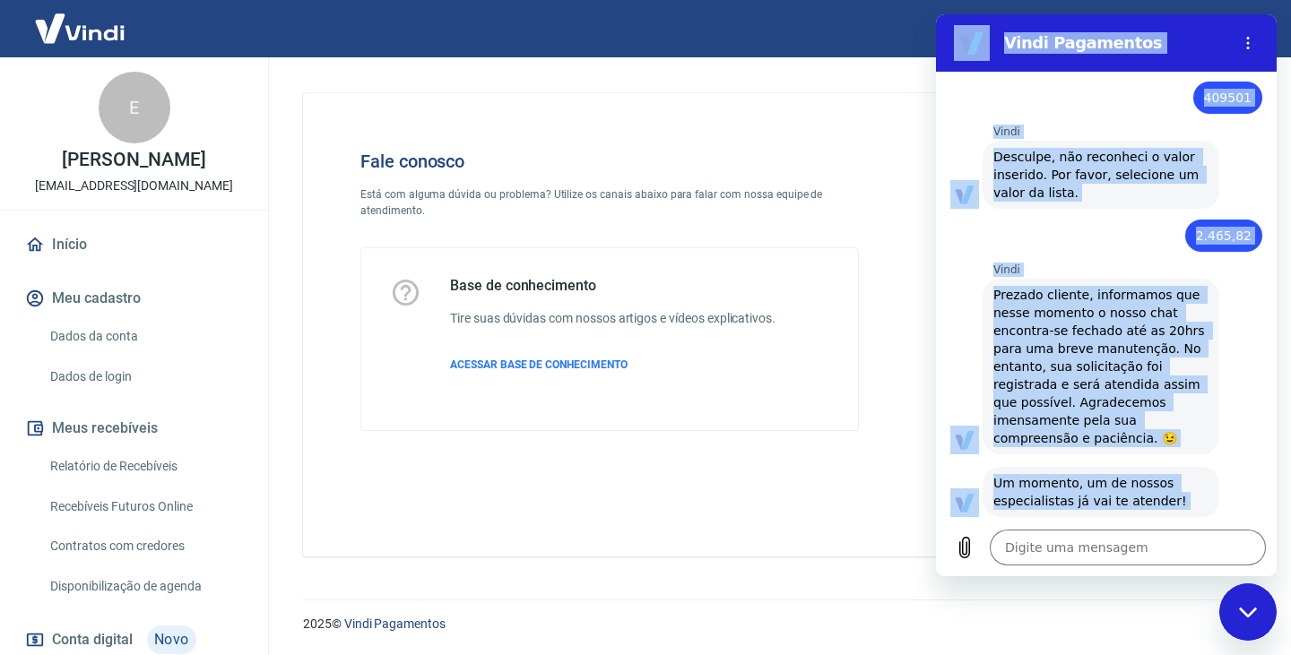
scroll to position [0, 0]
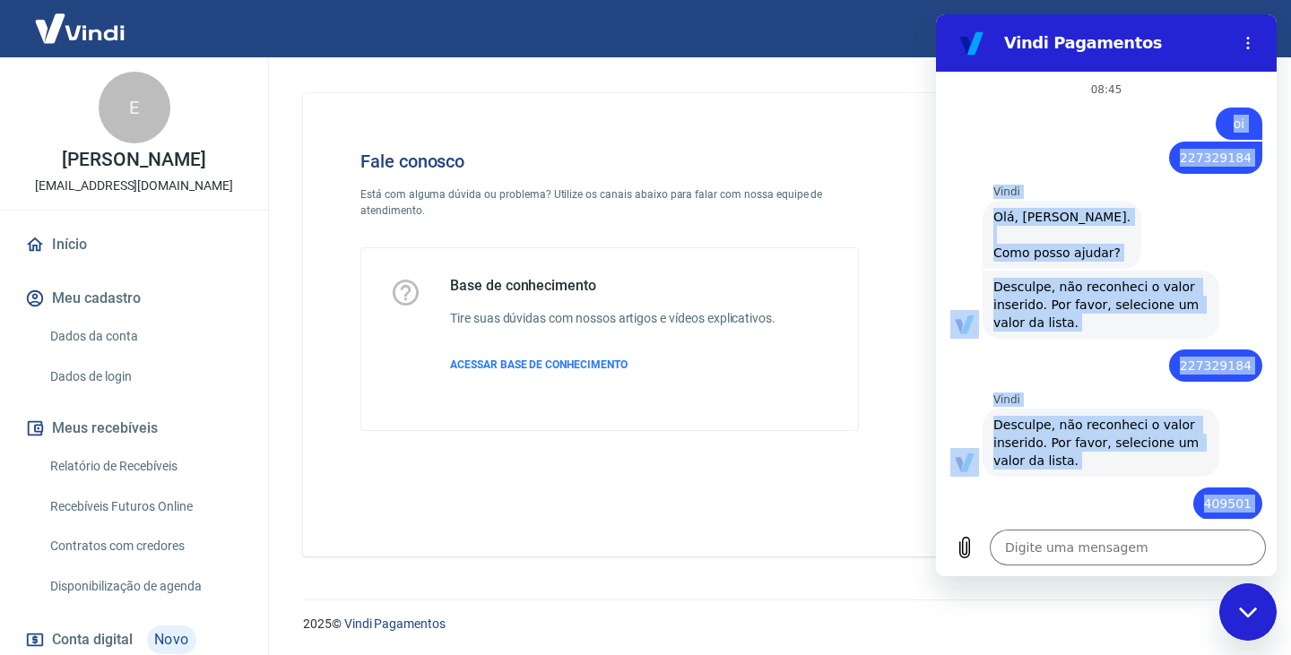
drag, startPoint x: 1186, startPoint y: 483, endPoint x: 1220, endPoint y: 122, distance: 362.8
click at [1220, 122] on div "08:45 diz: oi Enviado · 08:45 diz: 227329184 Enviado · 08:45 [PERSON_NAME] diz:…" at bounding box center [1106, 295] width 341 height 447
copy div "lo Ipsumdo · 85:02 sit: 158788491 Ametcon · 58:92 Adipi Elits doe: Tem, INCIDID…"
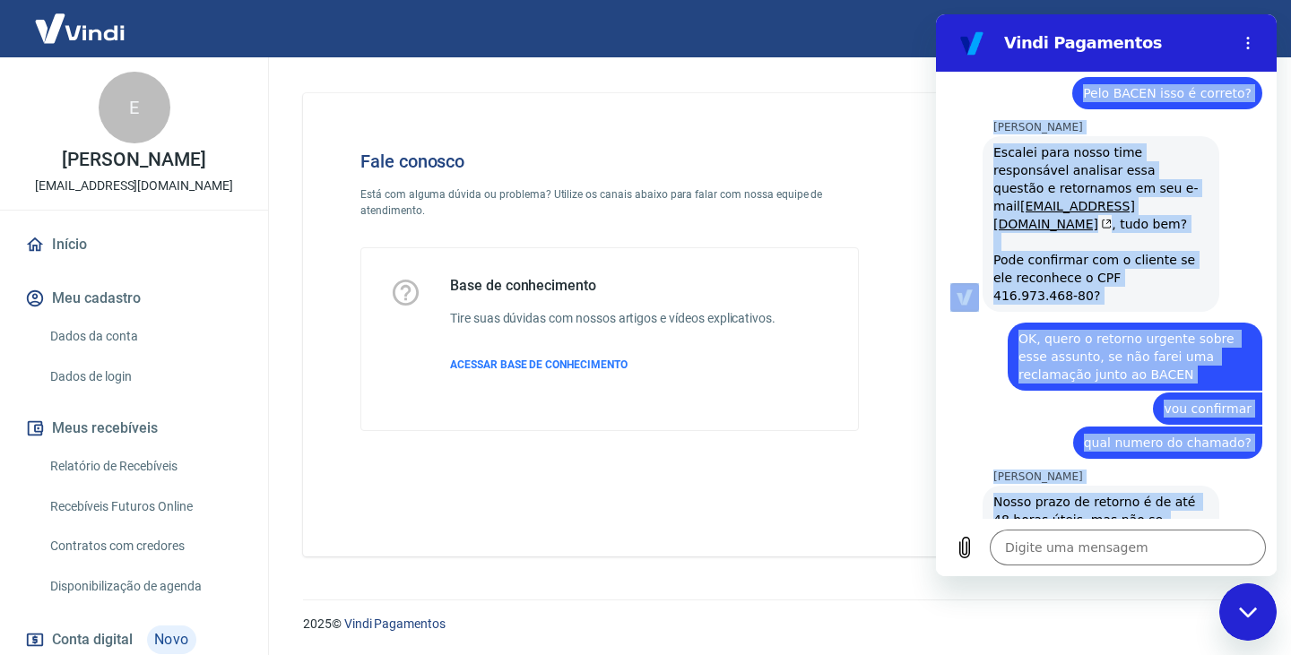
scroll to position [3879, 0]
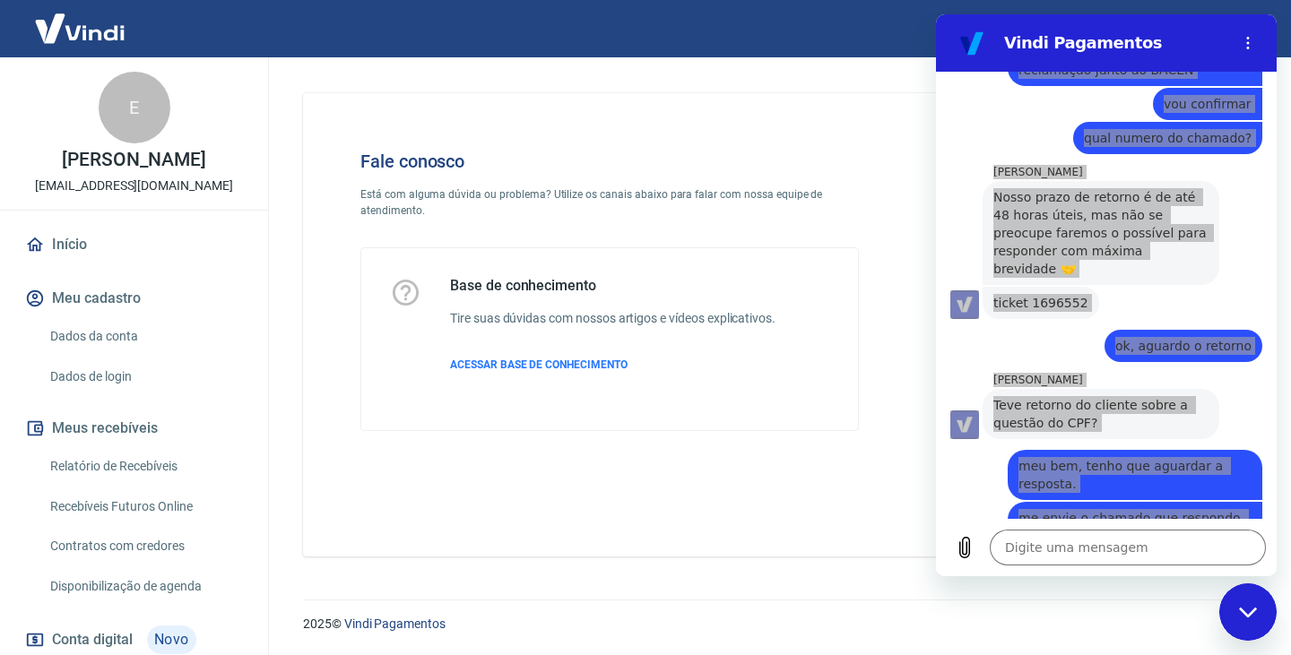
click at [364, 582] on div "2025 © Vindi Pagamentos" at bounding box center [775, 616] width 988 height 77
